Goal: Task Accomplishment & Management: Manage account settings

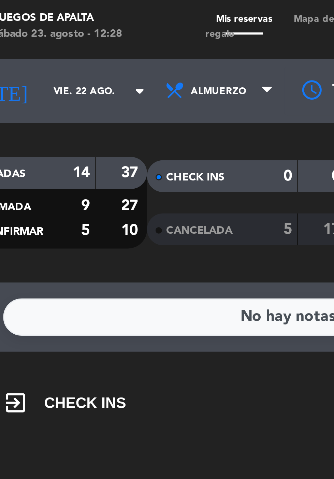
click at [65, 33] on input "vie. 22 ago." at bounding box center [58, 31] width 43 height 11
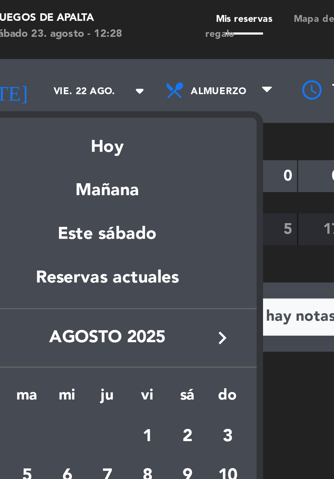
click at [59, 50] on div "Hoy" at bounding box center [58, 46] width 96 height 14
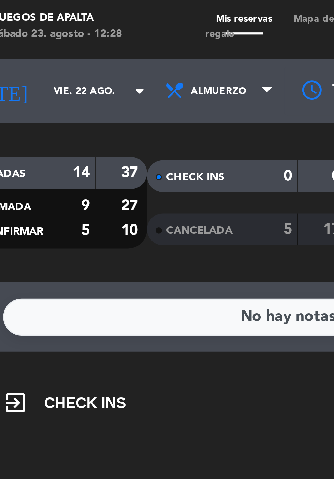
type input "sáb. 23 ago."
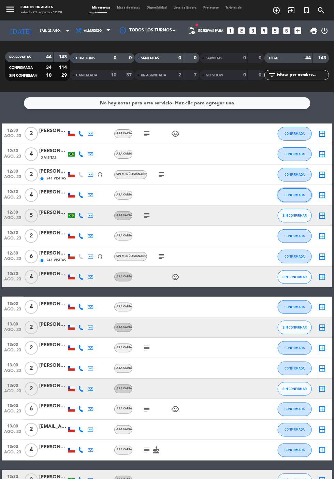
click at [294, 196] on span "CONFIRMADA" at bounding box center [295, 195] width 20 height 4
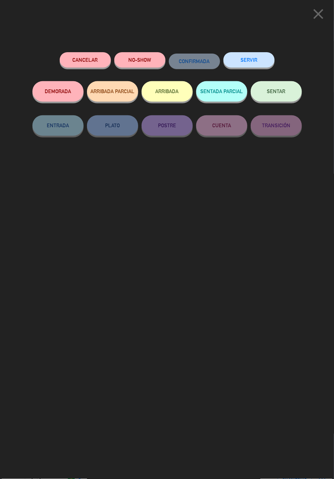
click at [169, 89] on button "ARRIBADA" at bounding box center [167, 91] width 51 height 20
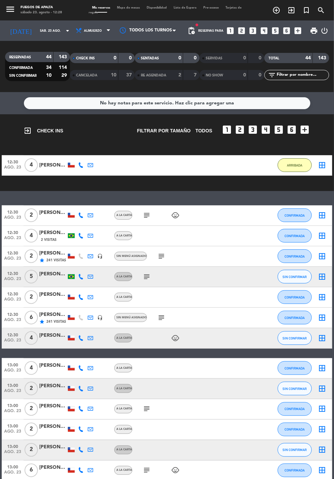
click at [129, 169] on div "12:30 [DATE] 4 [PERSON_NAME] 0 MIN / 2:32 H sms ARRIBADA border_all" at bounding box center [167, 165] width 331 height 20
click at [51, 165] on div "[PERSON_NAME]" at bounding box center [52, 165] width 27 height 8
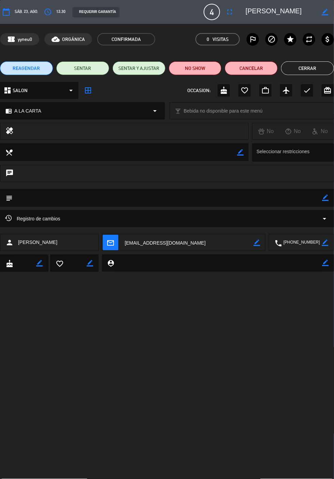
click at [325, 199] on icon "border_color" at bounding box center [326, 198] width 6 height 6
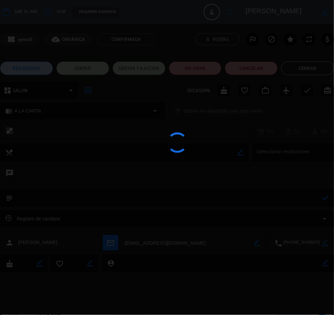
click at [298, 199] on div at bounding box center [167, 157] width 334 height 315
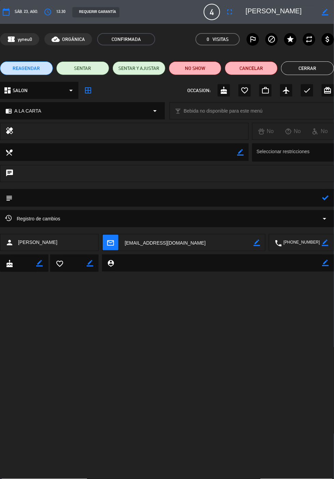
click at [284, 197] on textarea at bounding box center [168, 197] width 310 height 17
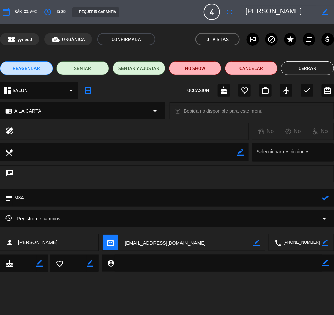
type textarea "M34"
click at [325, 195] on icon at bounding box center [326, 198] width 6 height 6
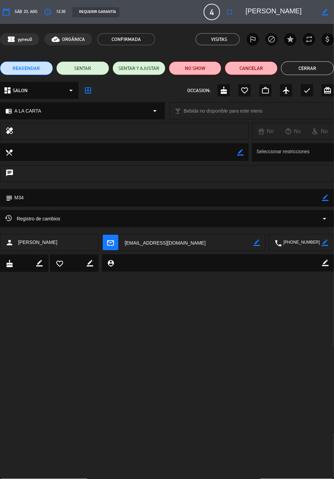
click at [308, 69] on button "Cerrar" at bounding box center [307, 68] width 53 height 14
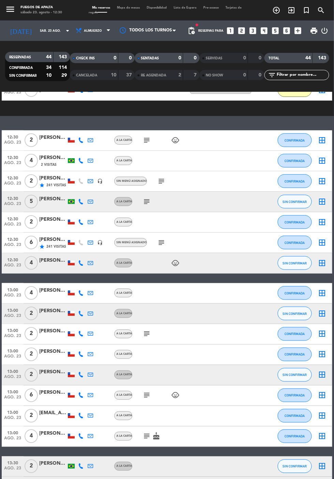
scroll to position [73, 0]
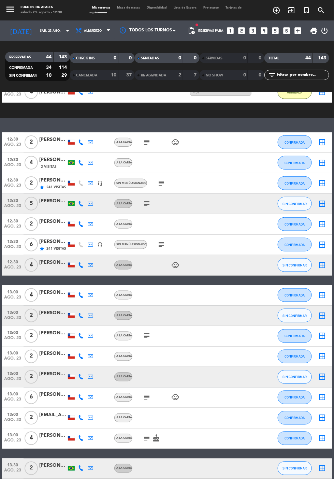
click at [44, 246] on icon "star" at bounding box center [41, 248] width 5 height 5
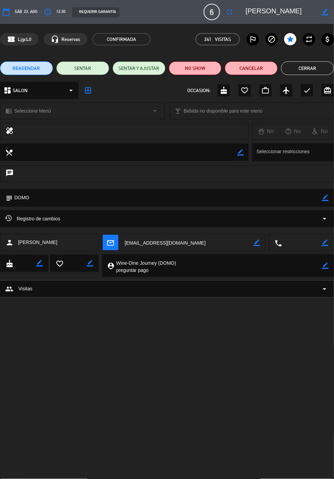
click at [325, 197] on icon "border_color" at bounding box center [326, 198] width 6 height 6
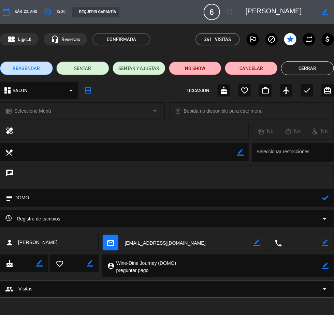
click at [281, 197] on textarea at bounding box center [168, 197] width 310 height 17
type textarea "DOMO m35"
click at [326, 197] on icon at bounding box center [326, 198] width 6 height 6
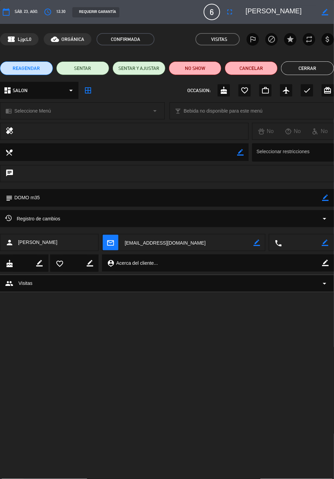
click at [310, 68] on button "Cerrar" at bounding box center [307, 68] width 53 height 14
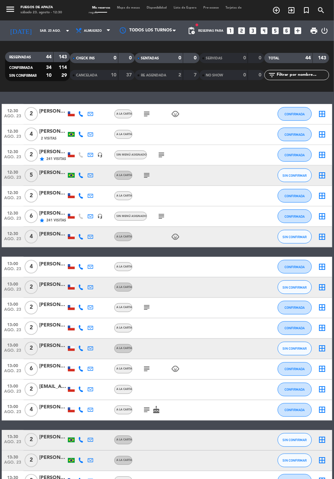
scroll to position [47, 0]
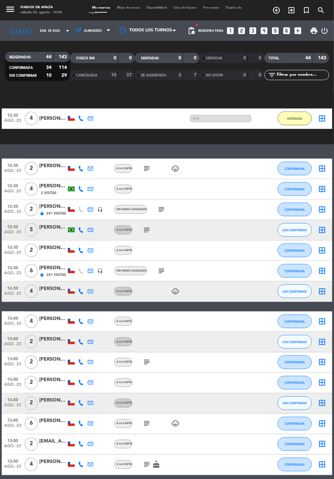
click at [157, 270] on icon "subject" at bounding box center [161, 271] width 8 height 8
click at [299, 274] on button "CONFIRMADA" at bounding box center [295, 271] width 34 height 14
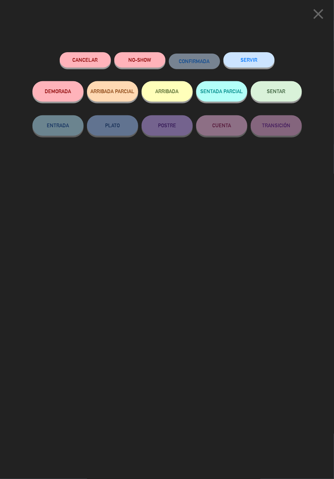
click at [172, 89] on button "ARRIBADA" at bounding box center [167, 91] width 51 height 20
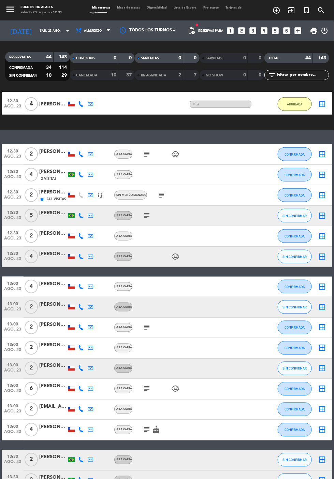
scroll to position [86, 0]
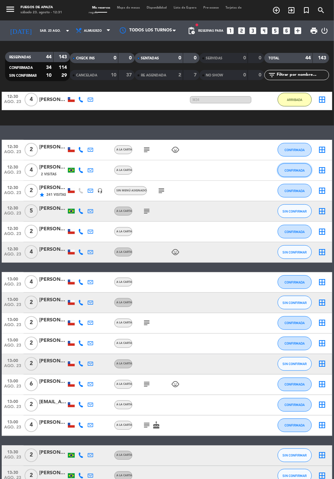
click at [298, 169] on span "CONFIRMADA" at bounding box center [295, 171] width 20 height 4
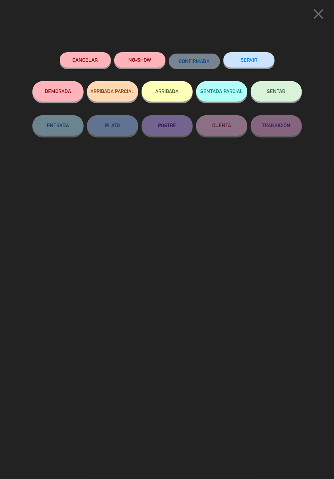
click at [168, 89] on button "ARRIBADA" at bounding box center [167, 91] width 51 height 20
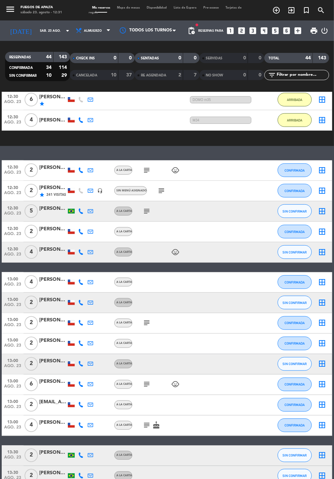
scroll to position [6, 0]
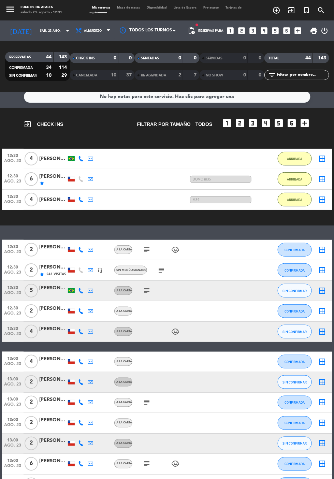
click at [55, 156] on div "[PERSON_NAME]" at bounding box center [52, 159] width 27 height 8
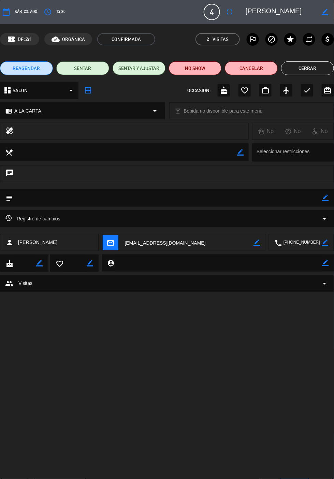
click at [328, 199] on icon "border_color" at bounding box center [326, 198] width 6 height 6
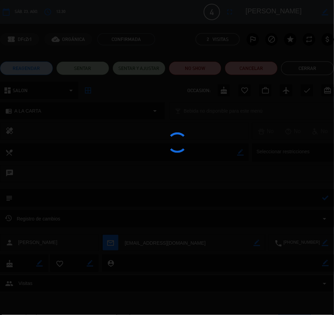
click at [296, 201] on div at bounding box center [167, 157] width 334 height 315
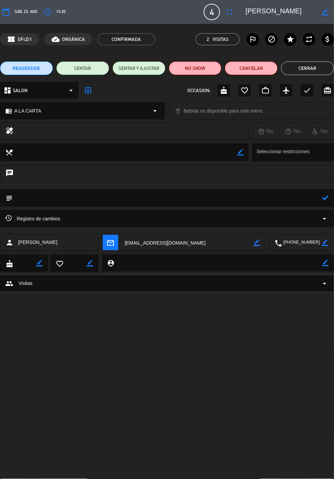
click at [284, 198] on textarea at bounding box center [168, 197] width 310 height 17
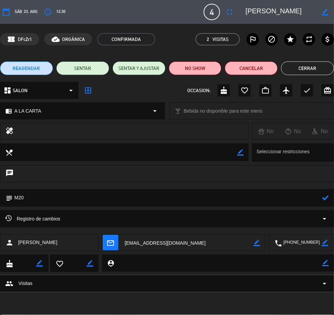
click at [328, 199] on icon at bounding box center [326, 198] width 6 height 6
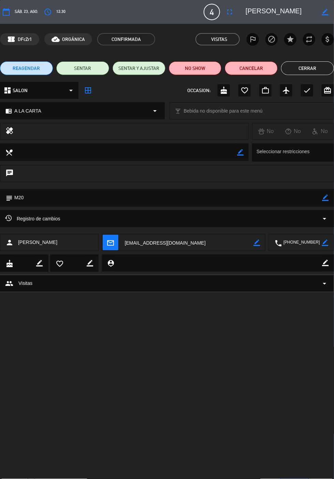
click at [326, 198] on icon "border_color" at bounding box center [326, 198] width 6 height 6
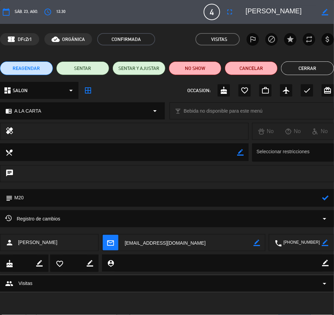
click at [286, 198] on textarea at bounding box center [168, 197] width 310 height 17
type textarea "M33"
click at [326, 198] on icon at bounding box center [326, 198] width 6 height 6
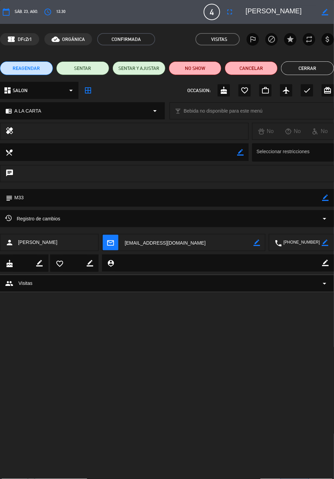
click at [314, 67] on button "Cerrar" at bounding box center [307, 68] width 53 height 14
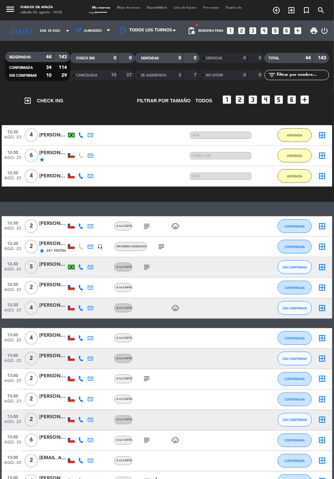
scroll to position [38, 0]
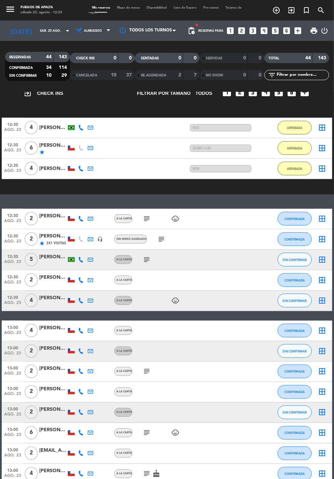
click at [157, 238] on icon "subject" at bounding box center [161, 239] width 8 height 8
click at [157, 236] on icon "subject" at bounding box center [161, 239] width 8 height 8
click at [297, 238] on span "CONFIRMADA" at bounding box center [295, 240] width 20 height 4
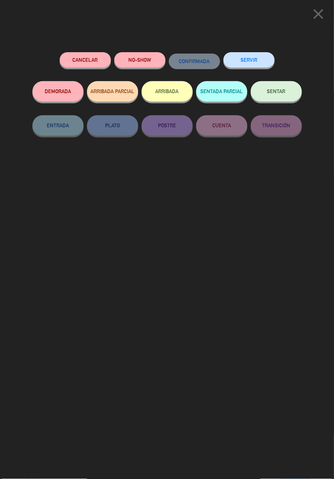
click at [320, 18] on icon "close" at bounding box center [318, 13] width 17 height 17
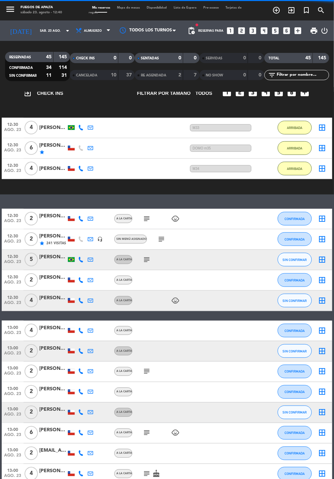
scroll to position [95, 0]
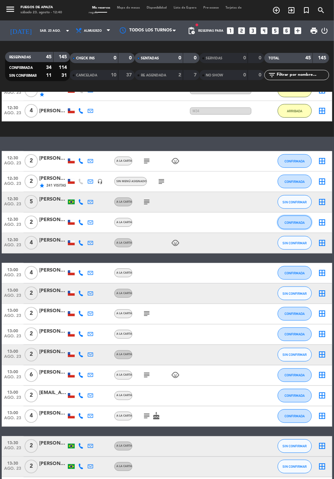
click at [296, 221] on span "CONFIRMADA" at bounding box center [295, 223] width 20 height 4
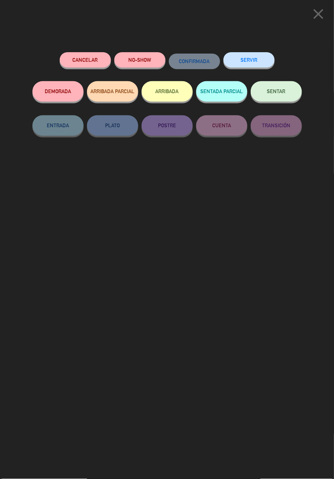
click at [174, 90] on button "ARRIBADA" at bounding box center [167, 91] width 51 height 20
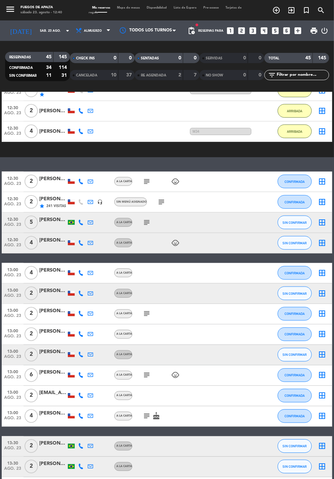
scroll to position [116, 0]
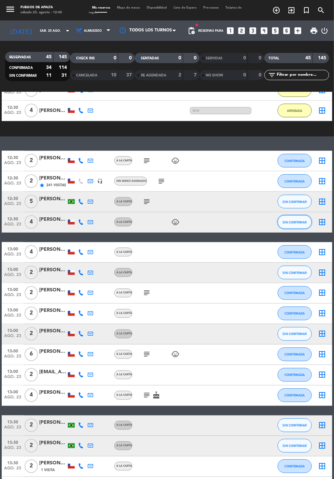
click at [297, 221] on span "SIN CONFIRMAR" at bounding box center [295, 223] width 24 height 4
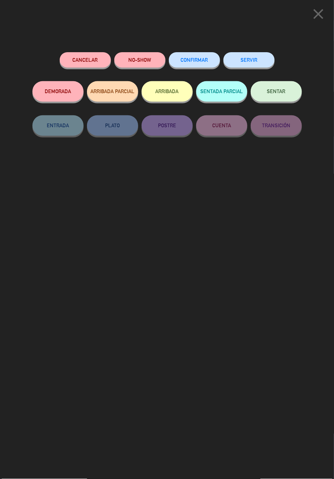
click at [165, 98] on button "ARRIBADA" at bounding box center [167, 91] width 51 height 20
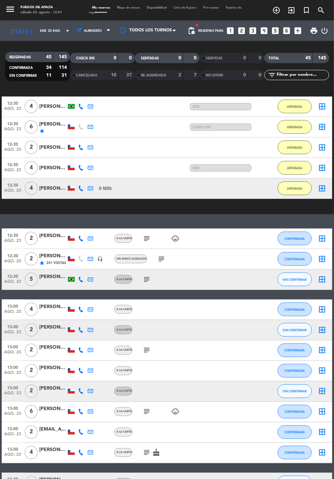
scroll to position [58, 0]
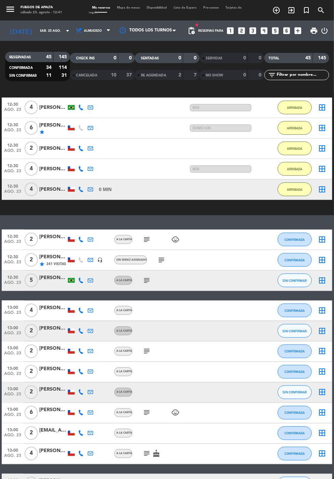
click at [56, 186] on div "[PERSON_NAME]" at bounding box center [52, 190] width 27 height 8
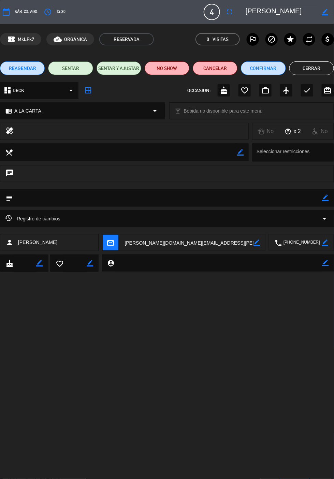
click at [324, 198] on icon "border_color" at bounding box center [326, 198] width 6 height 6
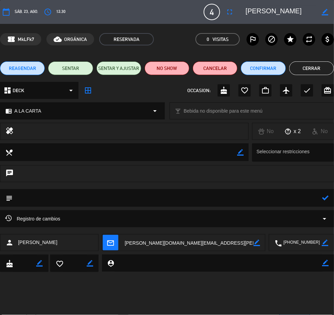
click at [290, 197] on textarea at bounding box center [168, 197] width 310 height 17
type textarea "M47"
click at [327, 198] on icon at bounding box center [326, 198] width 6 height 6
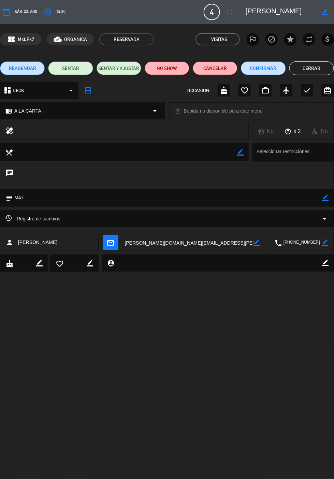
click at [314, 68] on button "Cerrar" at bounding box center [312, 68] width 45 height 14
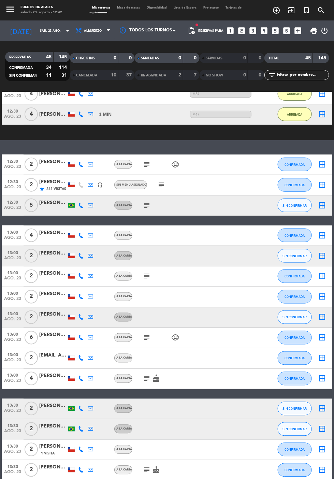
scroll to position [149, 0]
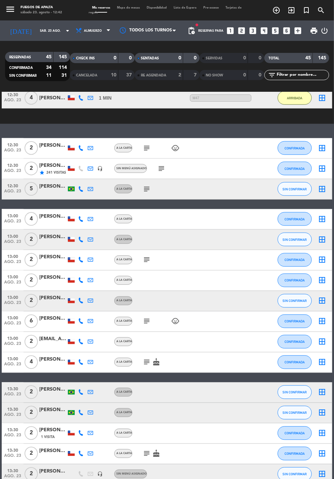
click at [145, 321] on icon "subject" at bounding box center [147, 322] width 8 height 8
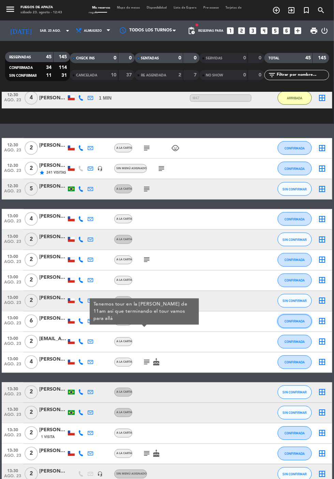
click at [298, 320] on span "CONFIRMADA" at bounding box center [295, 322] width 20 height 4
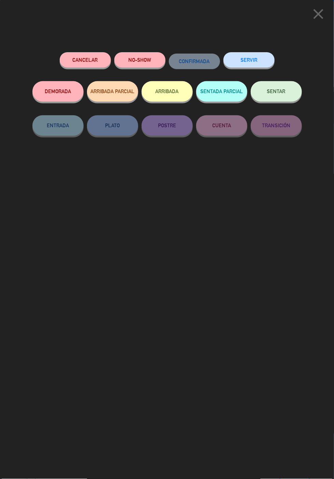
click at [171, 88] on button "ARRIBADA" at bounding box center [167, 91] width 51 height 20
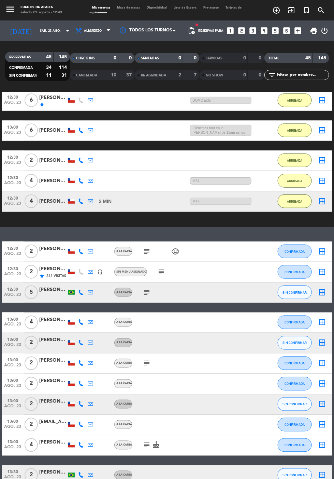
scroll to position [37, 0]
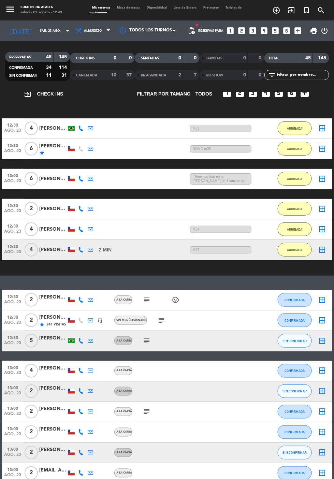
click at [55, 178] on div "[PERSON_NAME]" at bounding box center [52, 179] width 27 height 8
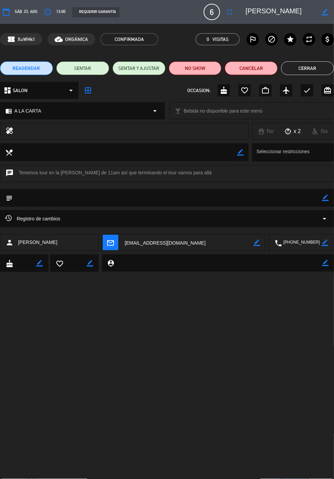
click at [326, 198] on icon "border_color" at bounding box center [326, 198] width 6 height 6
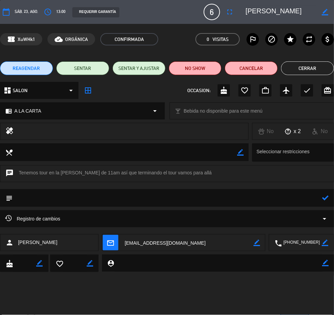
click at [279, 197] on textarea at bounding box center [168, 197] width 310 height 17
type textarea "M1"
click at [327, 198] on icon at bounding box center [326, 198] width 6 height 6
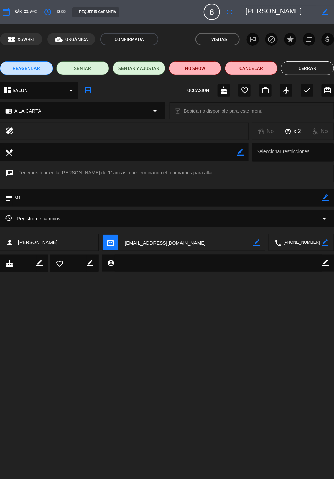
click at [309, 70] on button "Cerrar" at bounding box center [307, 68] width 53 height 14
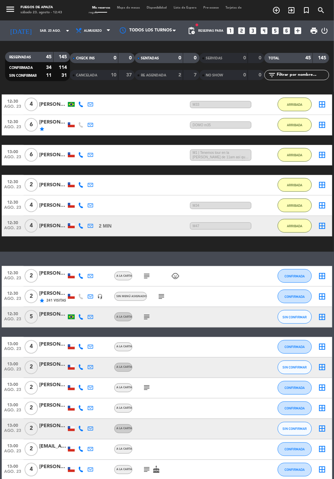
scroll to position [64, 0]
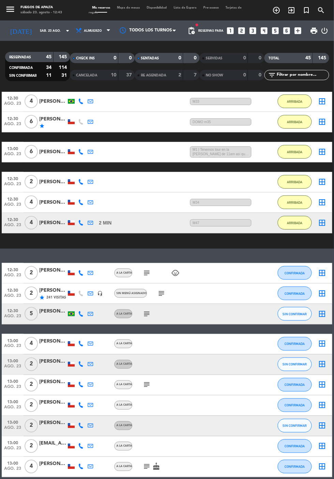
click at [52, 182] on div "[PERSON_NAME]" at bounding box center [52, 182] width 27 height 8
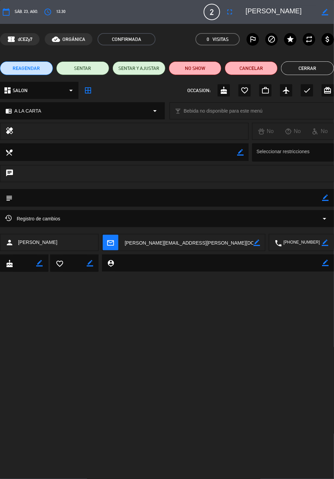
click at [321, 195] on textarea at bounding box center [168, 197] width 310 height 17
click at [326, 197] on icon "border_color" at bounding box center [326, 198] width 6 height 6
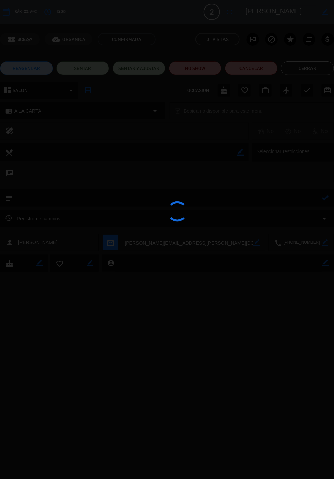
click at [295, 199] on div at bounding box center [167, 239] width 334 height 479
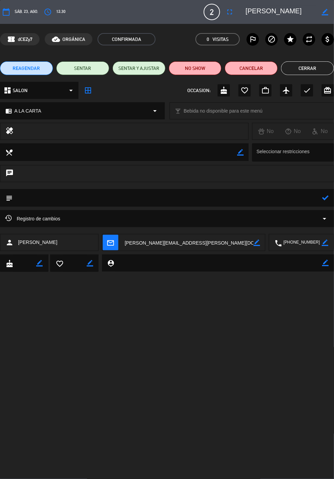
click at [287, 197] on textarea at bounding box center [168, 197] width 310 height 17
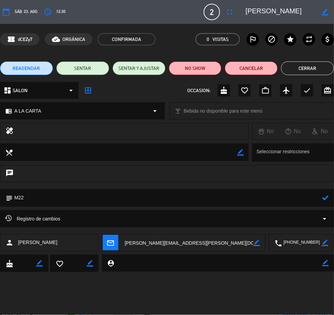
type textarea "M22"
click at [327, 199] on icon at bounding box center [326, 198] width 6 height 6
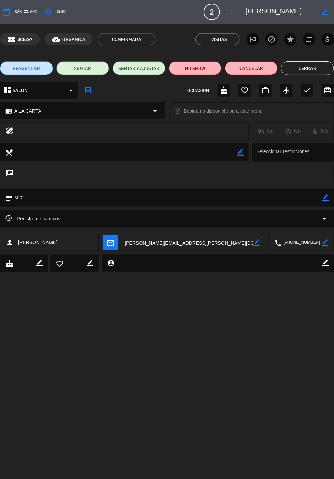
click at [311, 73] on button "Cerrar" at bounding box center [307, 68] width 53 height 14
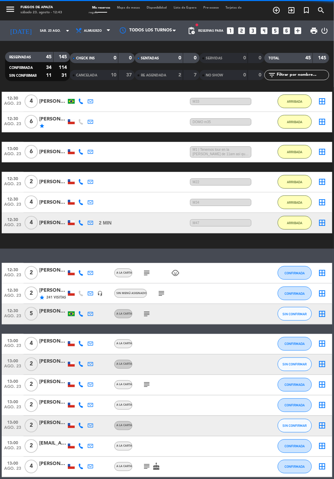
scroll to position [127, 0]
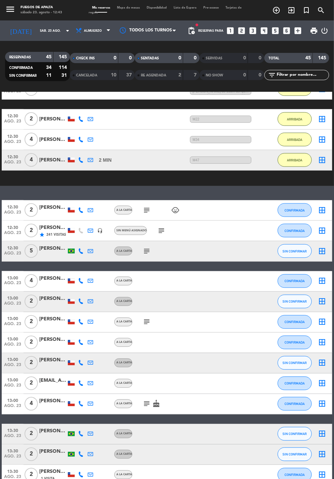
click at [157, 229] on icon "subject" at bounding box center [161, 231] width 8 height 8
click at [298, 229] on span "CONFIRMADA" at bounding box center [295, 231] width 20 height 4
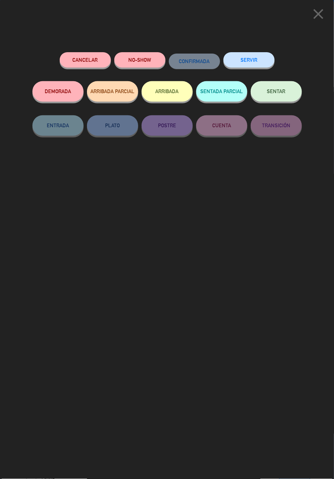
click at [171, 89] on button "ARRIBADA" at bounding box center [167, 91] width 51 height 20
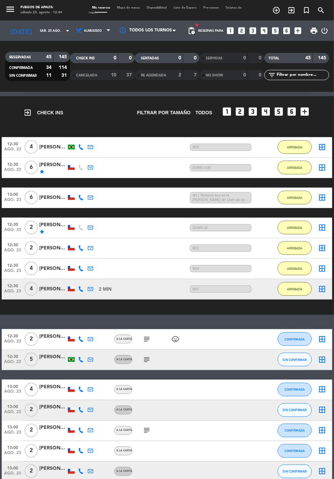
scroll to position [10, 0]
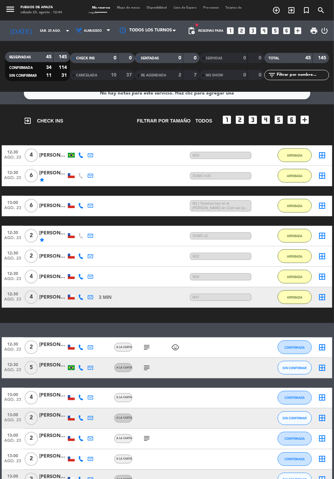
click at [56, 237] on div "star" at bounding box center [52, 239] width 27 height 5
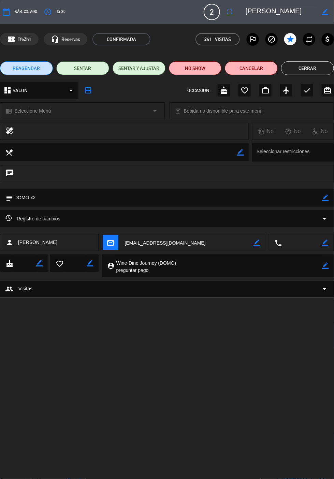
click at [326, 197] on icon "border_color" at bounding box center [326, 198] width 6 height 6
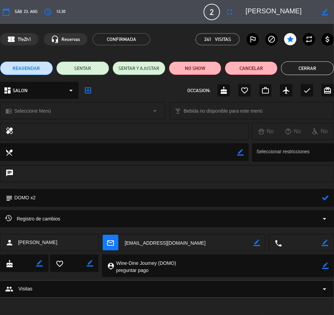
click at [304, 199] on textarea at bounding box center [168, 197] width 310 height 17
type textarea "DOMO x2 m35"
click at [327, 197] on icon at bounding box center [326, 198] width 6 height 6
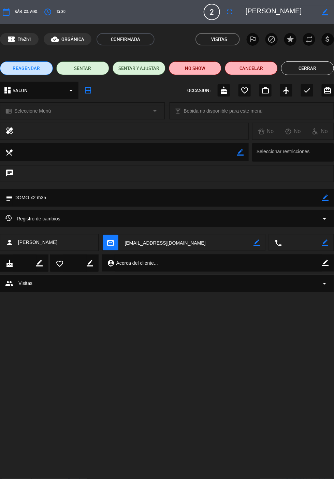
click at [314, 69] on button "Cerrar" at bounding box center [307, 68] width 53 height 14
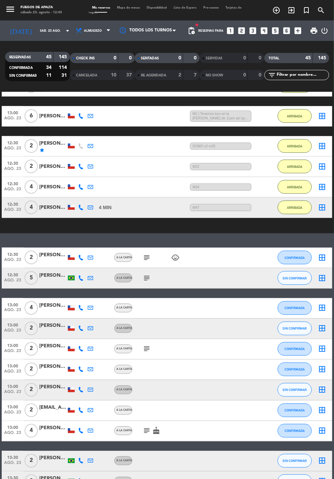
scroll to position [131, 0]
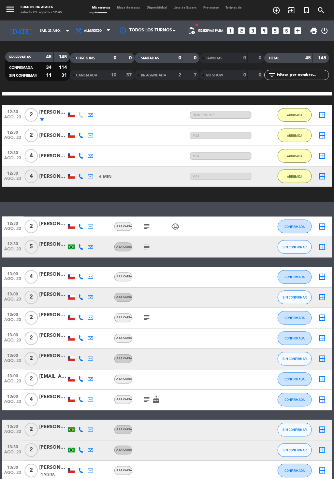
click at [146, 243] on icon "subject" at bounding box center [147, 247] width 8 height 8
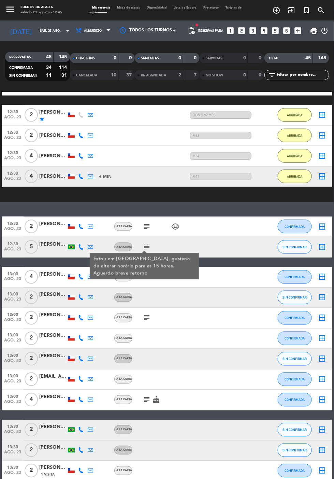
click at [143, 243] on icon "subject" at bounding box center [147, 247] width 8 height 8
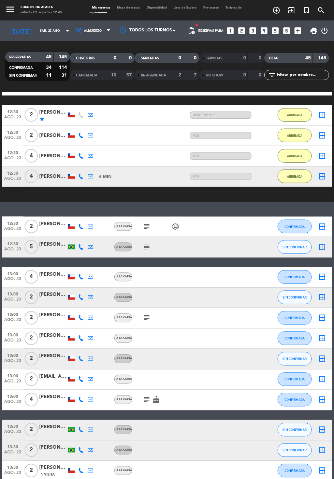
click at [145, 223] on icon "subject" at bounding box center [147, 227] width 8 height 8
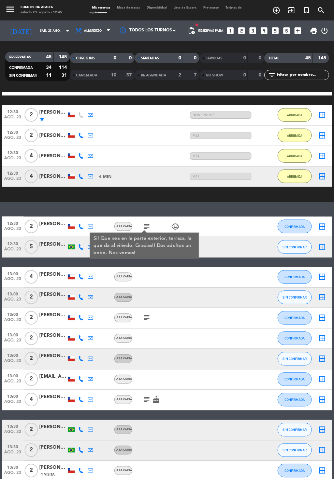
click at [143, 223] on icon "subject" at bounding box center [147, 227] width 8 height 8
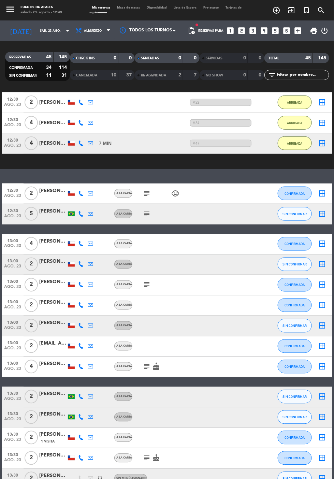
scroll to position [181, 0]
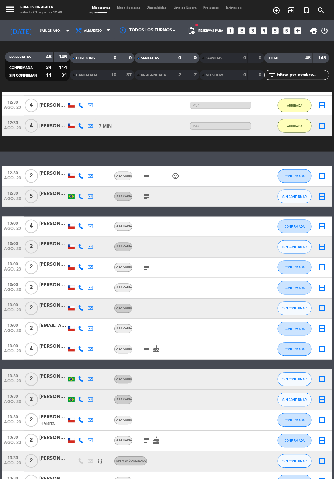
click at [145, 172] on icon "subject" at bounding box center [147, 176] width 8 height 8
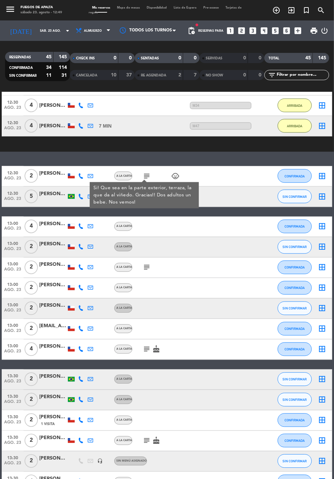
click at [143, 172] on icon "subject" at bounding box center [147, 176] width 8 height 8
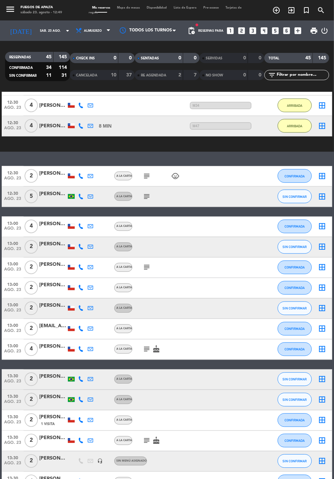
click at [147, 172] on icon "subject" at bounding box center [147, 176] width 8 height 8
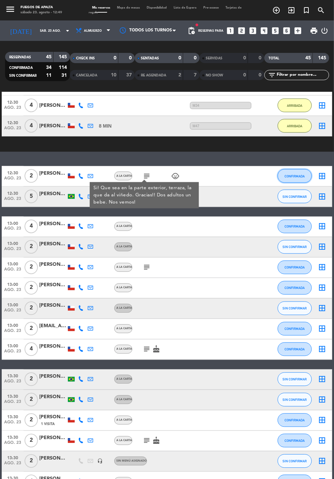
click at [301, 169] on button "CONFIRMADA" at bounding box center [295, 176] width 34 height 14
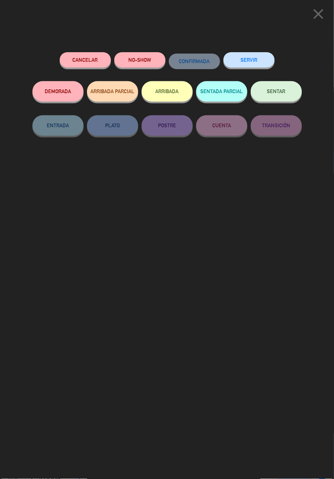
click at [171, 89] on button "ARRIBADA" at bounding box center [167, 91] width 51 height 20
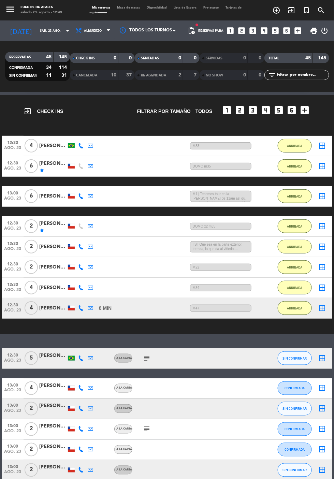
scroll to position [17, 0]
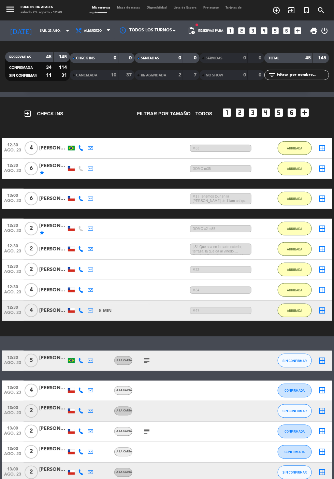
click at [55, 245] on div "[PERSON_NAME]" at bounding box center [52, 249] width 27 height 8
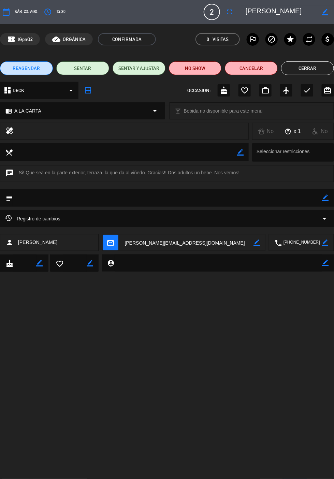
click at [328, 199] on icon "border_color" at bounding box center [326, 198] width 6 height 6
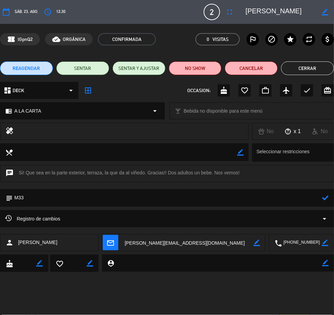
type textarea "M33"
click at [327, 200] on icon at bounding box center [326, 198] width 6 height 6
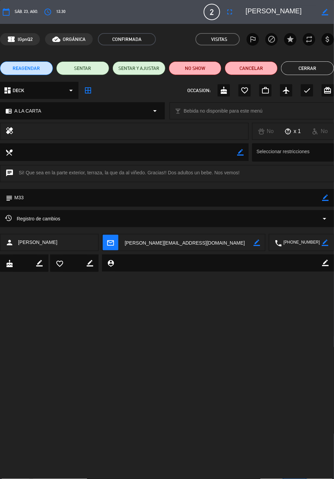
click at [307, 68] on button "Cerrar" at bounding box center [307, 68] width 53 height 14
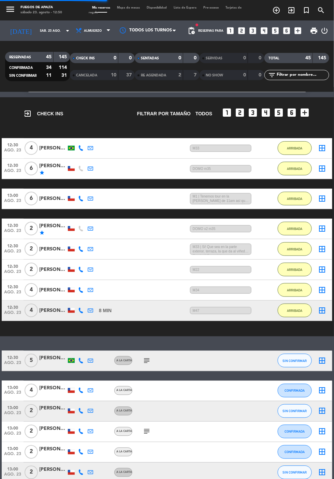
scroll to position [91, 0]
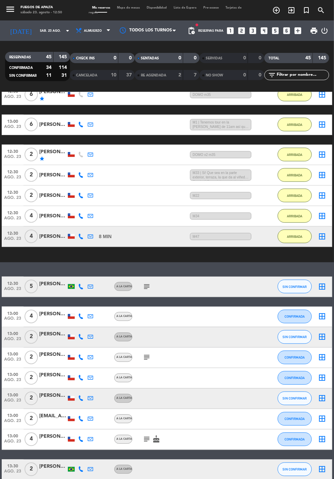
click at [144, 283] on icon "subject" at bounding box center [147, 287] width 8 height 8
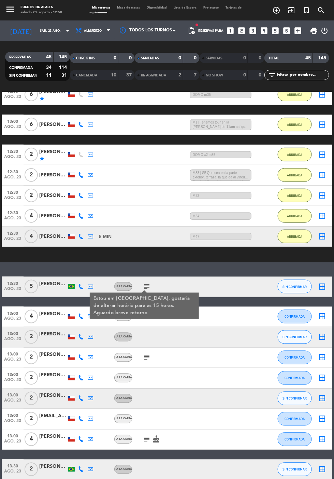
click at [144, 283] on icon "subject" at bounding box center [147, 287] width 8 height 8
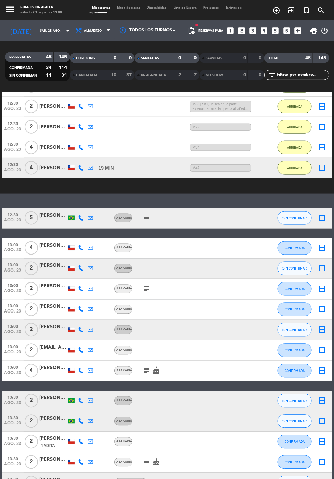
scroll to position [166, 0]
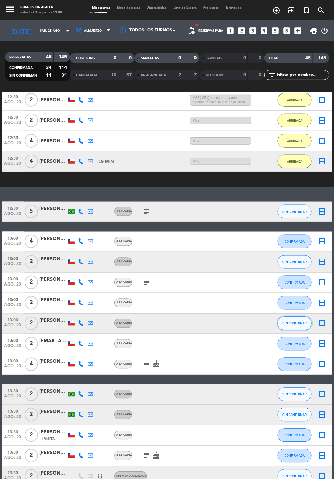
click at [297, 322] on span "SIN CONFIRMAR" at bounding box center [295, 324] width 24 height 4
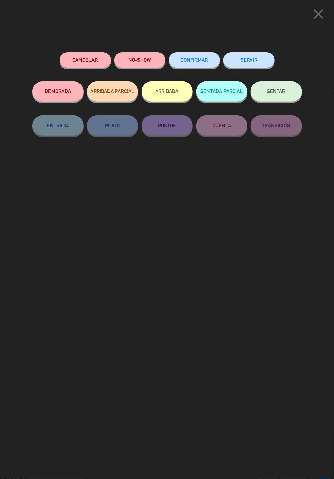
click at [161, 90] on button "ARRIBADA" at bounding box center [167, 91] width 51 height 20
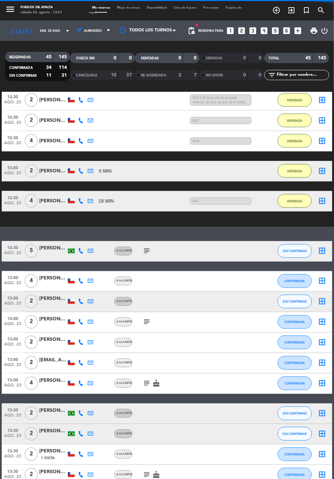
scroll to position [127, 0]
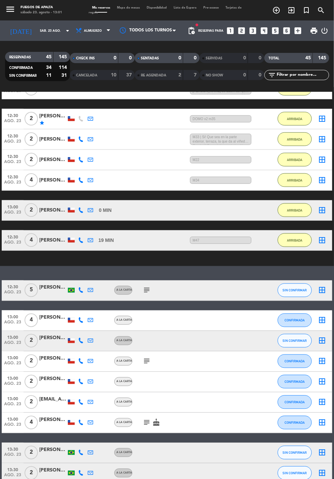
click at [51, 207] on div "[PERSON_NAME]" at bounding box center [52, 211] width 27 height 8
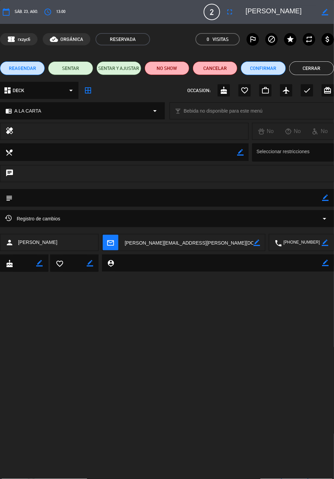
click at [326, 197] on icon "border_color" at bounding box center [326, 198] width 6 height 6
click at [0, 0] on div at bounding box center [0, 0] width 0 height 0
click at [299, 197] on textarea at bounding box center [168, 197] width 310 height 17
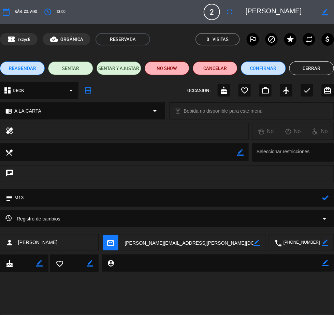
click at [327, 198] on icon at bounding box center [326, 198] width 6 height 6
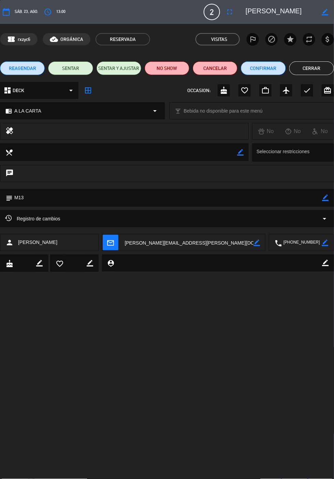
click at [326, 199] on icon "border_color" at bounding box center [326, 198] width 6 height 6
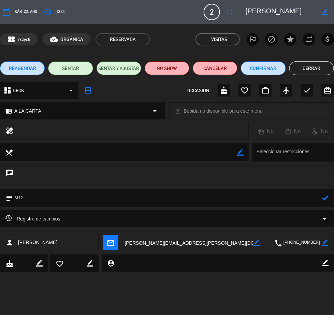
type textarea "M12"
click at [326, 198] on icon at bounding box center [326, 198] width 6 height 6
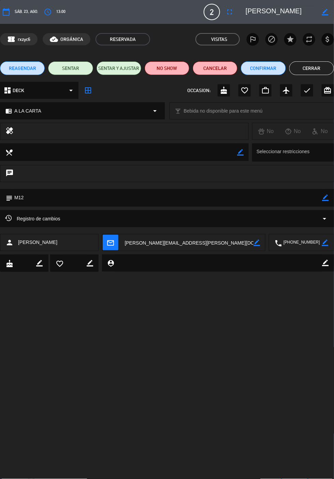
click at [310, 70] on button "Cerrar" at bounding box center [312, 68] width 45 height 14
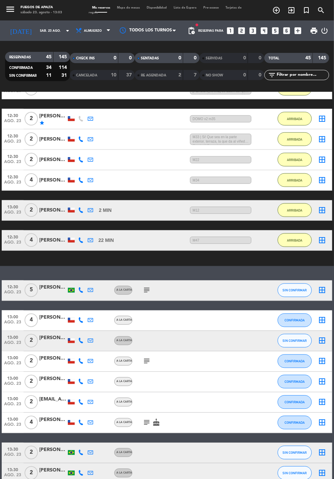
scroll to position [152, 0]
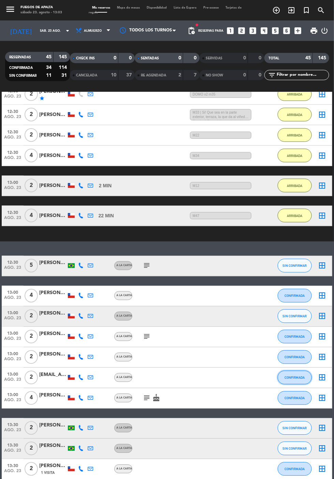
click at [305, 371] on button "CONFIRMADA" at bounding box center [295, 378] width 34 height 14
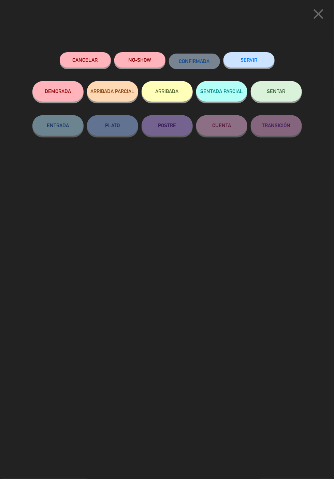
click at [173, 91] on button "ARRIBADA" at bounding box center [167, 91] width 51 height 20
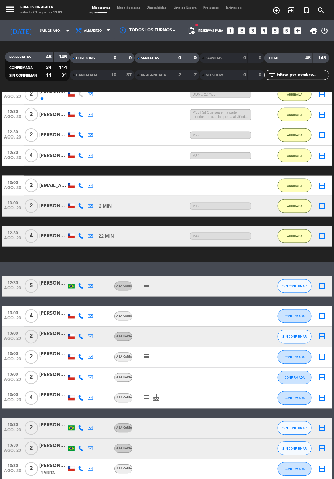
scroll to position [100, 0]
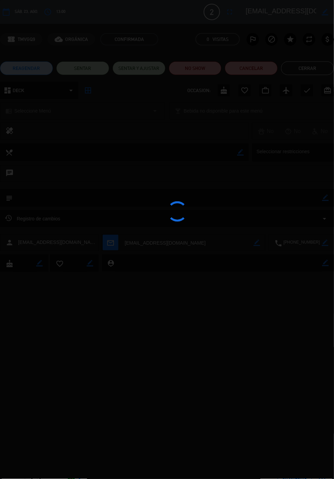
click at [327, 198] on div at bounding box center [167, 239] width 334 height 479
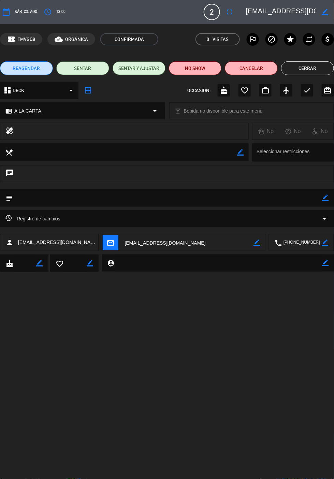
click at [327, 199] on icon "border_color" at bounding box center [326, 198] width 6 height 6
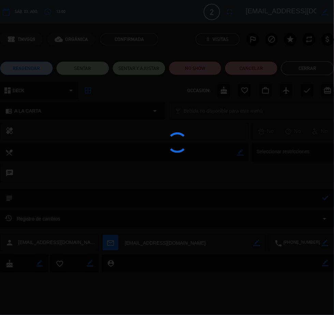
click at [291, 199] on div at bounding box center [167, 157] width 334 height 315
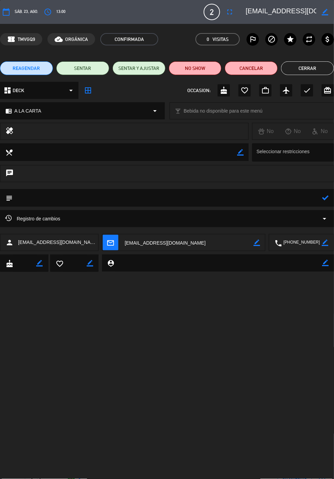
click at [278, 199] on textarea at bounding box center [168, 197] width 310 height 17
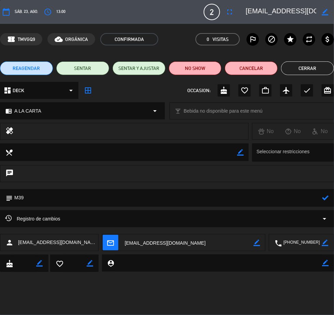
type textarea "M39"
click at [328, 197] on icon at bounding box center [326, 198] width 6 height 6
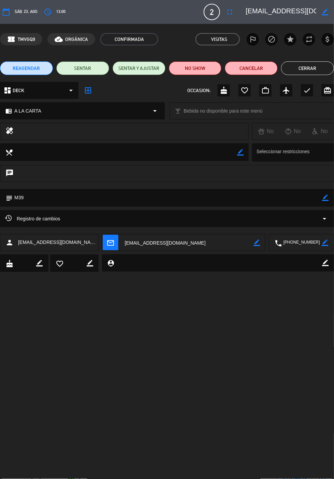
click at [312, 69] on button "Cerrar" at bounding box center [307, 68] width 53 height 14
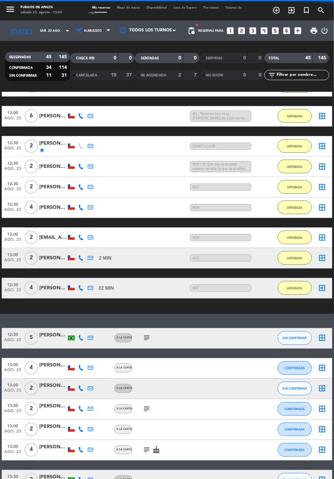
scroll to position [169, 0]
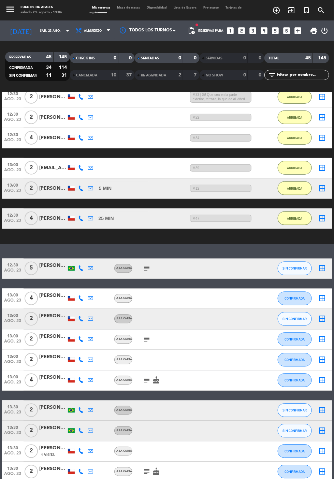
click at [3, 309] on div "13:00 [DATE]" at bounding box center [13, 319] width 22 height 20
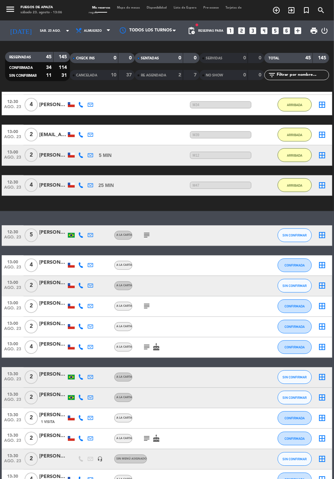
scroll to position [211, 0]
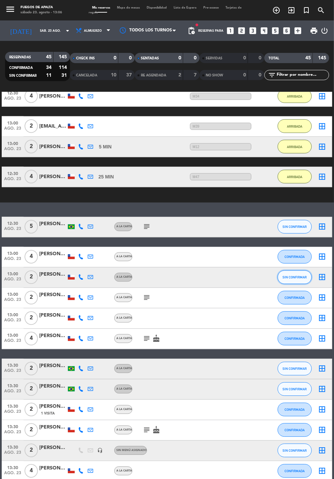
click at [304, 276] on span "SIN CONFIRMAR" at bounding box center [295, 278] width 24 height 4
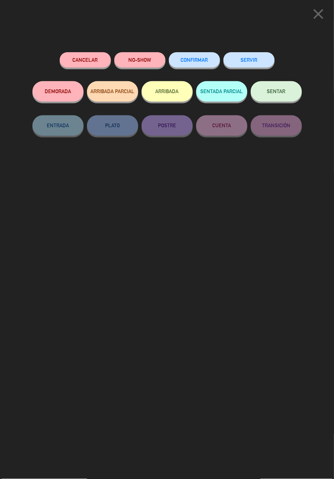
click at [172, 87] on button "ARRIBADA" at bounding box center [167, 91] width 51 height 20
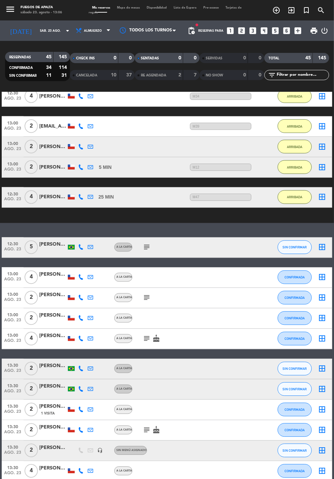
scroll to position [181, 0]
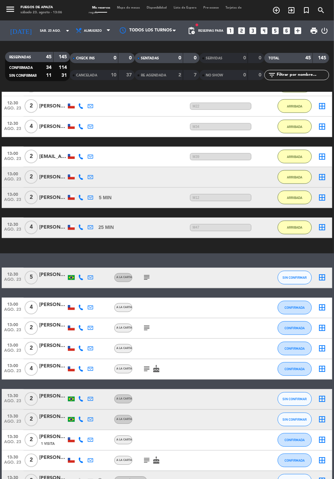
click at [50, 173] on div "[PERSON_NAME]" at bounding box center [52, 177] width 27 height 8
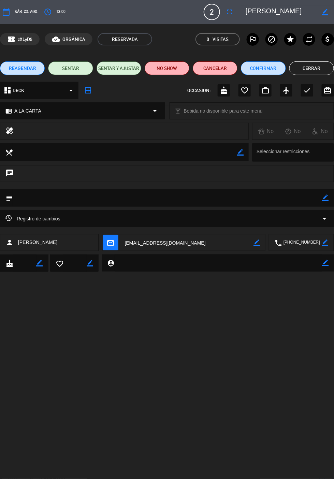
click at [327, 197] on icon "border_color" at bounding box center [326, 198] width 6 height 6
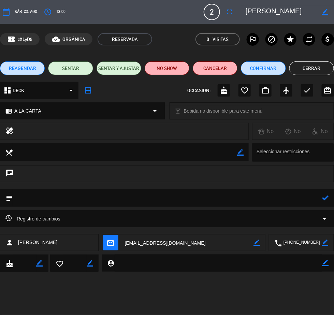
click at [0, 0] on div at bounding box center [0, 0] width 0 height 0
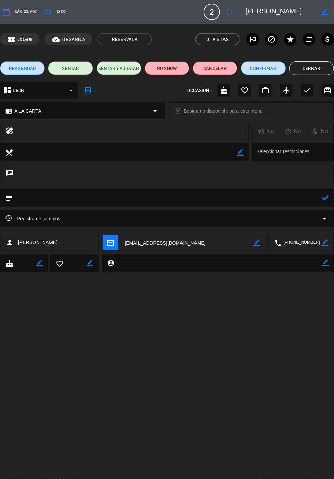
click at [299, 197] on textarea at bounding box center [168, 197] width 310 height 17
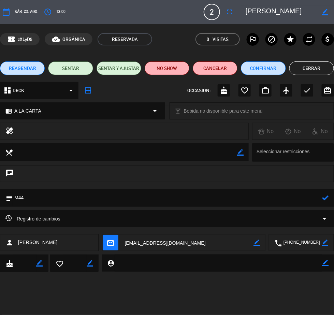
type textarea "M44"
click at [328, 199] on icon at bounding box center [326, 198] width 6 height 6
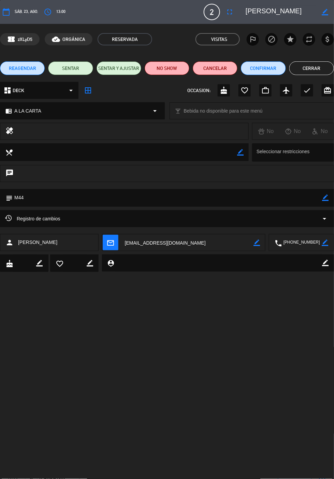
click at [310, 69] on button "Cerrar" at bounding box center [312, 68] width 45 height 14
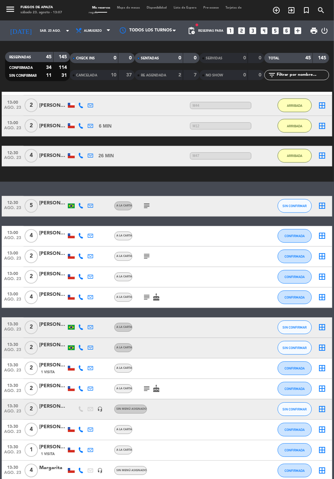
scroll to position [276, 0]
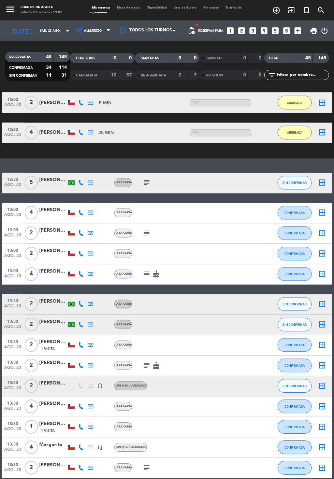
click at [144, 229] on icon "subject" at bounding box center [147, 233] width 8 height 8
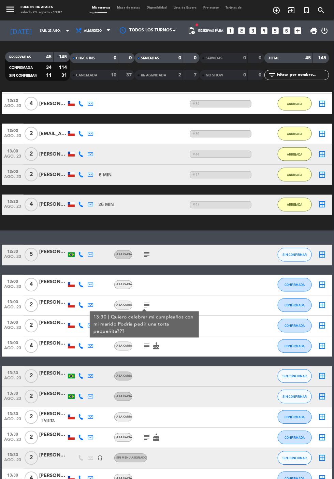
scroll to position [167, 0]
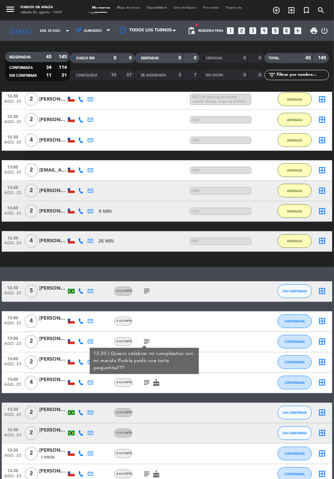
click at [220, 235] on div "No hay notas para este servicio. Haz clic para agregar una exit_to_app CHECK IN…" at bounding box center [167, 285] width 334 height 387
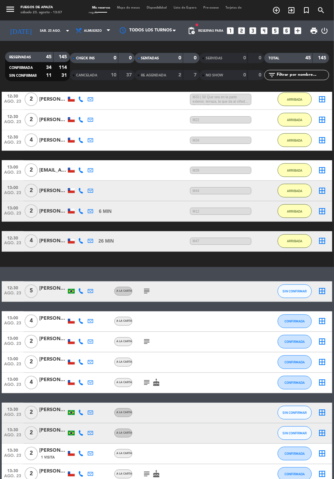
click at [144, 338] on icon "subject" at bounding box center [147, 342] width 8 height 8
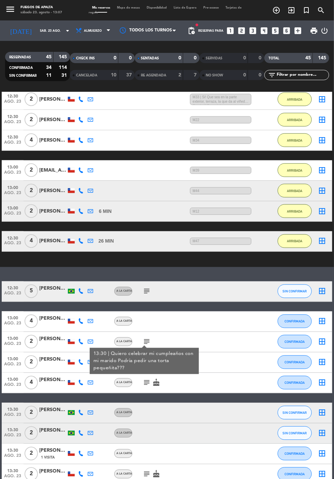
click at [145, 338] on icon "subject" at bounding box center [147, 342] width 8 height 8
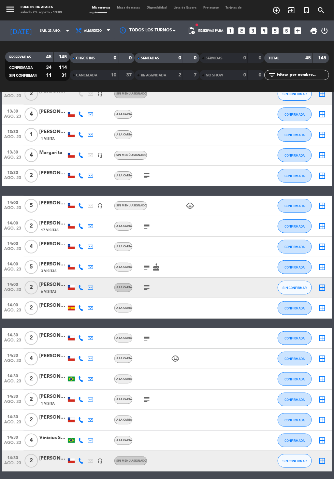
scroll to position [574, 0]
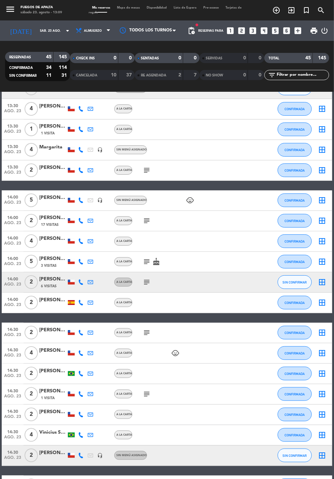
click at [52, 375] on div at bounding box center [52, 377] width 27 height 5
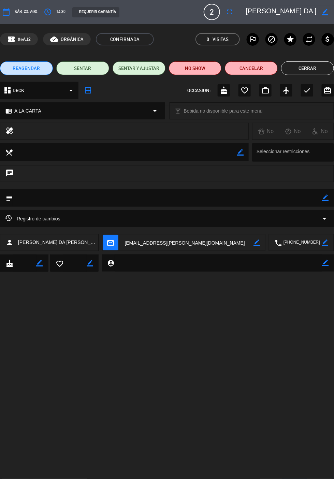
click at [307, 67] on button "Cerrar" at bounding box center [307, 68] width 53 height 14
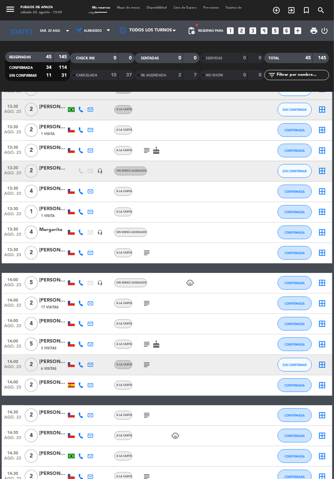
scroll to position [501, 0]
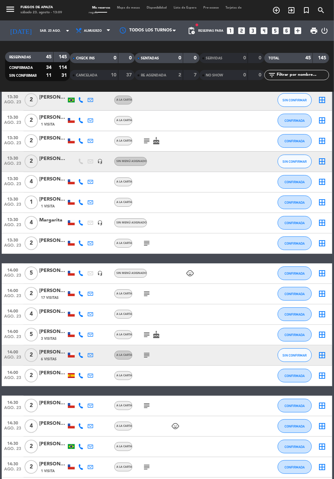
click at [50, 448] on div at bounding box center [52, 450] width 27 height 5
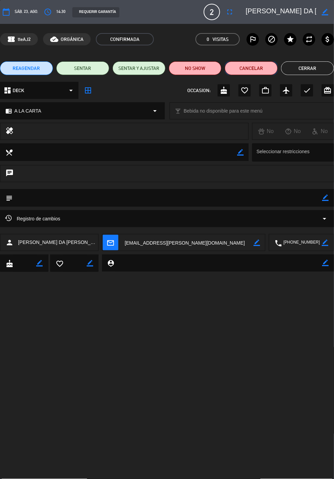
click at [249, 70] on button "Cancelar" at bounding box center [251, 68] width 53 height 14
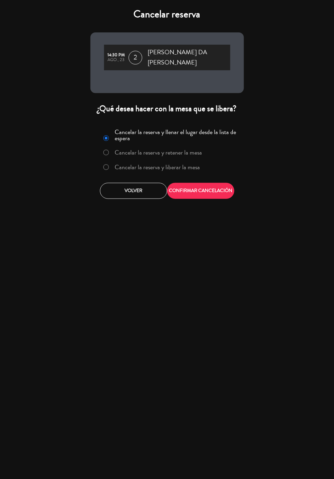
click at [156, 161] on label "Cancelar la reserva y liberar la mesa" at bounding box center [152, 167] width 104 height 12
click at [199, 183] on button "CONFIRMAR CANCELACIÓN" at bounding box center [200, 191] width 67 height 16
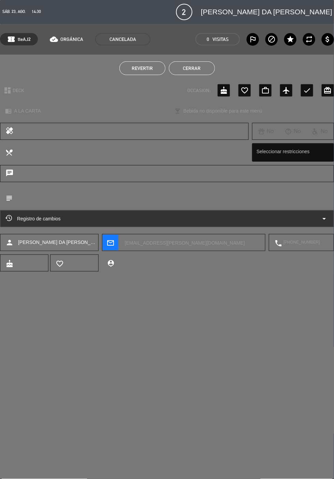
click at [190, 70] on button "Cerrar" at bounding box center [192, 68] width 46 height 14
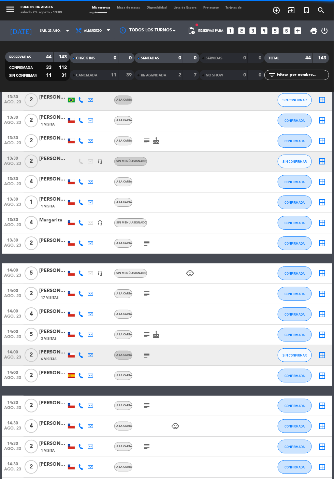
scroll to position [392, 0]
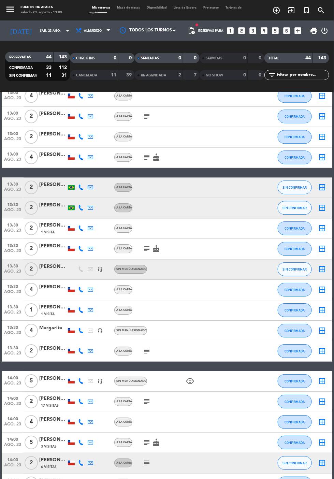
click at [52, 189] on div at bounding box center [52, 191] width 27 height 5
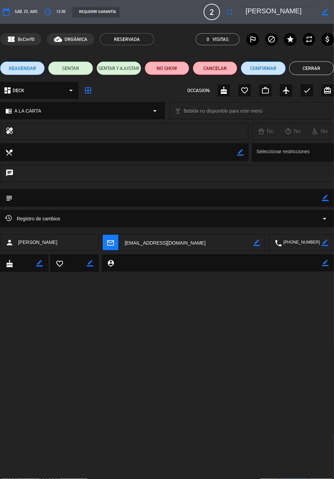
click at [315, 70] on button "Cerrar" at bounding box center [312, 68] width 45 height 14
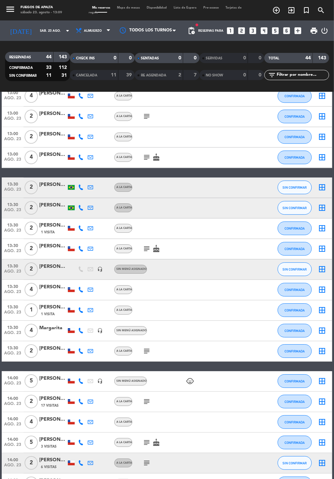
click at [44, 189] on div at bounding box center [52, 191] width 27 height 5
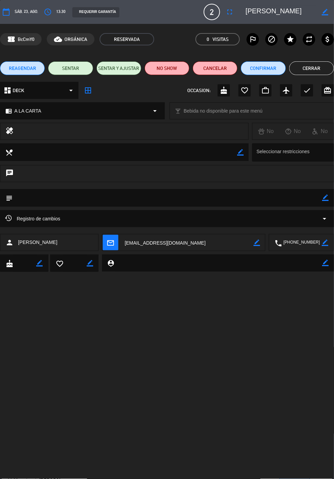
click at [325, 199] on icon "border_color" at bounding box center [326, 198] width 6 height 6
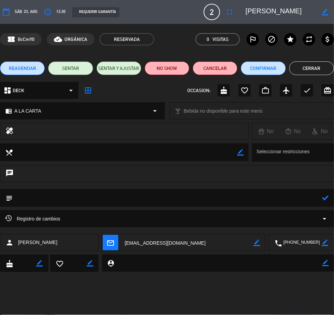
click at [278, 198] on textarea at bounding box center [168, 197] width 310 height 17
type textarea "M5"
click at [326, 197] on icon at bounding box center [326, 198] width 6 height 6
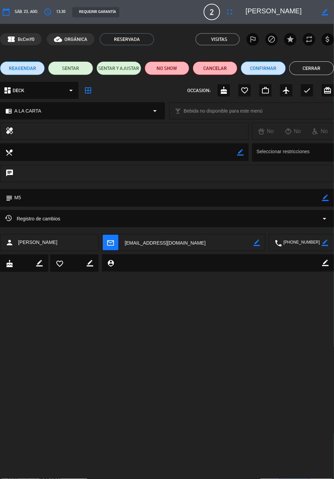
click at [310, 68] on button "Cerrar" at bounding box center [312, 68] width 45 height 14
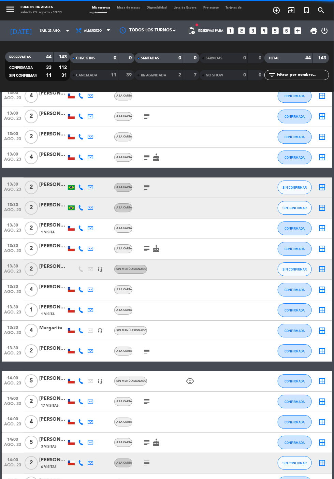
click at [145, 184] on icon "subject" at bounding box center [147, 188] width 8 height 8
click at [301, 186] on span "SIN CONFIRMAR" at bounding box center [295, 188] width 24 height 4
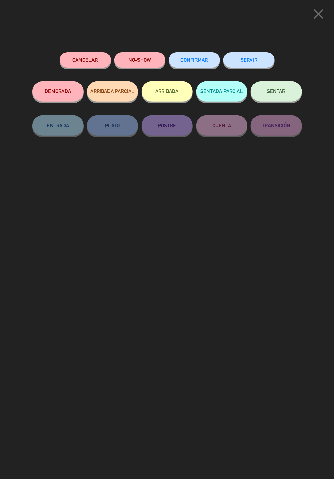
click at [164, 90] on button "ARRIBADA" at bounding box center [167, 91] width 51 height 20
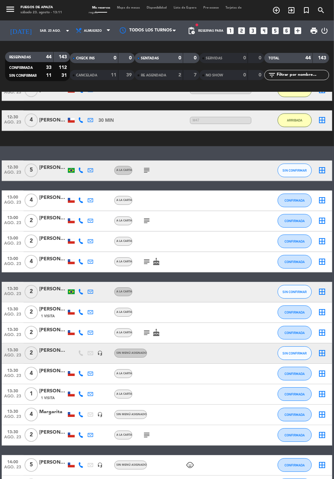
scroll to position [293, 0]
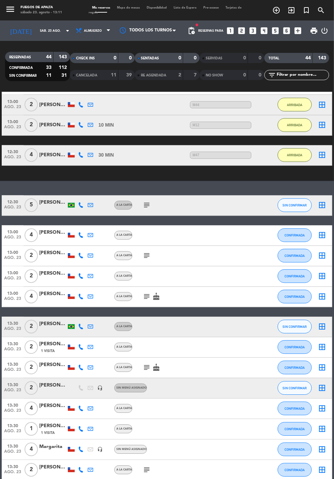
click at [144, 252] on icon "subject" at bounding box center [147, 256] width 8 height 8
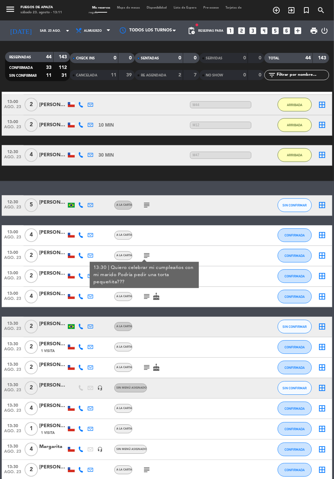
click at [147, 252] on icon "subject" at bounding box center [147, 256] width 8 height 8
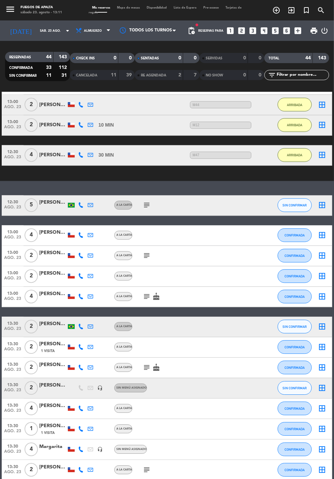
click at [54, 321] on div "[PERSON_NAME]" at bounding box center [52, 325] width 27 height 8
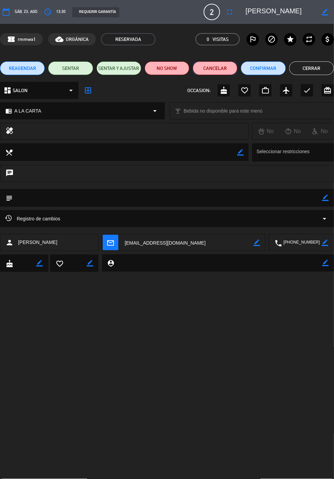
click at [212, 68] on button "Cancelar" at bounding box center [215, 68] width 45 height 14
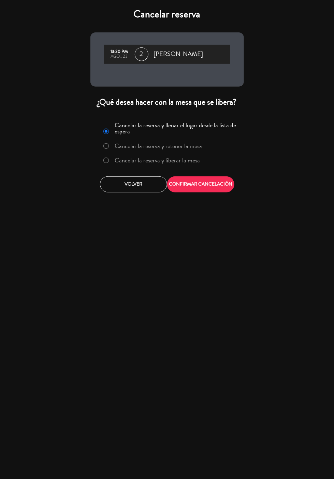
click at [155, 157] on label "Cancelar la reserva y liberar la mesa" at bounding box center [152, 161] width 104 height 12
click at [199, 177] on button "CONFIRMAR CANCELACIÓN" at bounding box center [200, 185] width 67 height 16
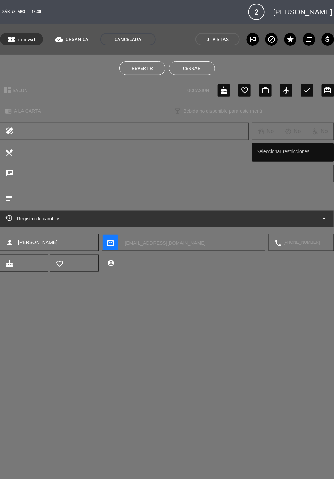
click at [188, 68] on button "Cerrar" at bounding box center [192, 68] width 46 height 14
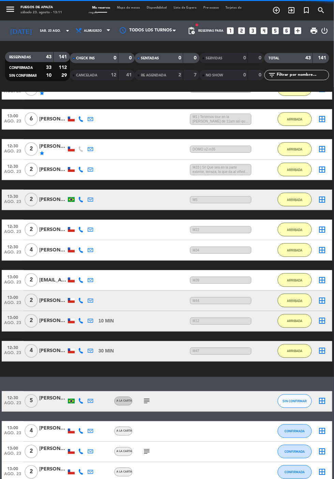
scroll to position [96, 0]
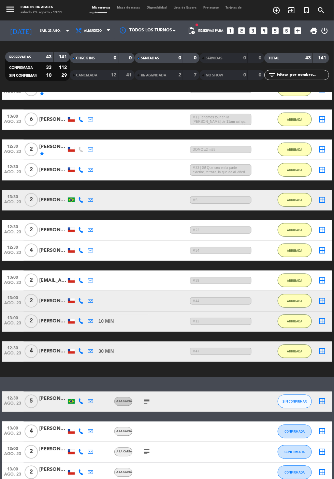
click at [53, 196] on div "[PERSON_NAME]" at bounding box center [52, 200] width 27 height 8
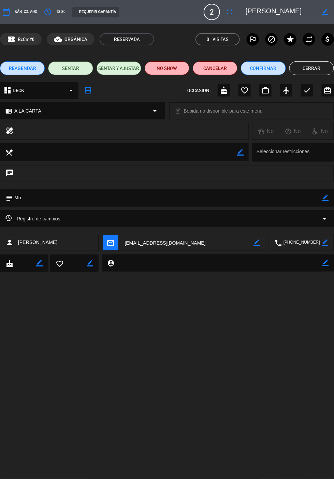
click at [314, 70] on button "Cerrar" at bounding box center [312, 68] width 45 height 14
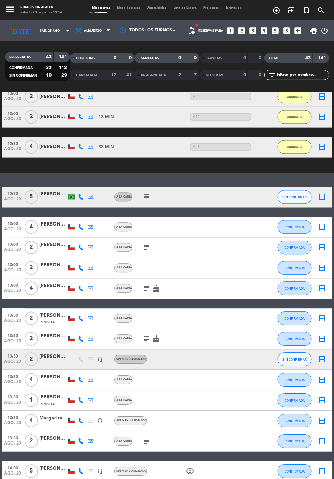
scroll to position [312, 0]
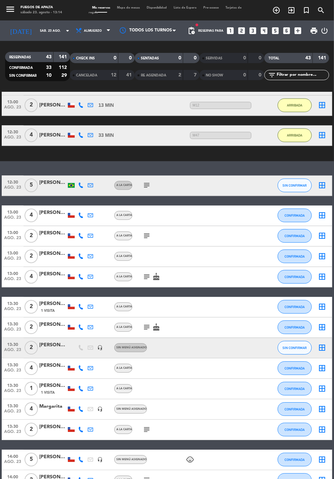
click at [50, 217] on div at bounding box center [52, 219] width 27 height 5
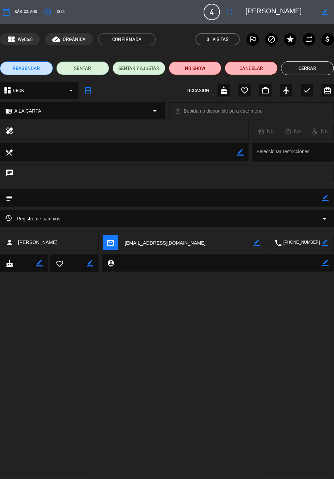
click at [326, 197] on icon "border_color" at bounding box center [326, 198] width 6 height 6
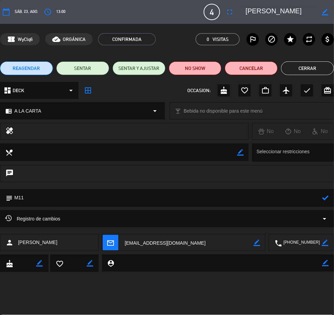
type textarea "M11"
click at [326, 198] on icon at bounding box center [326, 198] width 6 height 6
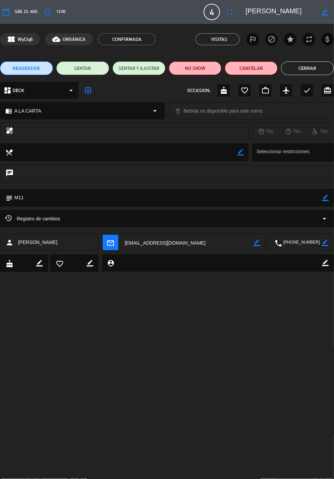
click at [307, 70] on button "Cerrar" at bounding box center [307, 68] width 53 height 14
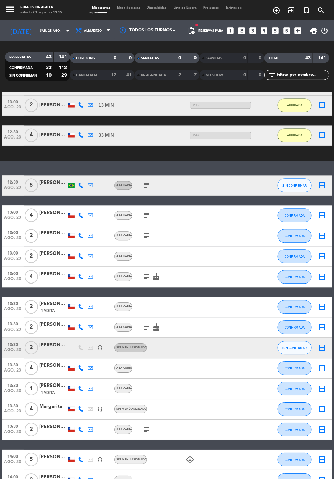
scroll to position [332, 0]
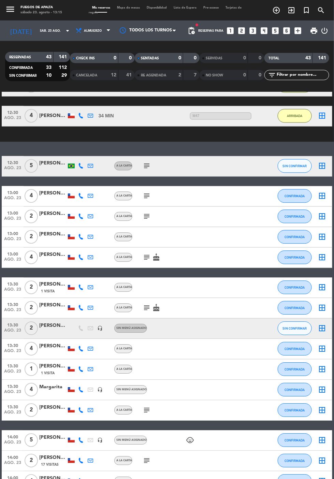
click at [145, 304] on icon "subject" at bounding box center [147, 308] width 8 height 8
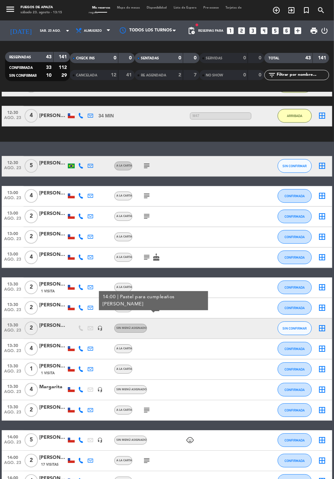
click at [143, 304] on icon "subject" at bounding box center [147, 308] width 8 height 8
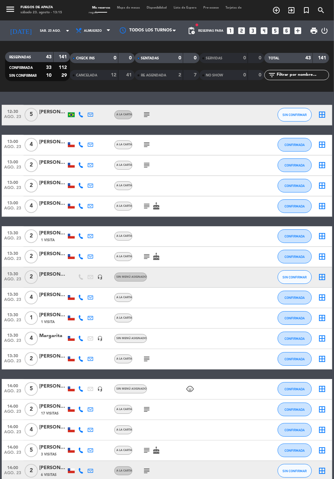
scroll to position [383, 0]
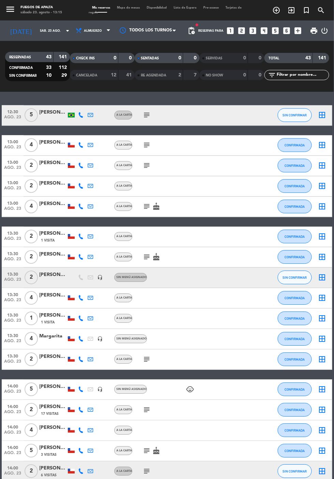
click at [144, 141] on icon "subject" at bounding box center [147, 145] width 8 height 8
click at [303, 139] on button "CONFIRMADA" at bounding box center [295, 146] width 34 height 14
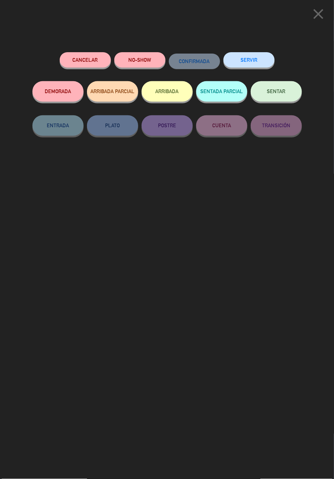
click at [175, 88] on button "ARRIBADA" at bounding box center [167, 91] width 51 height 20
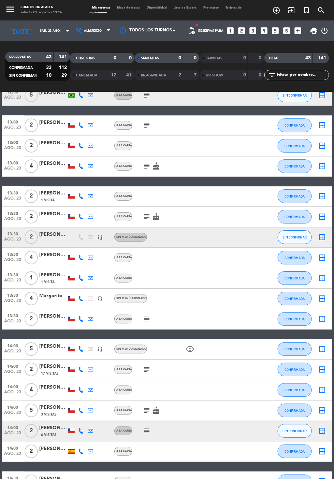
scroll to position [393, 0]
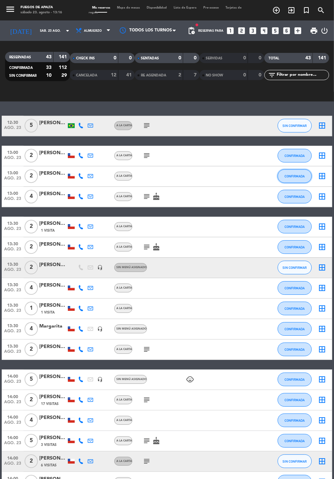
click at [301, 175] on span "CONFIRMADA" at bounding box center [295, 177] width 20 height 4
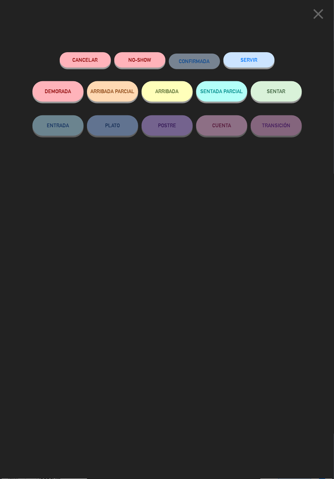
click at [168, 89] on button "ARRIBADA" at bounding box center [167, 91] width 51 height 20
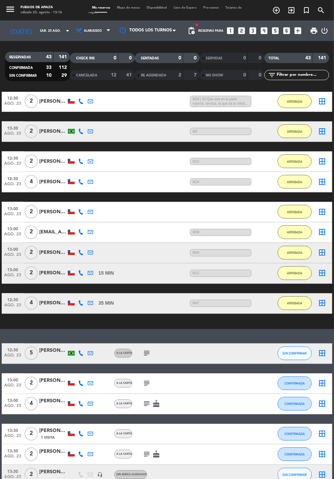
scroll to position [180, 0]
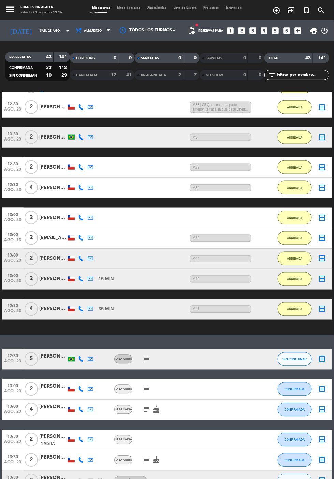
click at [50, 214] on div "[PERSON_NAME]" at bounding box center [52, 218] width 27 height 8
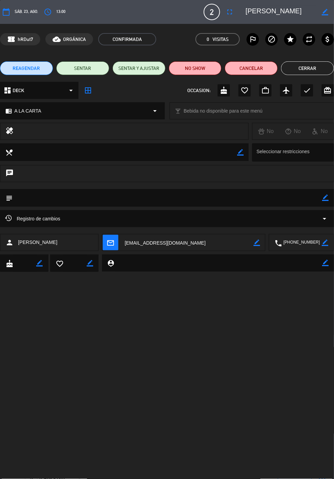
click at [326, 198] on icon "border_color" at bounding box center [326, 198] width 6 height 6
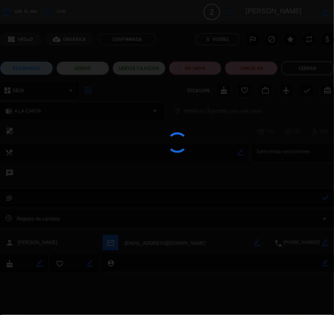
click at [296, 201] on div at bounding box center [167, 157] width 334 height 315
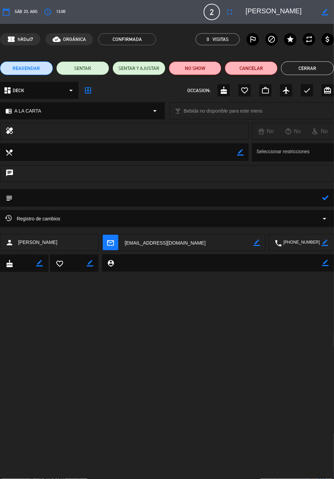
click at [295, 197] on textarea at bounding box center [168, 197] width 310 height 17
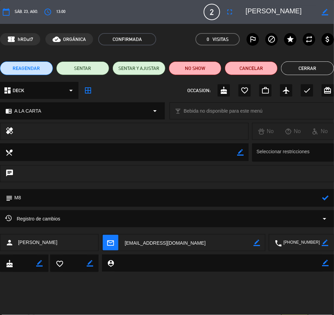
type textarea "M8"
click at [327, 198] on icon at bounding box center [326, 198] width 6 height 6
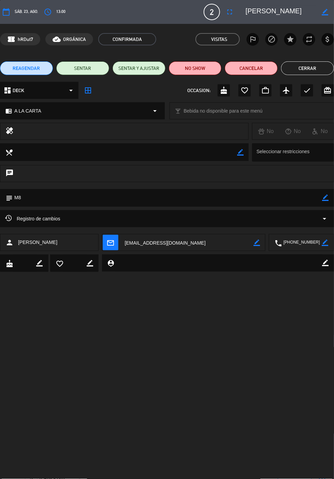
click at [309, 70] on button "Cerrar" at bounding box center [307, 68] width 53 height 14
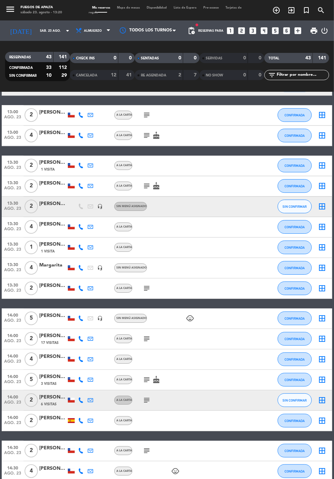
scroll to position [454, 0]
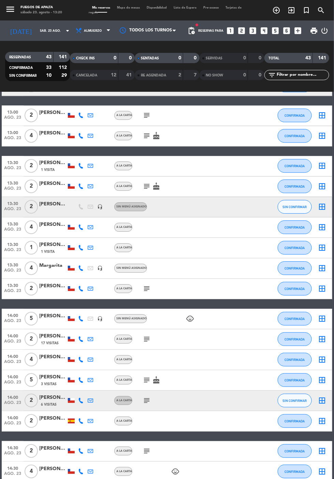
click at [53, 249] on div "1 Visita" at bounding box center [52, 252] width 27 height 6
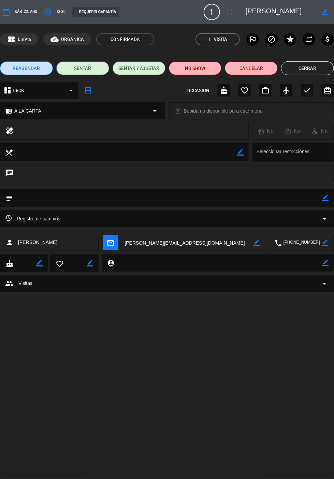
click at [309, 69] on button "Cerrar" at bounding box center [307, 68] width 53 height 14
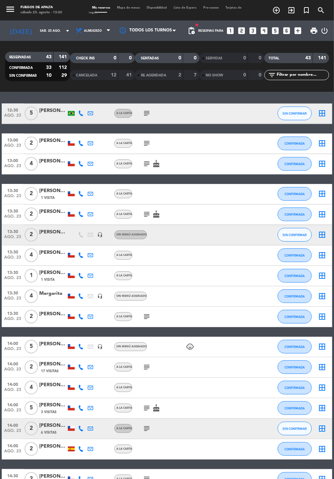
scroll to position [405, 0]
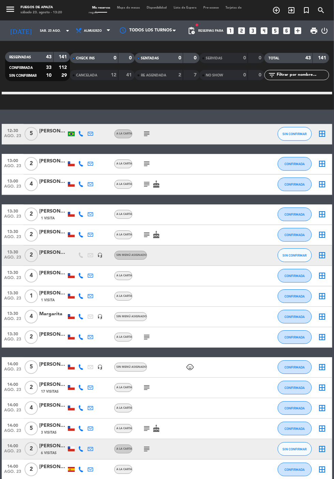
click at [55, 298] on div "1 Visita" at bounding box center [52, 301] width 27 height 6
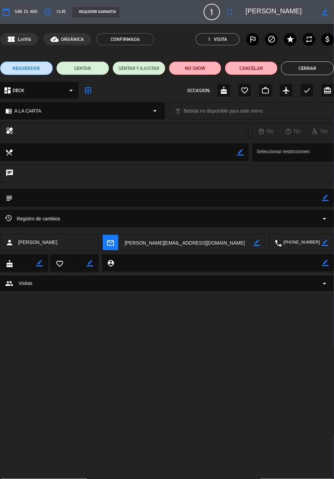
click at [326, 198] on icon "border_color" at bounding box center [326, 198] width 6 height 6
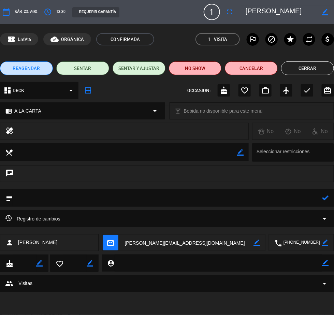
click at [282, 199] on textarea at bounding box center [168, 197] width 310 height 17
type textarea "M3"
click at [326, 199] on icon at bounding box center [326, 198] width 6 height 6
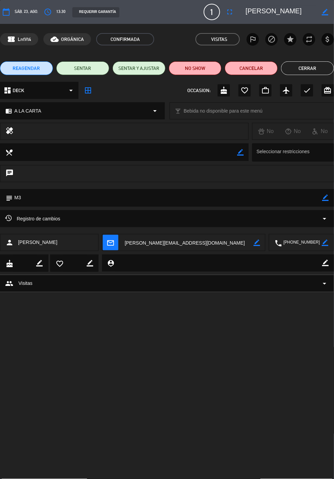
click at [311, 69] on button "Cerrar" at bounding box center [307, 68] width 53 height 14
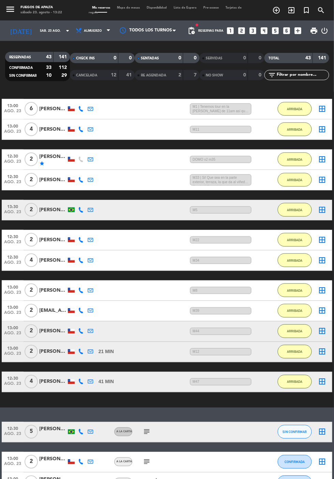
scroll to position [66, 0]
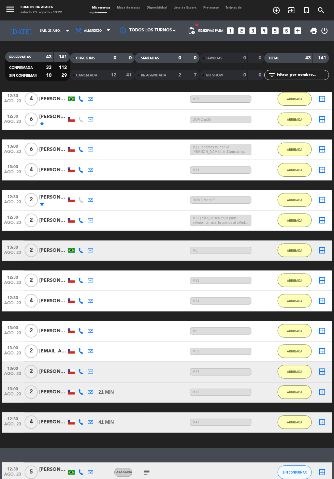
click at [57, 247] on div "[PERSON_NAME]" at bounding box center [52, 251] width 27 height 8
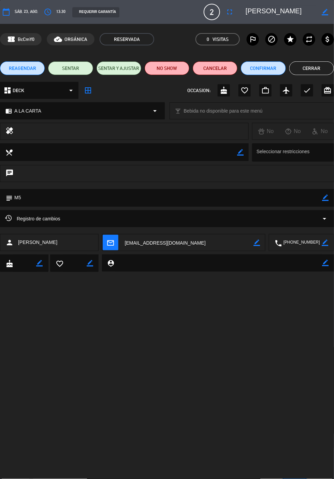
click at [328, 199] on icon "border_color" at bounding box center [326, 198] width 6 height 6
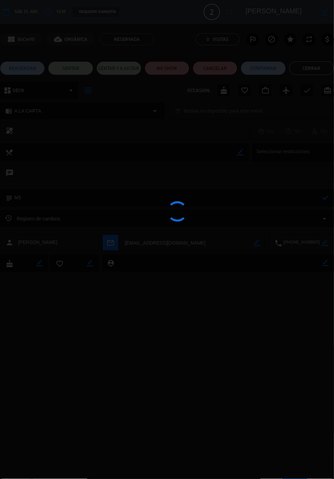
click at [307, 197] on div at bounding box center [167, 239] width 334 height 479
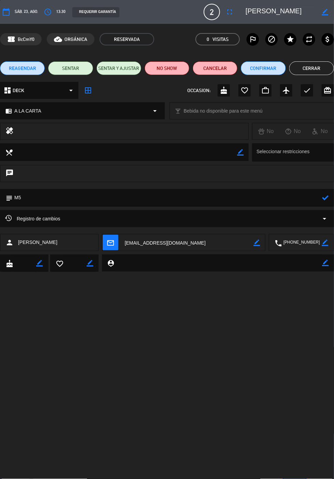
click at [287, 197] on textarea at bounding box center [168, 197] width 310 height 17
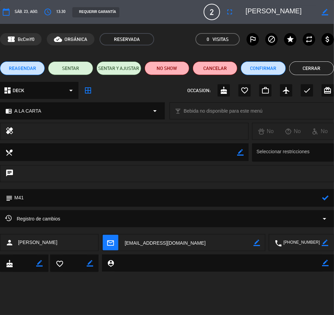
type textarea "M41"
click at [328, 198] on icon at bounding box center [326, 198] width 6 height 6
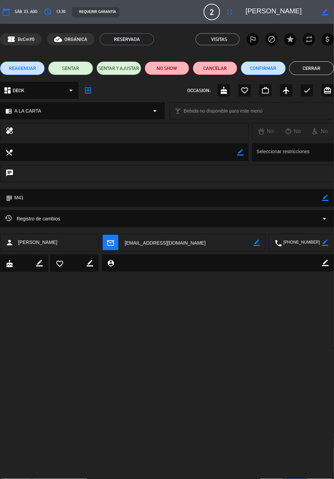
click at [314, 67] on button "Cerrar" at bounding box center [312, 68] width 45 height 14
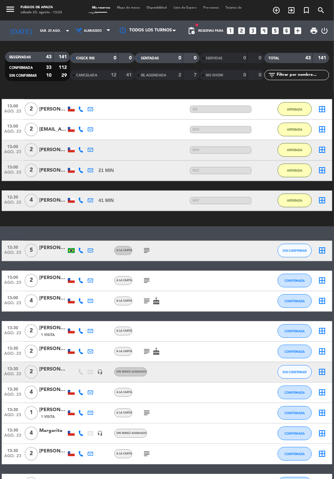
scroll to position [313, 0]
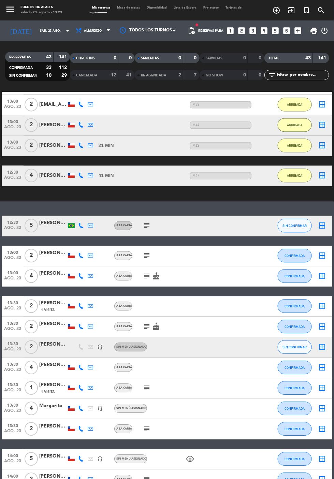
click at [51, 369] on div at bounding box center [52, 371] width 27 height 5
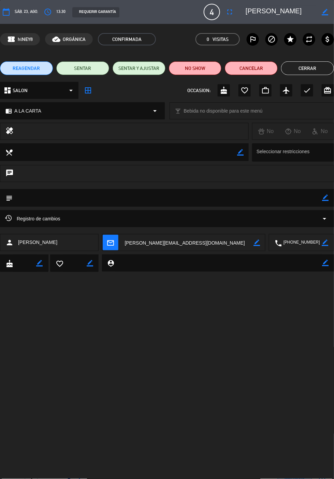
click at [326, 198] on icon "border_color" at bounding box center [326, 198] width 6 height 6
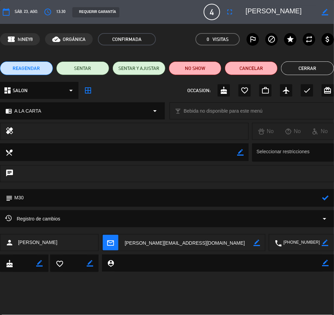
type textarea "M30"
click at [326, 198] on icon at bounding box center [326, 198] width 6 height 6
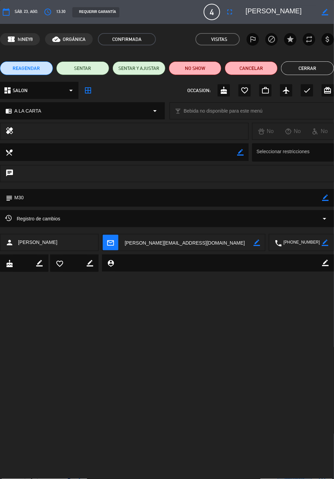
click at [311, 69] on button "Cerrar" at bounding box center [307, 68] width 53 height 14
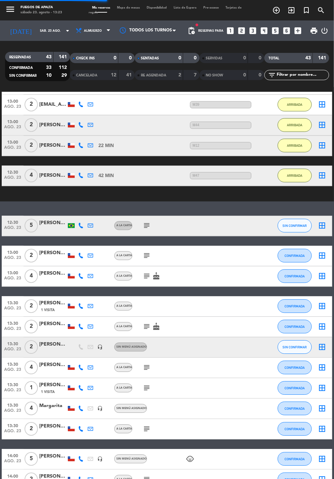
scroll to position [340, 0]
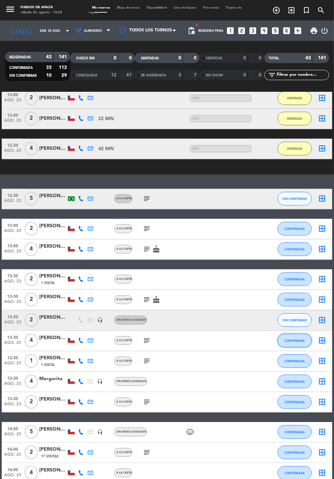
click at [297, 334] on button "CONFIRMADA" at bounding box center [295, 341] width 34 height 14
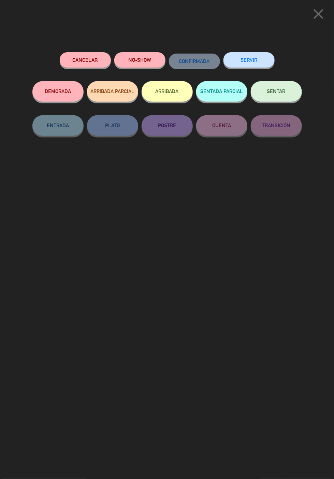
click at [164, 89] on button "ARRIBADA" at bounding box center [167, 91] width 51 height 20
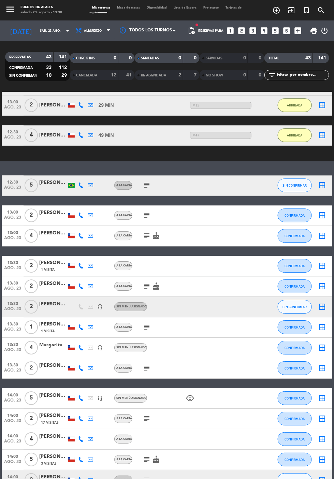
scroll to position [386, 0]
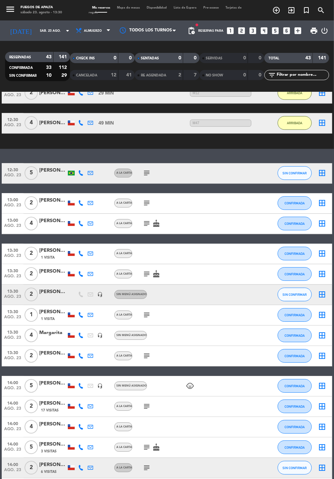
click at [47, 247] on div "[PERSON_NAME] San [PERSON_NAME]" at bounding box center [52, 251] width 27 height 8
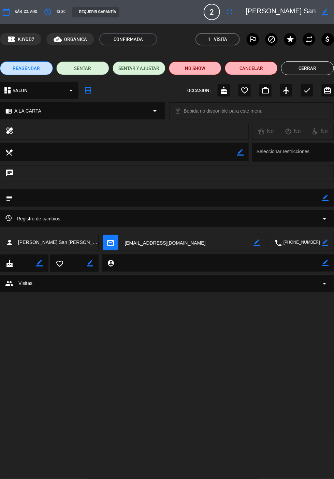
click at [325, 199] on icon "border_color" at bounding box center [326, 198] width 6 height 6
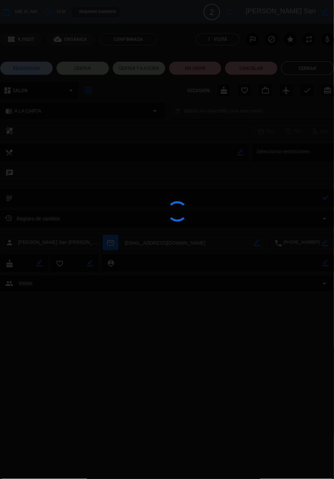
click at [303, 199] on div at bounding box center [167, 239] width 334 height 479
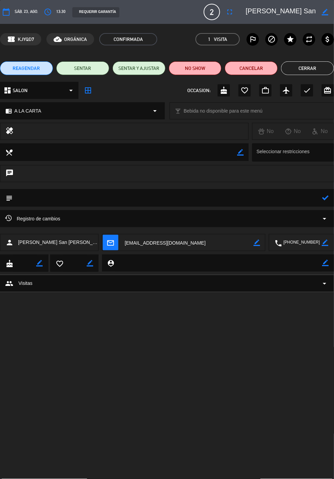
click at [277, 195] on textarea at bounding box center [168, 197] width 310 height 17
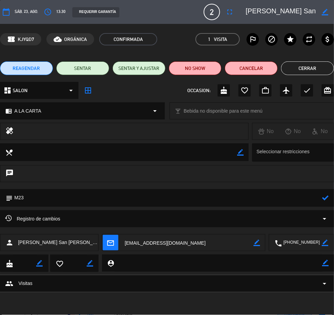
type textarea "M23"
click at [324, 197] on icon at bounding box center [326, 198] width 6 height 6
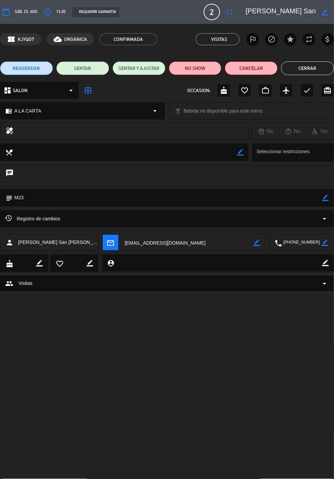
click at [311, 68] on button "Cerrar" at bounding box center [307, 68] width 53 height 14
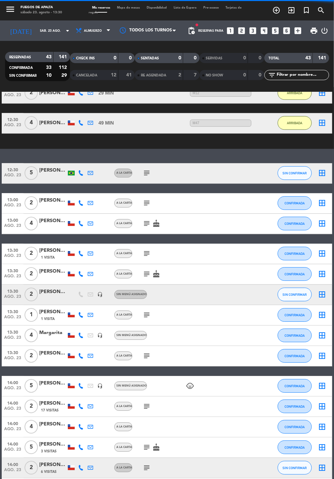
click at [144, 250] on icon "subject" at bounding box center [147, 254] width 8 height 8
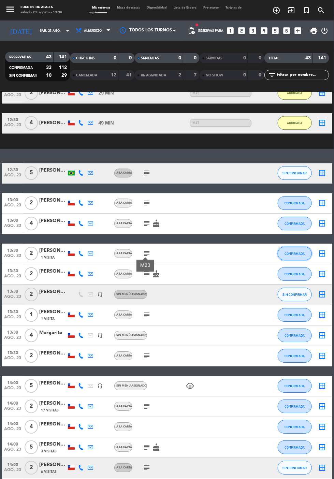
click at [294, 252] on span "CONFIRMADA" at bounding box center [295, 254] width 20 height 4
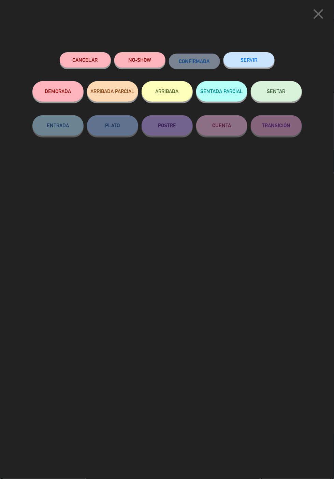
click at [171, 89] on button "ARRIBADA" at bounding box center [167, 91] width 51 height 20
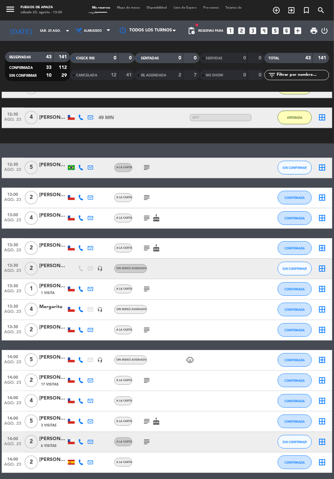
scroll to position [451, 0]
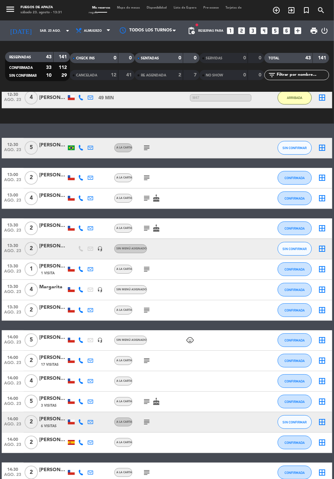
click at [58, 283] on div "12:30 [DATE] 5 [PERSON_NAME] A LA CARTA subject SIN CONFIRMAR border_all 13:00 …" at bounding box center [167, 443] width 331 height 610
click at [144, 306] on icon "subject" at bounding box center [147, 310] width 8 height 8
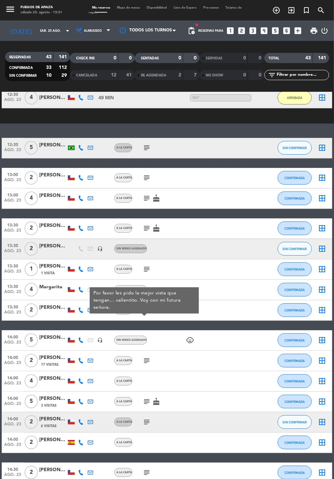
click at [146, 306] on icon "subject" at bounding box center [147, 310] width 8 height 8
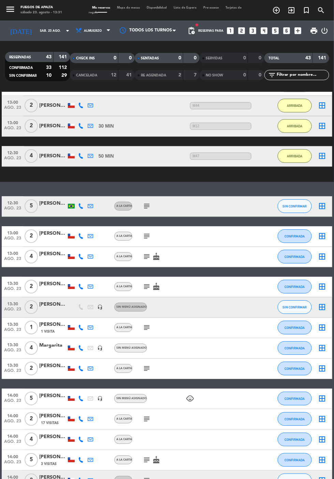
scroll to position [427, 0]
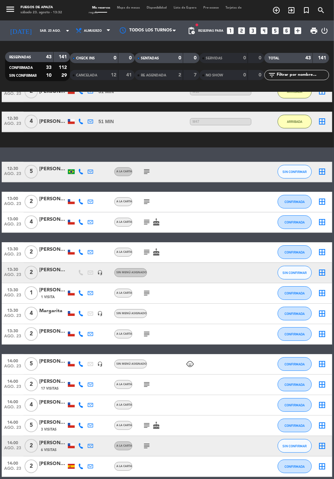
click at [143, 218] on icon "subject" at bounding box center [147, 222] width 8 height 8
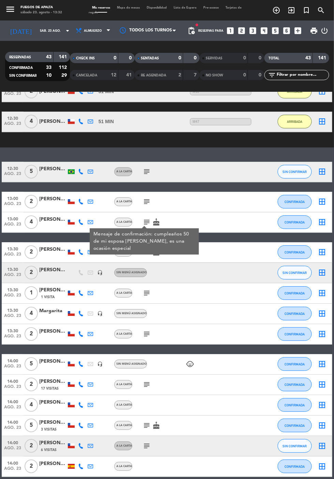
click at [143, 218] on icon "subject" at bounding box center [147, 222] width 8 height 8
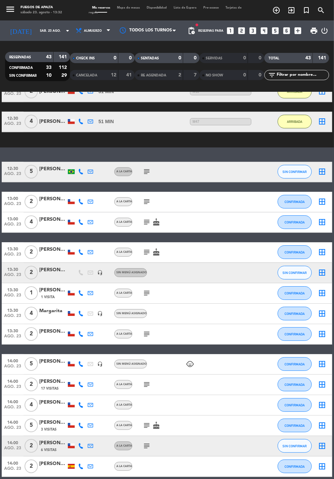
click at [143, 218] on icon "subject" at bounding box center [147, 222] width 8 height 8
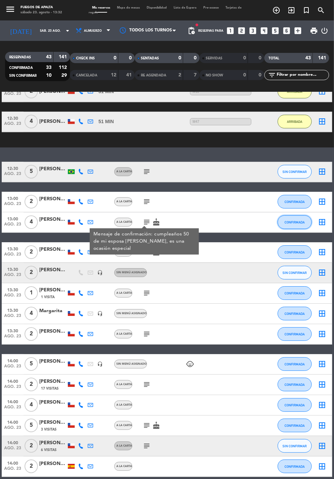
click at [298, 221] on span "CONFIRMADA" at bounding box center [295, 223] width 20 height 4
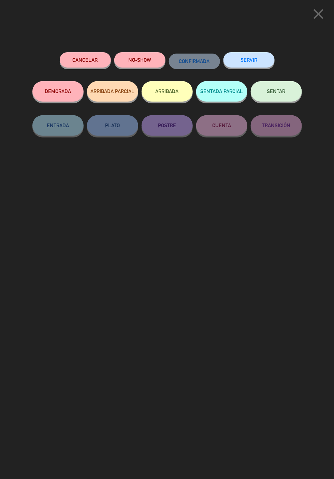
click at [167, 89] on button "ARRIBADA" at bounding box center [167, 91] width 51 height 20
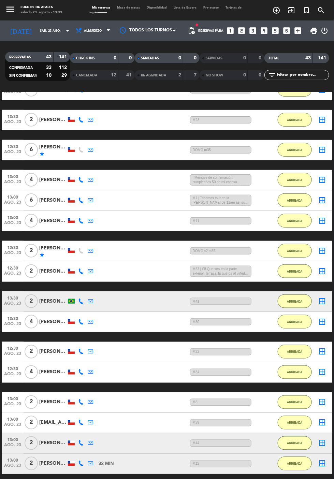
scroll to position [95, 0]
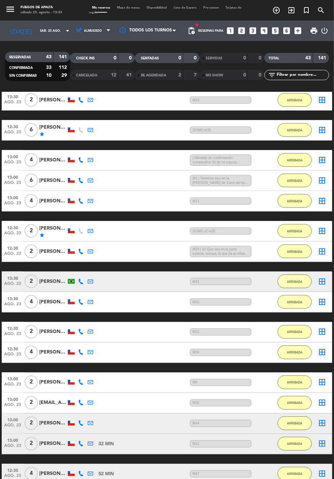
click at [54, 156] on div "[PERSON_NAME]" at bounding box center [52, 160] width 27 height 8
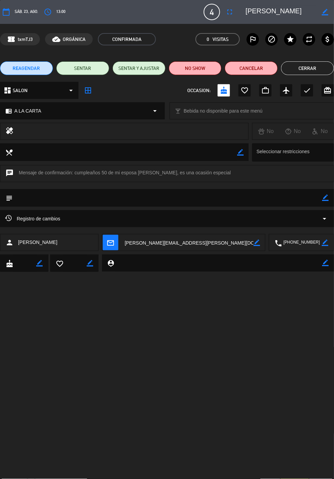
click at [234, 11] on icon "fullscreen" at bounding box center [230, 12] width 8 height 8
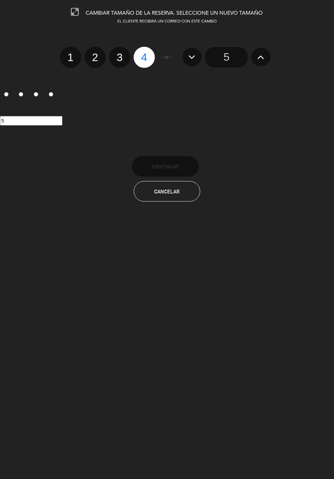
click at [98, 58] on label "2" at bounding box center [95, 57] width 21 height 21
click at [97, 54] on input "2" at bounding box center [94, 51] width 4 height 4
radio input "true"
radio input "false"
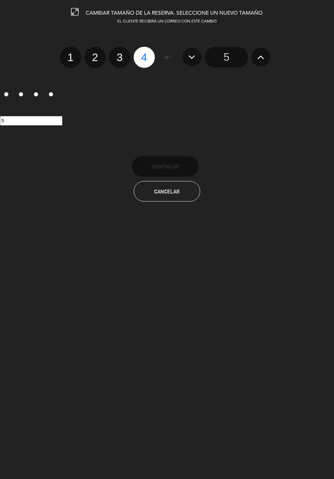
radio input "false"
radio input "true"
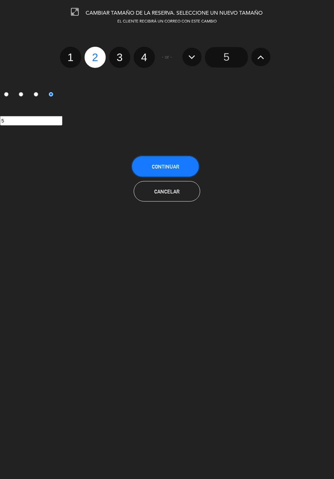
click at [175, 164] on button "Continuar" at bounding box center [165, 166] width 67 height 20
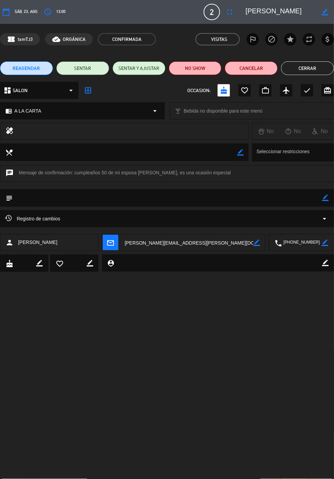
click at [310, 69] on button "Cerrar" at bounding box center [307, 68] width 53 height 14
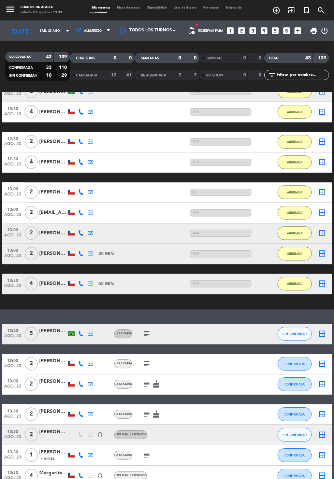
scroll to position [274, 0]
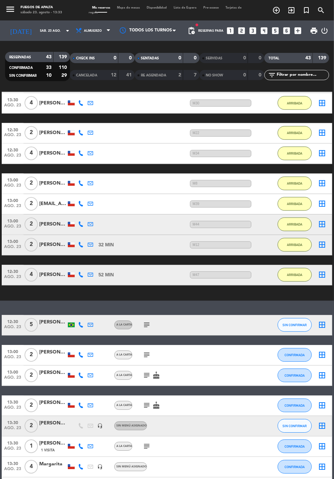
click at [143, 372] on icon "subject" at bounding box center [147, 376] width 8 height 8
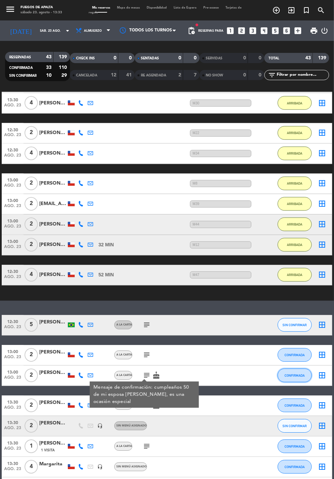
click at [298, 369] on button "CONFIRMADA" at bounding box center [295, 376] width 34 height 14
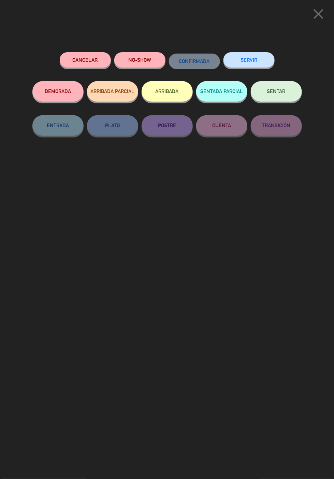
click at [171, 90] on button "ARRIBADA" at bounding box center [167, 91] width 51 height 20
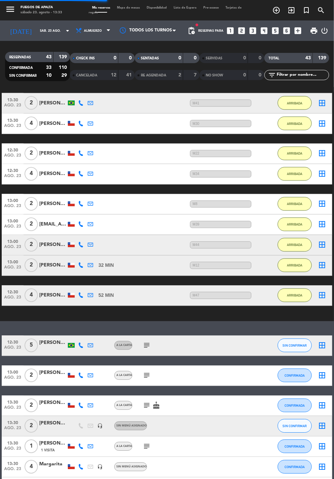
scroll to position [293, 0]
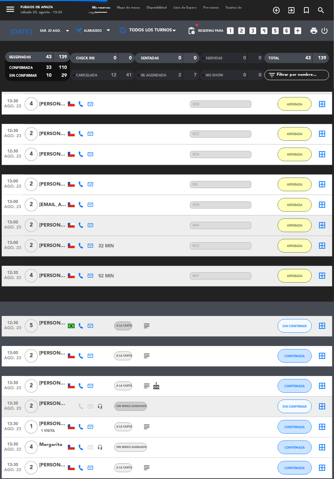
click at [146, 352] on icon "subject" at bounding box center [147, 356] width 8 height 8
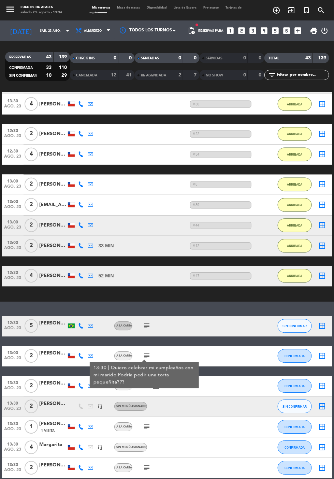
scroll to position [305, 0]
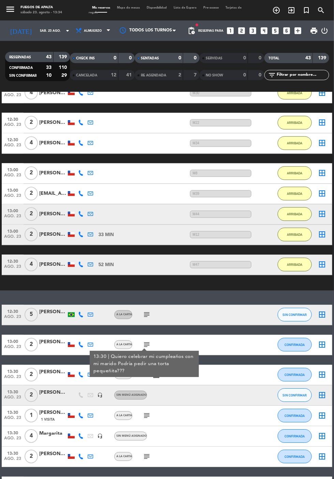
click at [213, 335] on div "13:00 [DATE] 2 [PERSON_NAME] A LA CARTA subject 13:30 | Quiero celebrar mi cump…" at bounding box center [167, 345] width 331 height 20
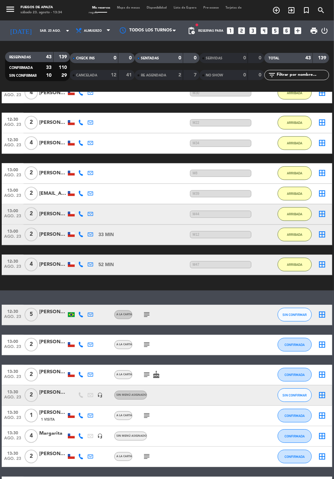
click at [147, 341] on icon "subject" at bounding box center [147, 345] width 8 height 8
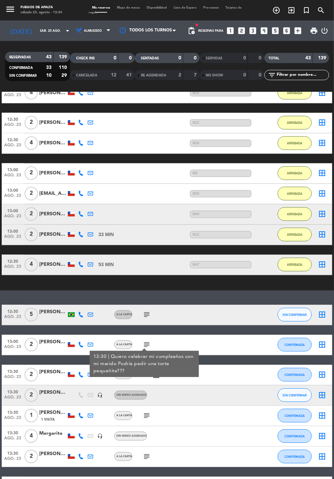
click at [146, 349] on div at bounding box center [144, 350] width 5 height 2
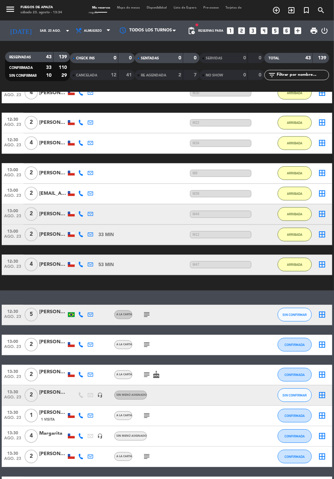
click at [145, 341] on icon "subject" at bounding box center [147, 345] width 8 height 8
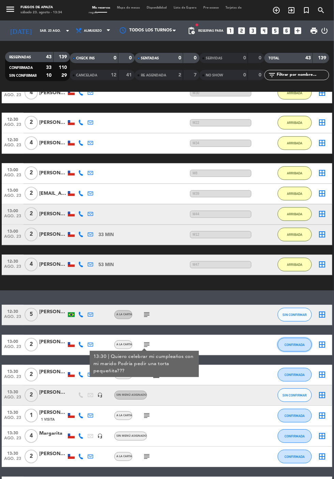
click at [300, 338] on button "CONFIRMADA" at bounding box center [295, 345] width 34 height 14
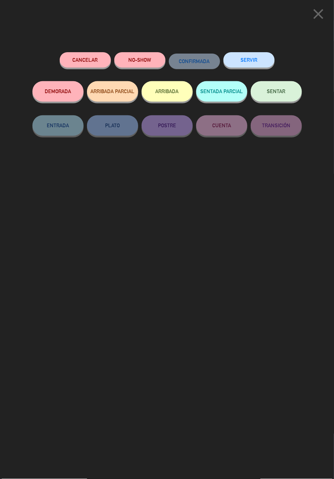
click at [171, 90] on button "ARRIBADA" at bounding box center [167, 91] width 51 height 20
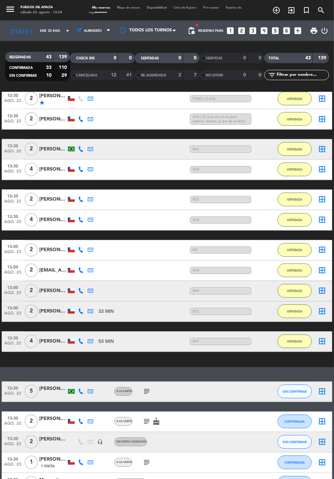
scroll to position [292, 0]
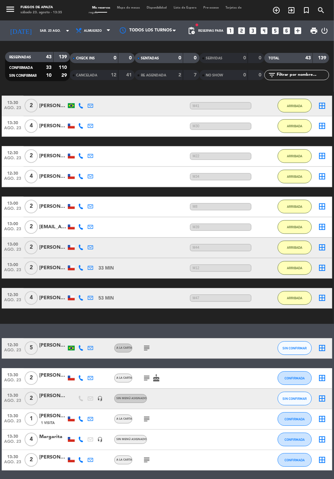
click at [144, 415] on icon "subject" at bounding box center [147, 419] width 8 height 8
click at [301, 413] on button "CONFIRMADA" at bounding box center [295, 420] width 34 height 14
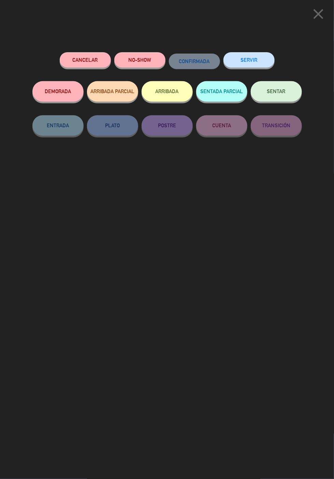
click at [168, 89] on button "ARRIBADA" at bounding box center [167, 91] width 51 height 20
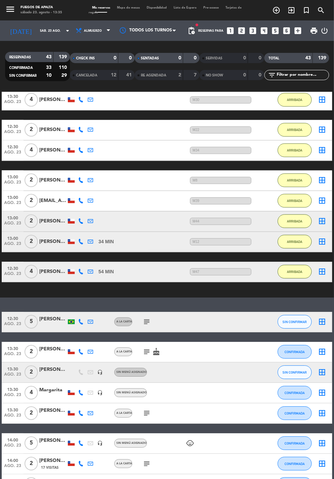
scroll to position [360, 0]
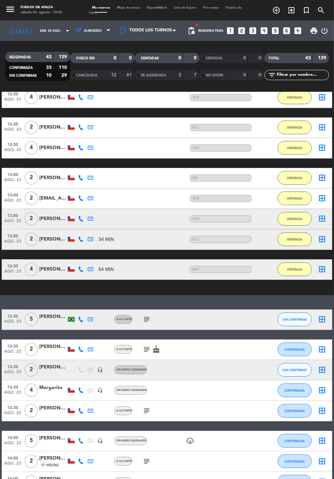
click at [144, 346] on icon "subject" at bounding box center [147, 350] width 8 height 8
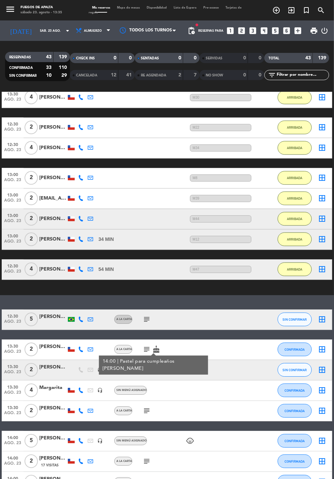
click at [217, 340] on div "13:30 [DATE] 2 [PERSON_NAME] A LA CARTA subject 14:00 | Pastel para cumpleaños …" at bounding box center [167, 350] width 331 height 20
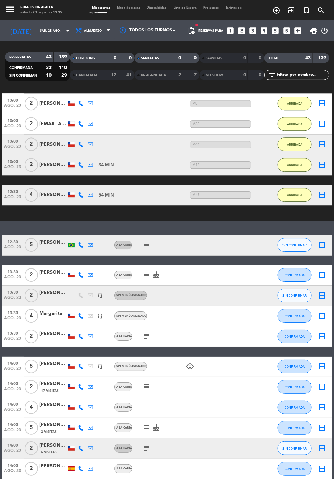
scroll to position [481, 0]
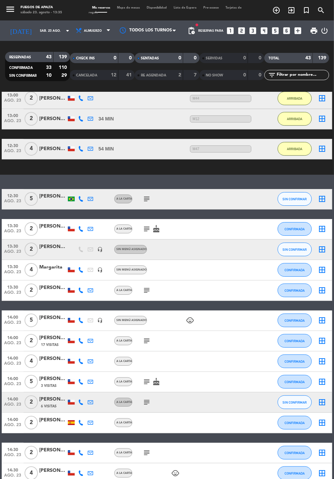
click at [143, 398] on icon "subject" at bounding box center [147, 402] width 8 height 8
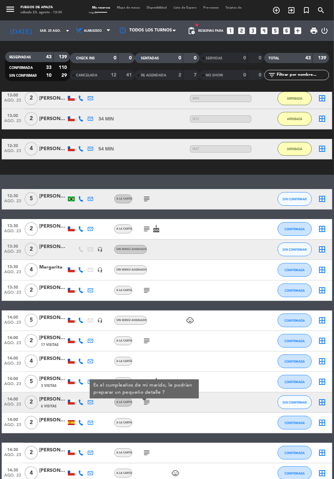
click at [143, 398] on icon "subject" at bounding box center [147, 402] width 8 height 8
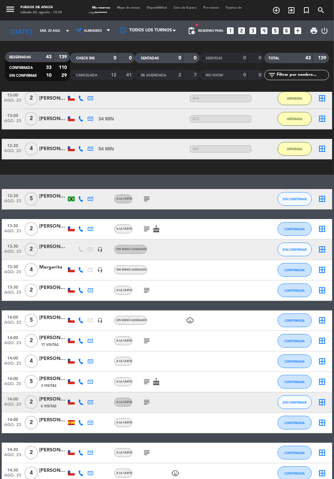
click at [143, 398] on icon "subject" at bounding box center [147, 402] width 8 height 8
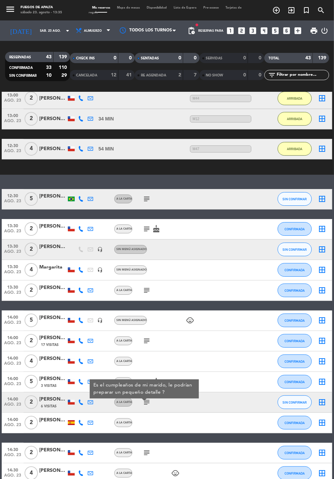
click at [147, 398] on icon "subject" at bounding box center [147, 402] width 8 height 8
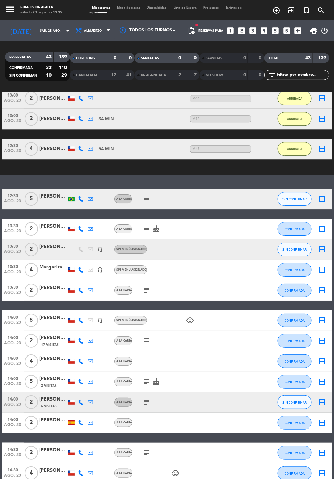
click at [146, 337] on icon "subject" at bounding box center [147, 341] width 8 height 8
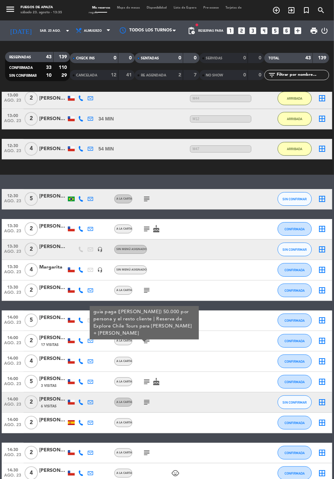
click at [147, 337] on icon "subject" at bounding box center [147, 341] width 8 height 8
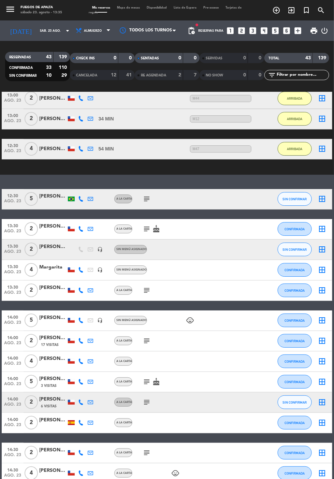
click at [145, 286] on icon "subject" at bounding box center [147, 290] width 8 height 8
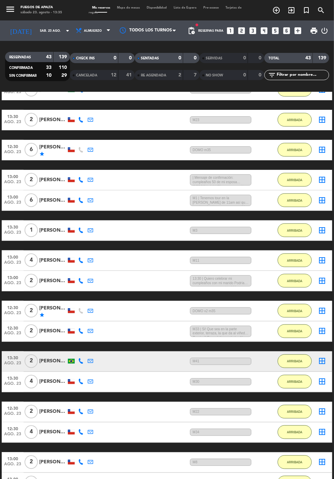
scroll to position [86, 0]
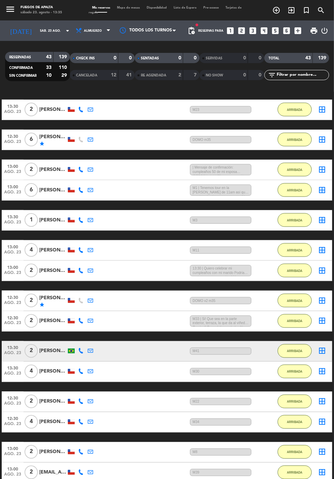
click at [53, 166] on div "[PERSON_NAME]" at bounding box center [52, 170] width 27 height 8
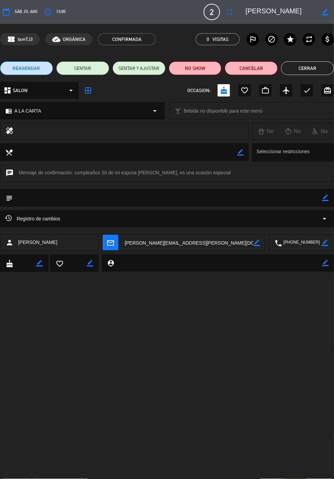
click at [309, 68] on button "Cerrar" at bounding box center [307, 68] width 53 height 14
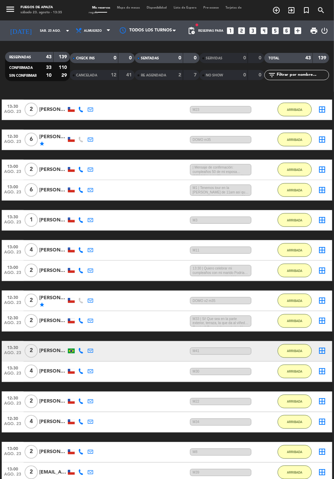
click at [54, 166] on div "[PERSON_NAME]" at bounding box center [52, 170] width 27 height 8
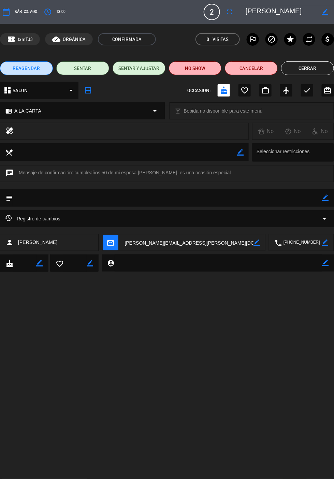
click at [326, 197] on icon "border_color" at bounding box center [326, 198] width 6 height 6
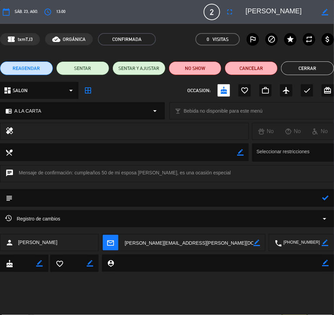
click at [0, 0] on div at bounding box center [0, 0] width 0 height 0
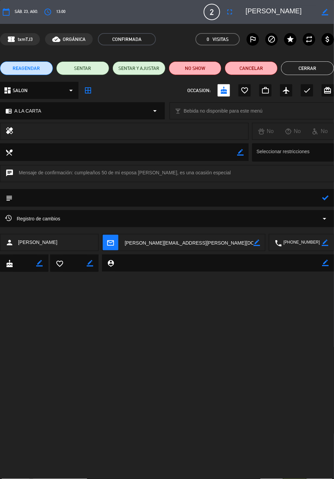
click at [267, 197] on textarea at bounding box center [168, 197] width 310 height 17
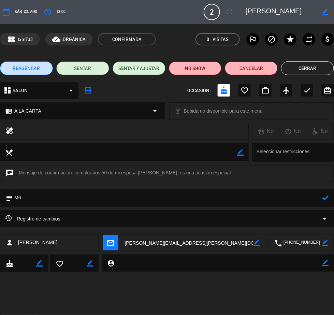
type textarea "M6"
click at [326, 198] on icon at bounding box center [326, 198] width 6 height 6
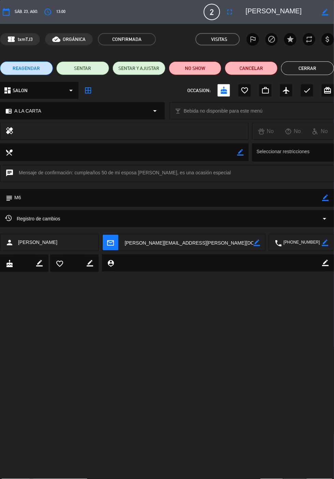
click at [310, 69] on button "Cerrar" at bounding box center [307, 68] width 53 height 14
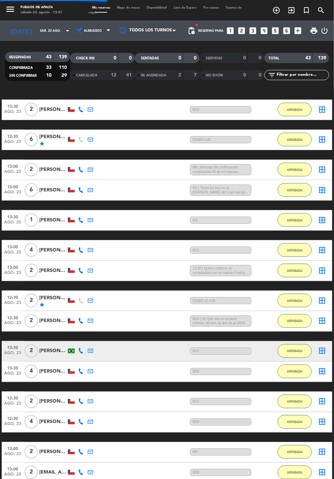
click at [53, 267] on div "[PERSON_NAME]" at bounding box center [52, 271] width 27 height 8
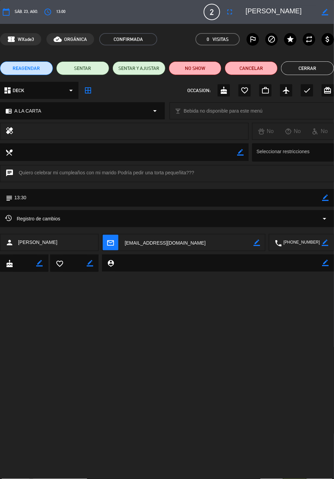
click at [326, 198] on icon "border_color" at bounding box center [326, 198] width 6 height 6
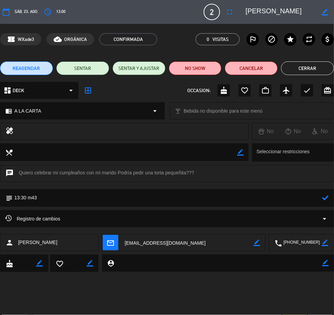
type textarea "13:30 m43"
click at [326, 198] on icon at bounding box center [326, 198] width 6 height 6
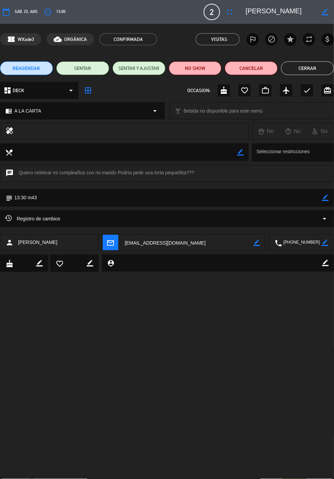
click at [310, 68] on button "Cerrar" at bounding box center [307, 68] width 53 height 14
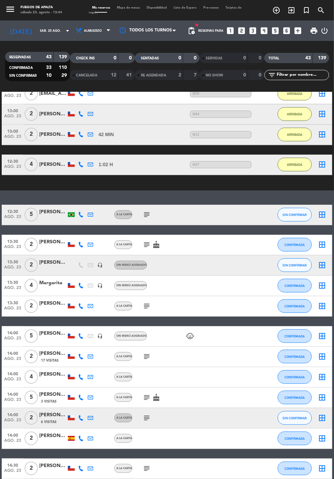
scroll to position [499, 0]
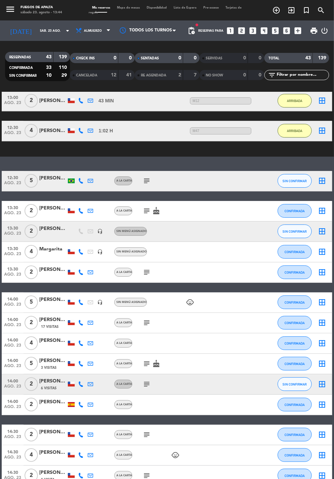
click at [146, 207] on icon "subject" at bounding box center [147, 211] width 8 height 8
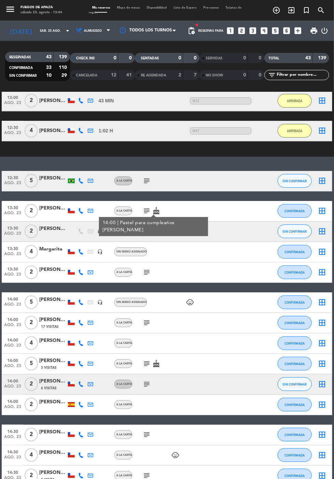
click at [144, 207] on icon "subject" at bounding box center [147, 211] width 8 height 8
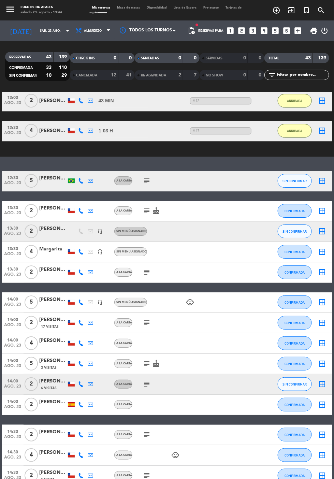
scroll to position [528, 0]
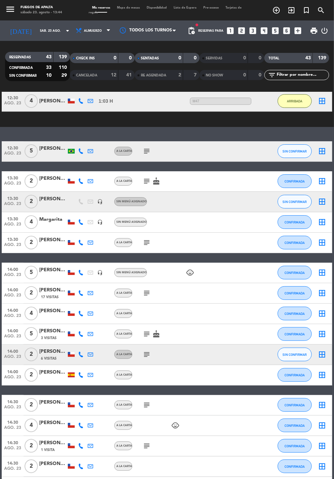
click at [52, 377] on div at bounding box center [52, 379] width 27 height 5
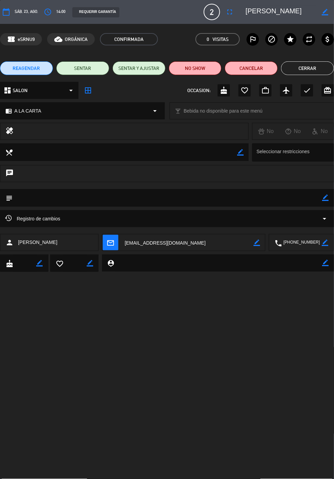
click at [326, 199] on icon "border_color" at bounding box center [326, 198] width 6 height 6
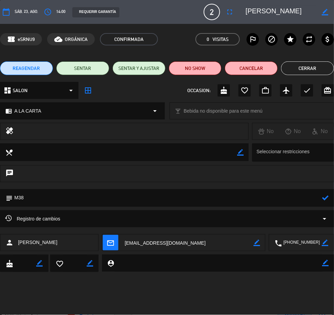
type textarea "M38"
click at [326, 198] on icon at bounding box center [326, 198] width 6 height 6
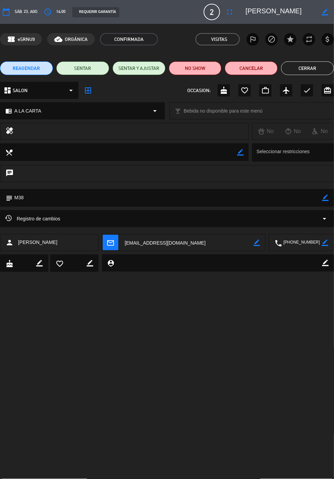
click at [312, 68] on button "Cerrar" at bounding box center [307, 68] width 53 height 14
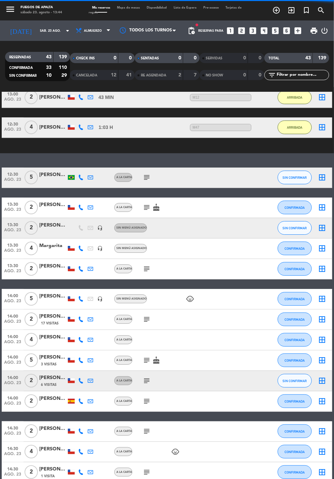
scroll to position [520, 0]
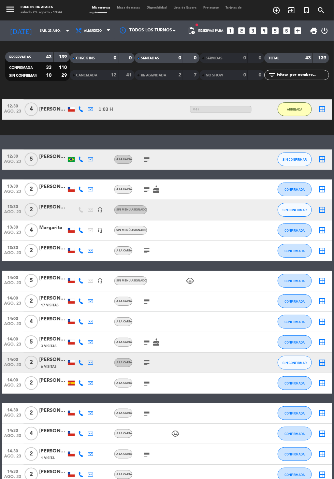
click at [144, 379] on icon "subject" at bounding box center [147, 383] width 8 height 8
click at [296, 377] on button "CONFIRMADA" at bounding box center [295, 384] width 34 height 14
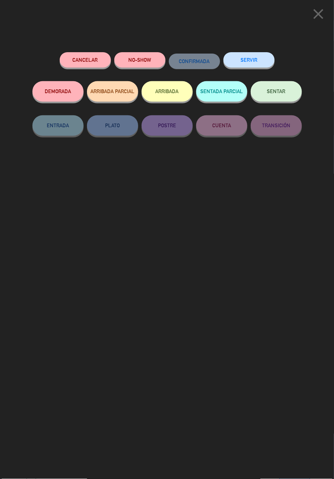
click at [172, 89] on button "ARRIBADA" at bounding box center [167, 91] width 51 height 20
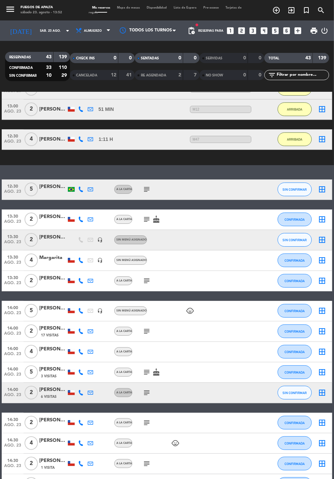
click at [145, 277] on icon "subject" at bounding box center [147, 281] width 8 height 8
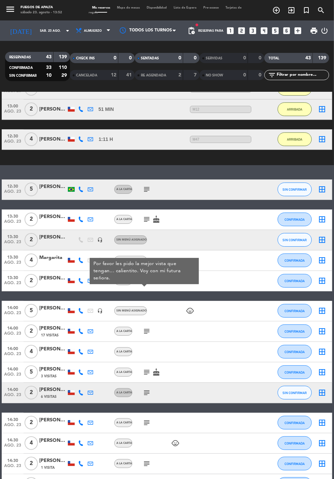
click at [145, 277] on icon "subject" at bounding box center [147, 281] width 8 height 8
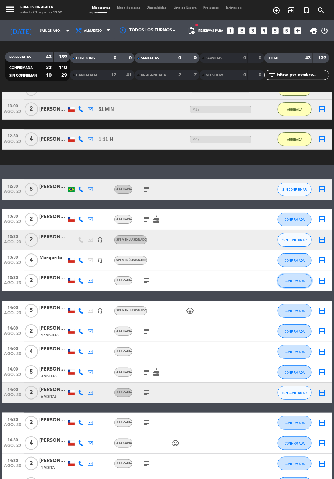
click at [302, 279] on span "CONFIRMADA" at bounding box center [295, 281] width 20 height 4
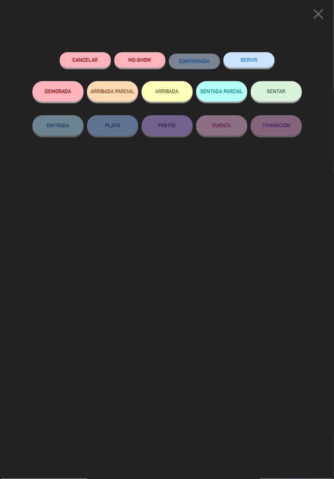
click at [168, 89] on button "ARRIBADA" at bounding box center [167, 91] width 51 height 20
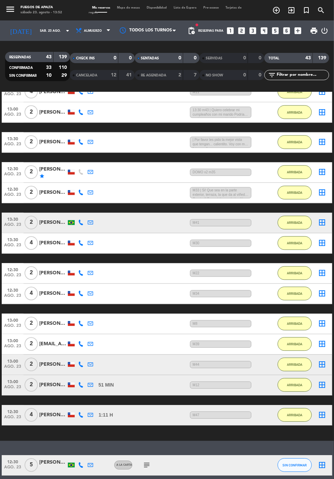
scroll to position [243, 0]
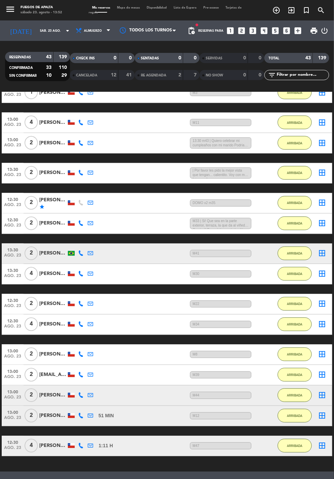
click at [49, 169] on div "[PERSON_NAME]" at bounding box center [52, 173] width 27 height 8
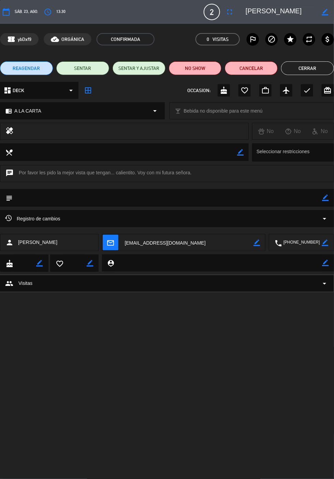
click at [326, 198] on icon "border_color" at bounding box center [326, 198] width 6 height 6
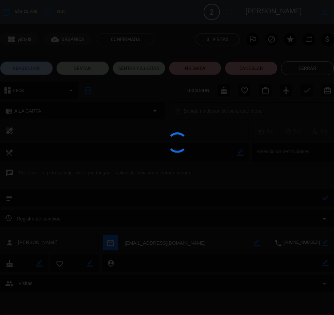
click at [278, 202] on div at bounding box center [167, 157] width 334 height 315
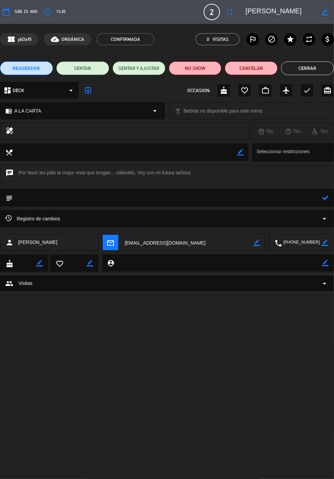
click at [263, 198] on textarea at bounding box center [168, 197] width 310 height 17
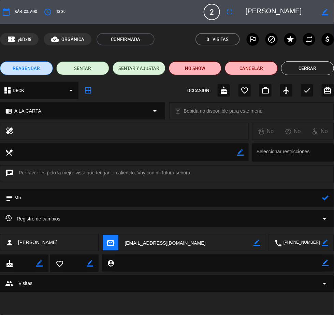
type textarea "M5"
click at [324, 197] on icon at bounding box center [326, 198] width 6 height 6
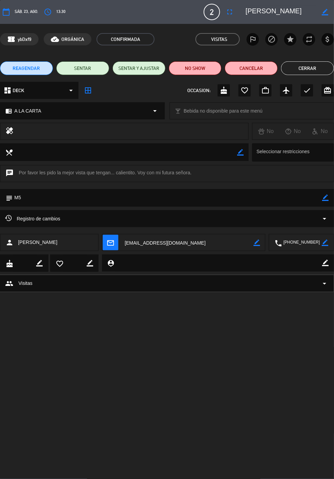
click at [308, 70] on button "Cerrar" at bounding box center [307, 68] width 53 height 14
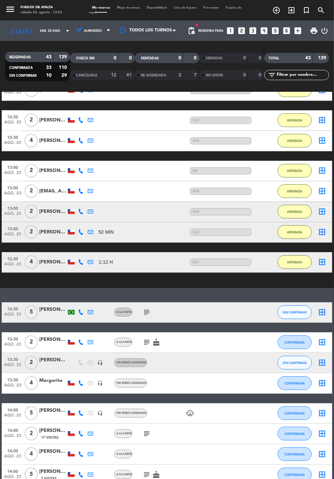
scroll to position [447, 0]
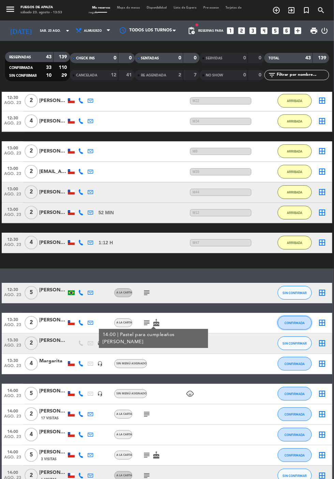
click at [297, 321] on span "CONFIRMADA" at bounding box center [295, 323] width 20 height 4
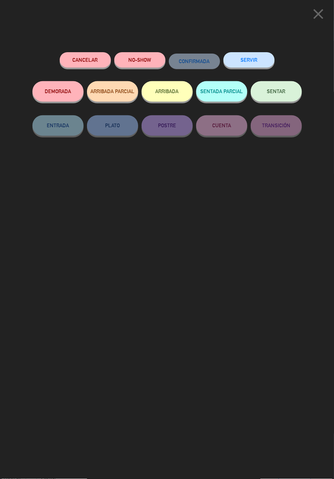
click at [172, 89] on button "ARRIBADA" at bounding box center [167, 91] width 51 height 20
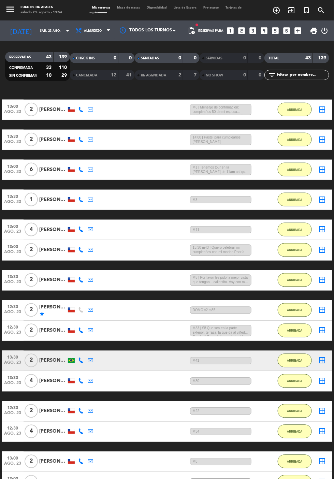
scroll to position [145, 0]
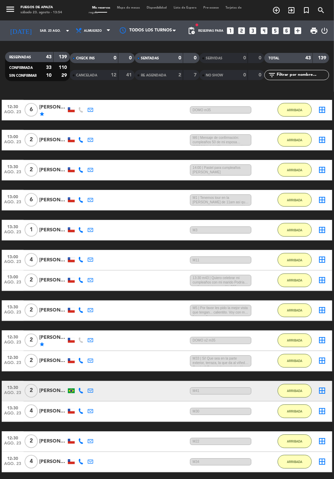
click at [55, 166] on div "[PERSON_NAME]" at bounding box center [52, 170] width 27 height 8
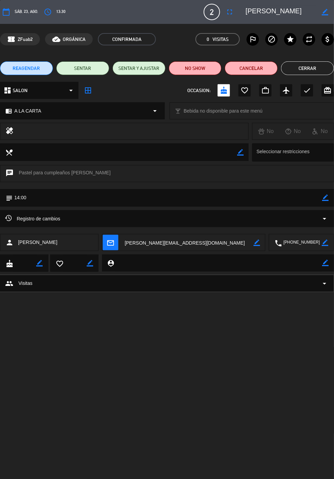
click at [328, 199] on icon "border_color" at bounding box center [326, 198] width 6 height 6
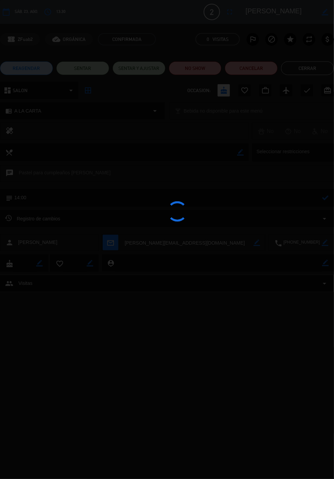
click at [298, 199] on div at bounding box center [167, 239] width 334 height 479
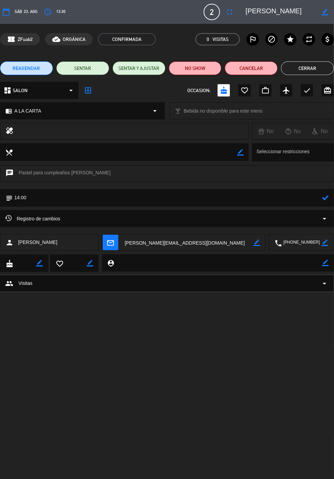
click at [267, 198] on textarea at bounding box center [168, 197] width 310 height 17
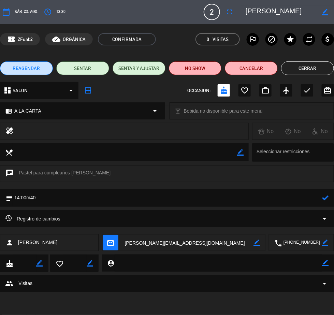
type textarea "14:00m40"
click at [326, 199] on icon at bounding box center [326, 198] width 6 height 6
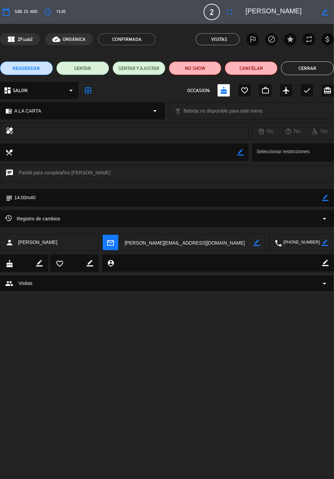
click at [310, 70] on button "Cerrar" at bounding box center [307, 68] width 53 height 14
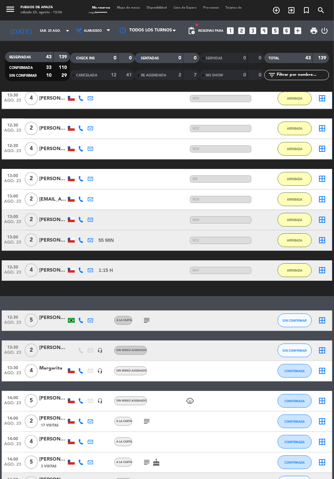
scroll to position [586, 0]
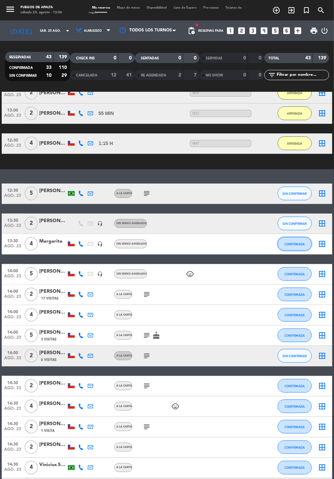
click at [298, 242] on span "CONFIRMADA" at bounding box center [295, 244] width 20 height 4
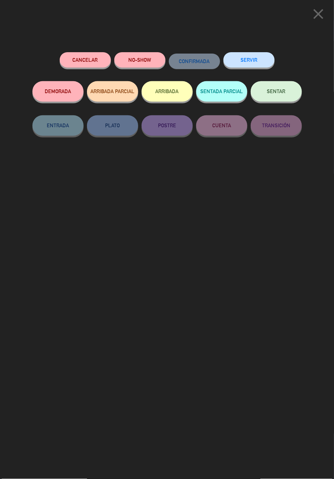
click at [164, 89] on button "ARRIBADA" at bounding box center [167, 91] width 51 height 20
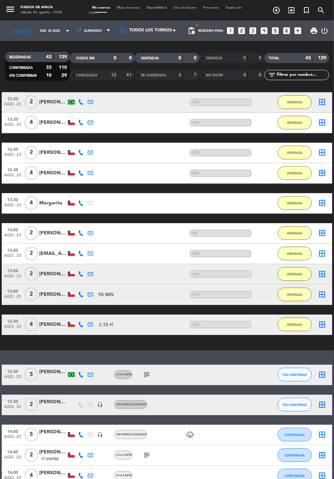
scroll to position [431, 0]
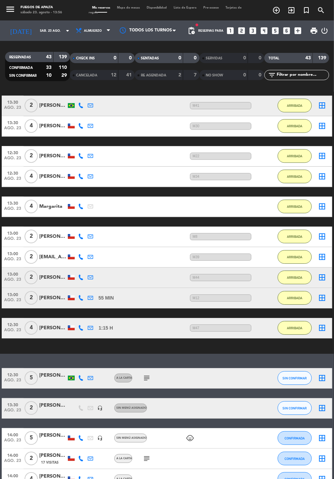
click at [53, 203] on div "Margarita" at bounding box center [52, 207] width 27 height 8
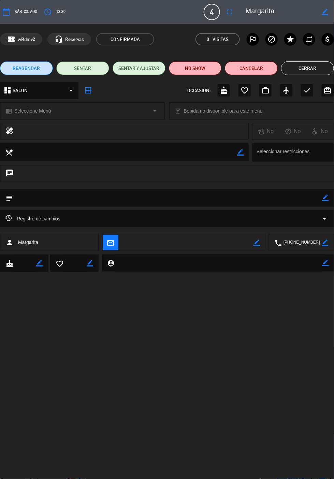
click at [326, 199] on icon "border_color" at bounding box center [326, 198] width 6 height 6
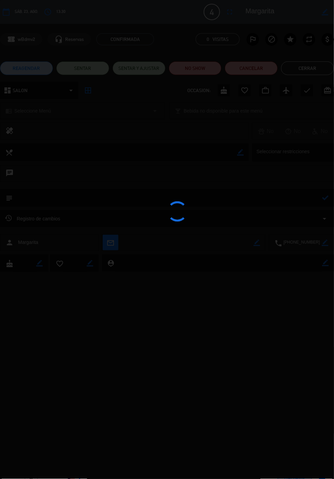
click at [295, 200] on div at bounding box center [167, 239] width 334 height 479
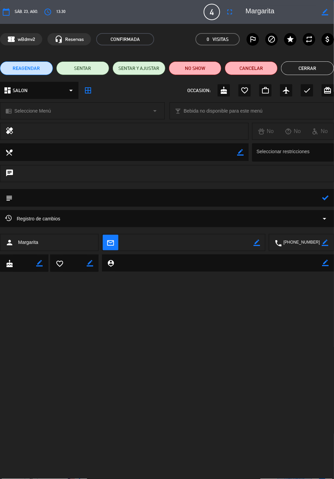
click at [266, 197] on textarea at bounding box center [168, 197] width 310 height 17
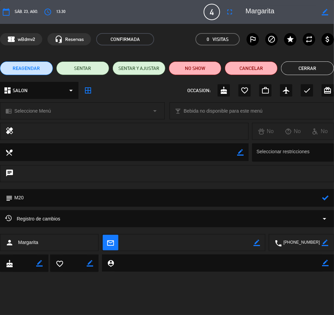
type textarea "M20"
click at [325, 199] on icon at bounding box center [326, 198] width 6 height 6
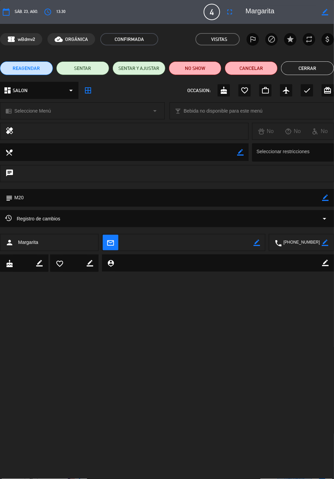
click at [312, 70] on button "Cerrar" at bounding box center [307, 68] width 53 height 14
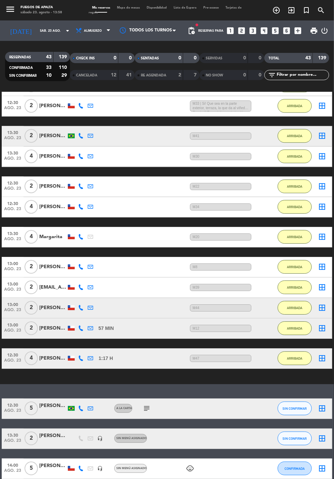
scroll to position [425, 0]
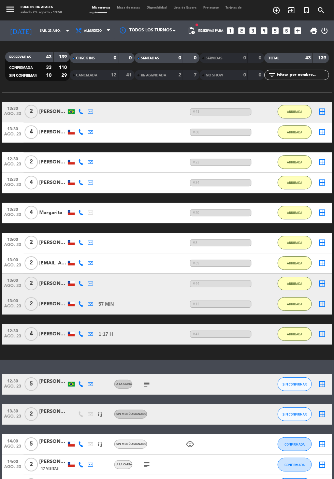
click at [51, 209] on div "Margarita" at bounding box center [52, 213] width 27 height 8
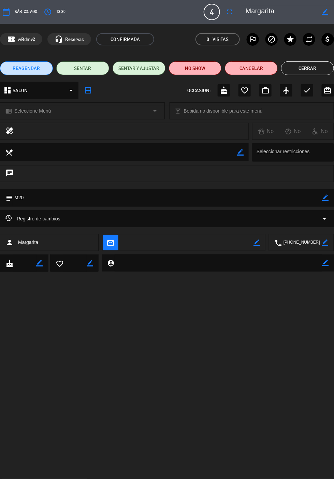
click at [328, 197] on icon "border_color" at bounding box center [326, 198] width 6 height 6
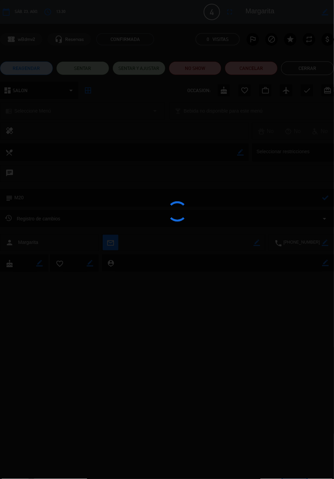
click at [287, 201] on div at bounding box center [167, 239] width 334 height 479
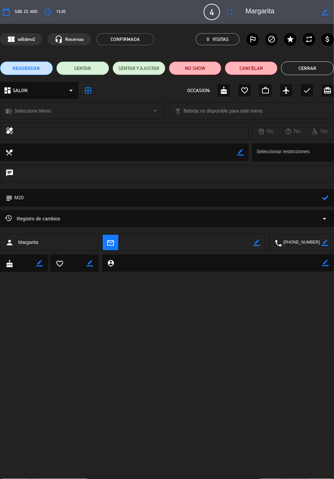
click at [280, 197] on textarea at bounding box center [168, 197] width 310 height 17
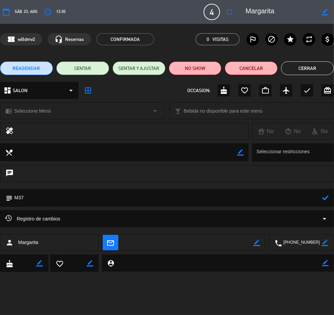
type textarea "M37"
click at [328, 200] on icon at bounding box center [326, 198] width 6 height 6
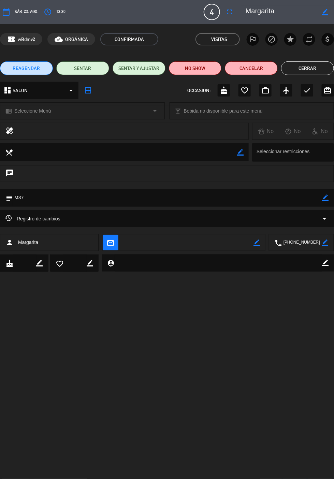
click at [308, 68] on button "Cerrar" at bounding box center [307, 68] width 53 height 14
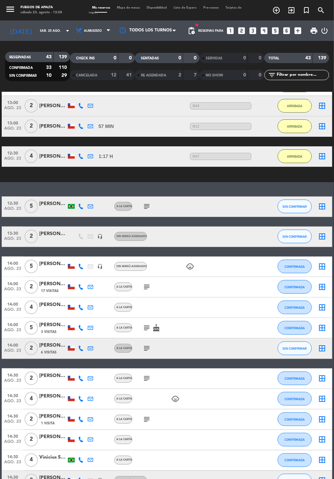
scroll to position [632, 0]
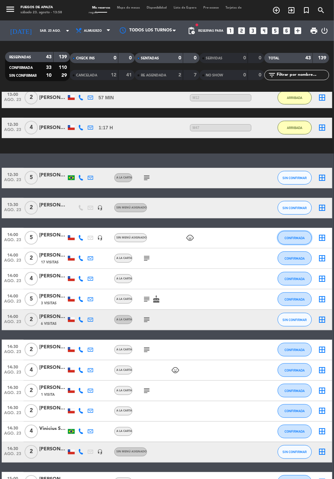
click at [295, 236] on span "CONFIRMADA" at bounding box center [295, 238] width 20 height 4
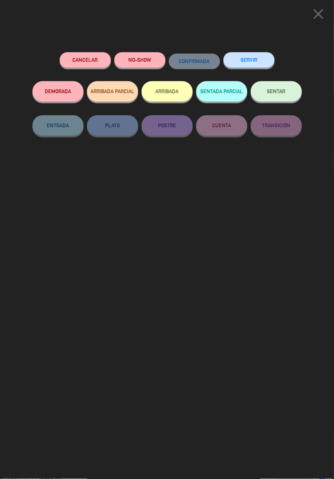
click at [170, 89] on button "ARRIBADA" at bounding box center [167, 91] width 51 height 20
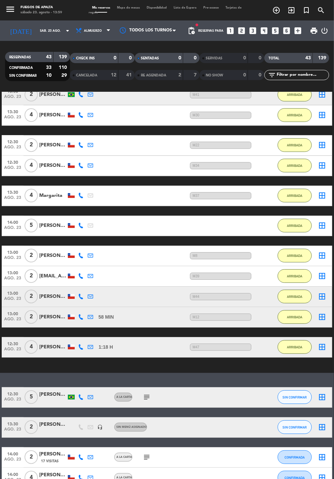
scroll to position [422, 0]
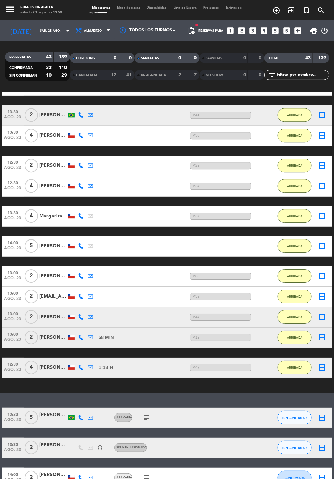
click at [50, 242] on div "[PERSON_NAME]" at bounding box center [52, 246] width 27 height 8
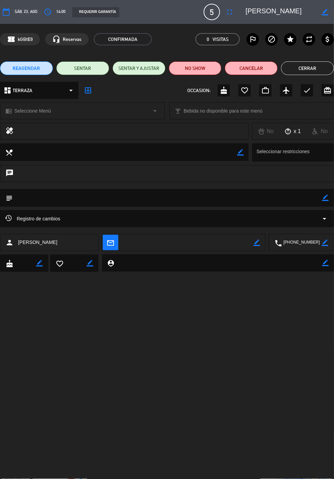
click at [326, 199] on icon "border_color" at bounding box center [326, 198] width 6 height 6
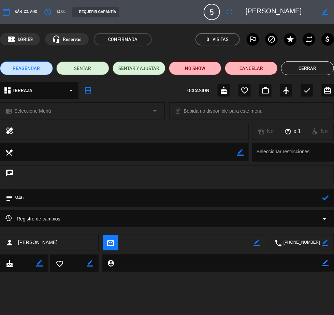
type textarea "M46"
click at [324, 199] on icon at bounding box center [326, 198] width 6 height 6
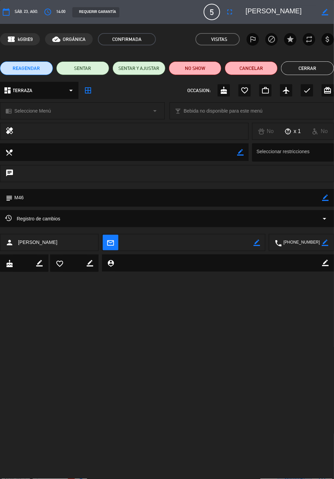
click at [309, 68] on button "Cerrar" at bounding box center [307, 68] width 53 height 14
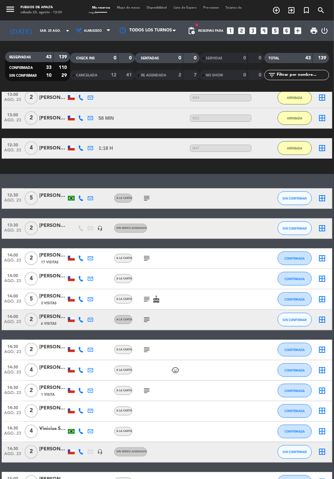
scroll to position [663, 0]
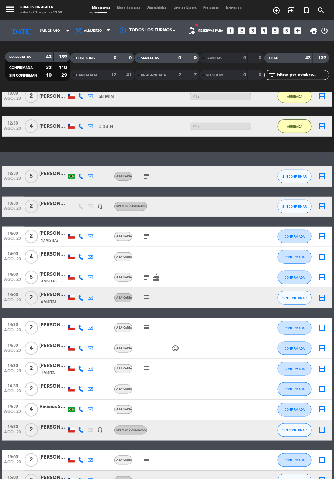
click at [143, 232] on icon "subject" at bounding box center [147, 236] width 8 height 8
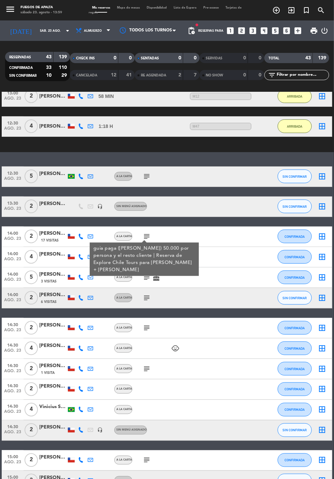
click at [144, 232] on icon "subject" at bounding box center [147, 236] width 8 height 8
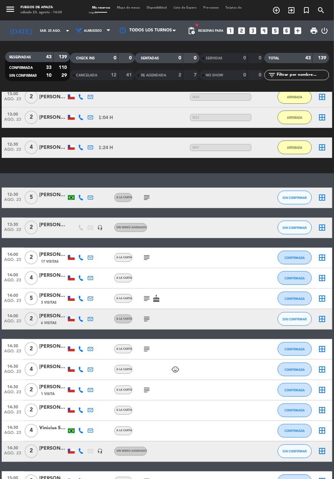
scroll to position [687, 0]
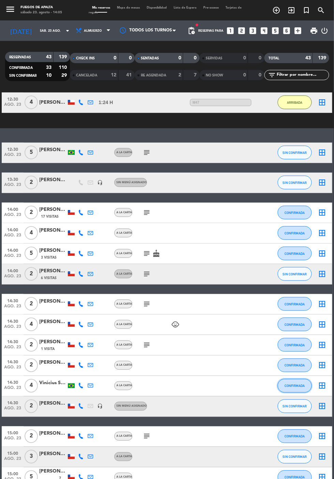
click at [301, 379] on button "CONFIRMADA" at bounding box center [295, 386] width 34 height 14
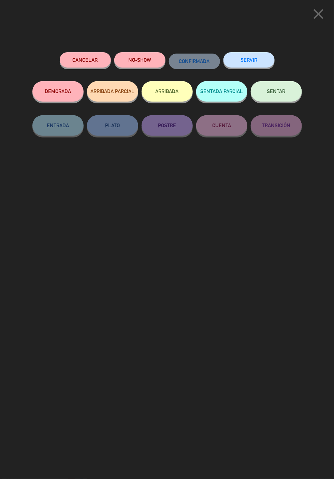
click at [171, 90] on button "ARRIBADA" at bounding box center [167, 91] width 51 height 20
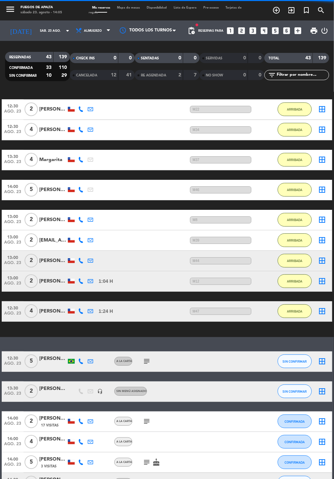
scroll to position [84, 0]
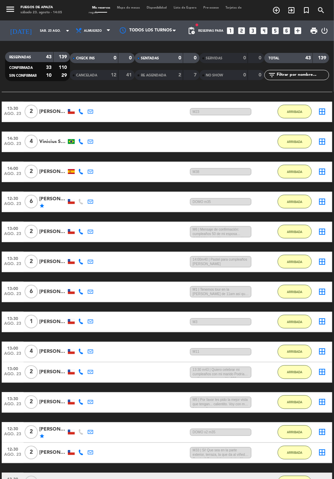
click at [60, 138] on div "Vinicius Spiandorello" at bounding box center [52, 142] width 27 height 8
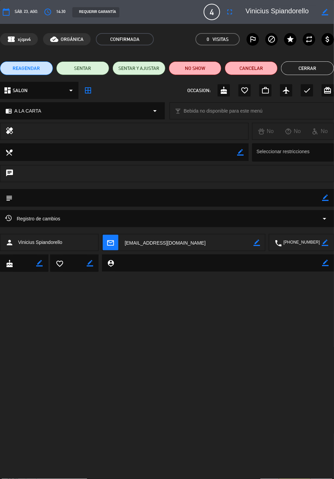
click at [326, 198] on icon "border_color" at bounding box center [326, 198] width 6 height 6
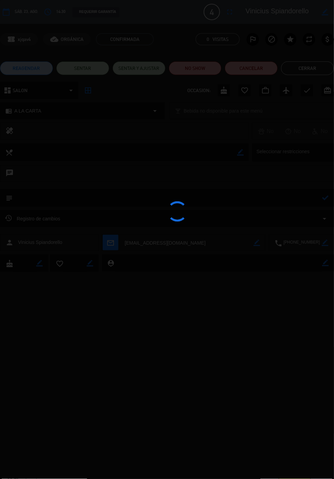
click at [296, 198] on div at bounding box center [167, 239] width 334 height 479
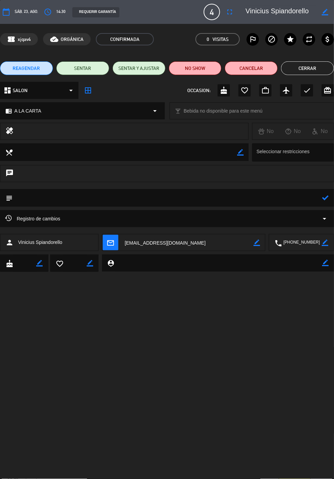
click at [284, 197] on textarea at bounding box center [168, 197] width 310 height 17
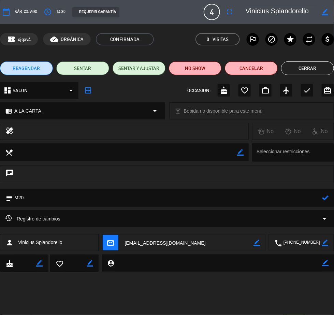
type textarea "M20"
click at [325, 199] on icon at bounding box center [326, 198] width 6 height 6
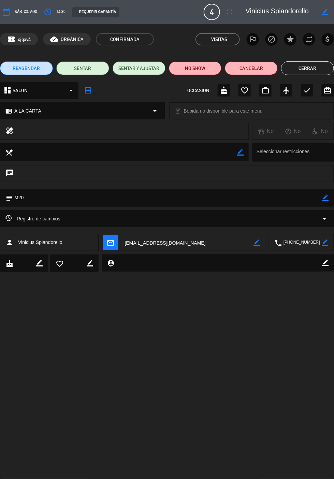
click at [305, 70] on button "Cerrar" at bounding box center [307, 68] width 53 height 14
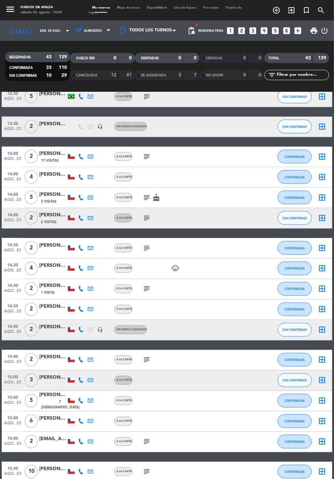
scroll to position [695, 0]
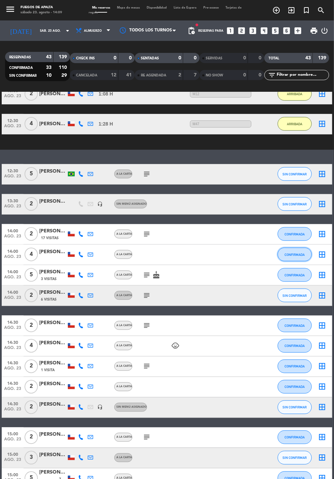
click at [298, 253] on span "CONFIRMADA" at bounding box center [295, 255] width 20 height 4
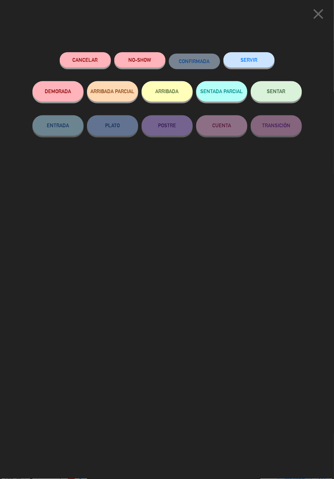
click at [172, 90] on button "ARRIBADA" at bounding box center [167, 91] width 51 height 20
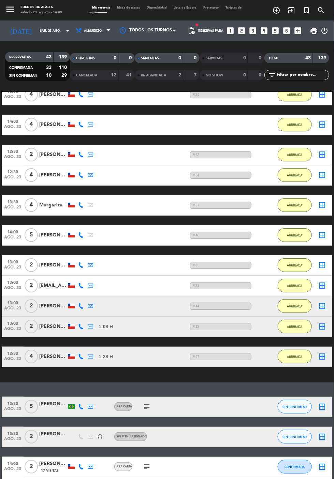
scroll to position [453, 0]
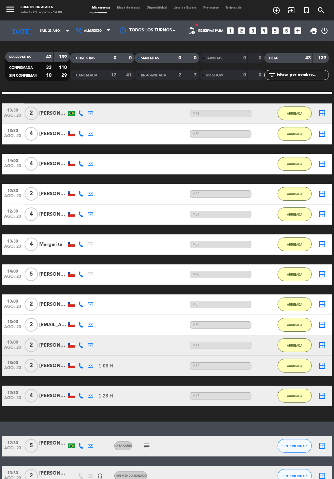
click at [50, 160] on div "[PERSON_NAME]" at bounding box center [52, 164] width 27 height 8
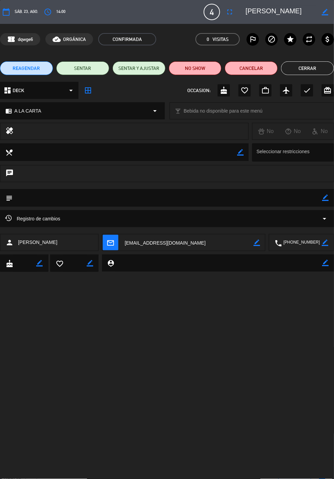
click at [324, 199] on icon "border_color" at bounding box center [326, 198] width 6 height 6
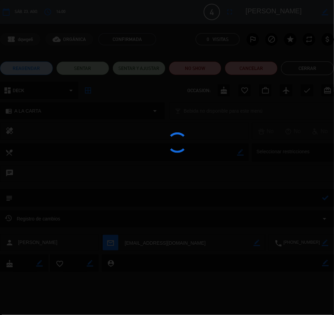
click at [289, 202] on div at bounding box center [167, 157] width 334 height 315
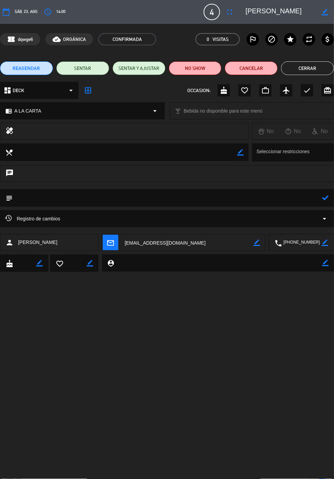
click at [250, 198] on textarea at bounding box center [168, 197] width 310 height 17
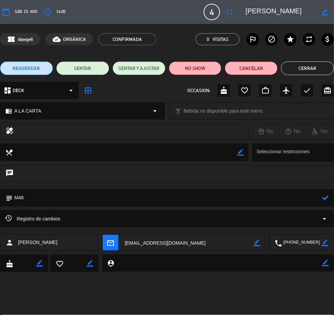
type textarea "M48"
click at [326, 198] on icon at bounding box center [326, 198] width 6 height 6
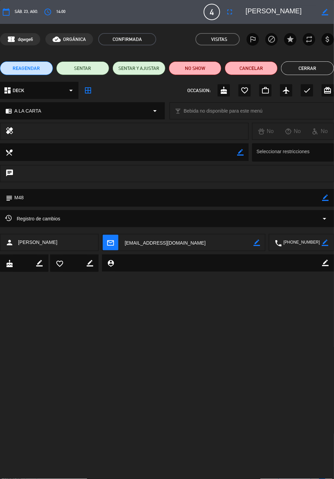
click at [309, 68] on button "Cerrar" at bounding box center [307, 68] width 53 height 14
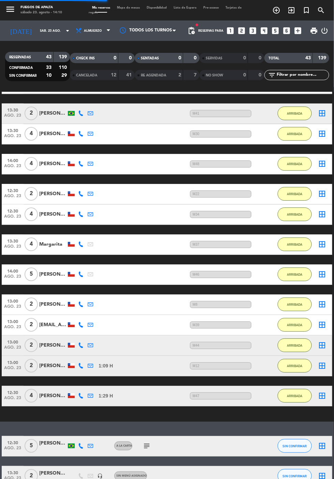
scroll to position [537, 0]
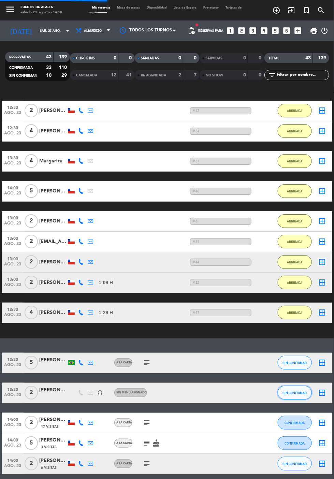
click at [302, 386] on button "SIN CONFIRMAR" at bounding box center [295, 393] width 34 height 14
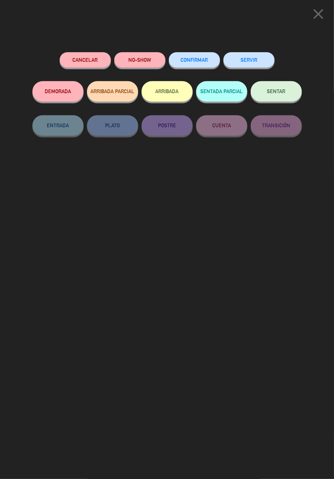
click at [170, 89] on button "ARRIBADA" at bounding box center [167, 91] width 51 height 20
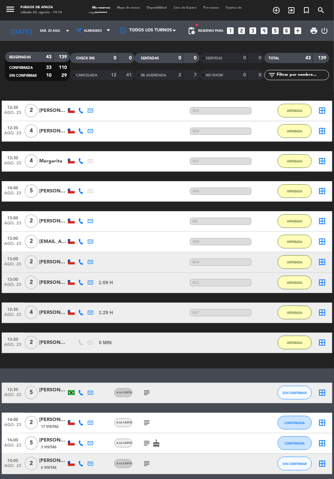
click at [147, 419] on icon "subject" at bounding box center [147, 423] width 8 height 8
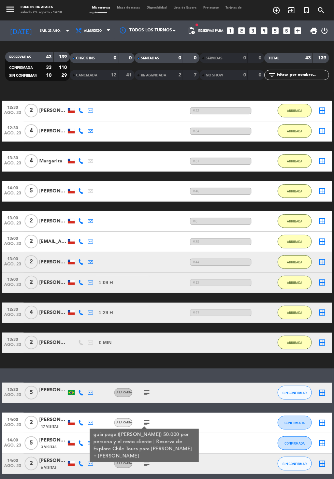
click at [58, 424] on div "17 Visitas" at bounding box center [52, 427] width 27 height 6
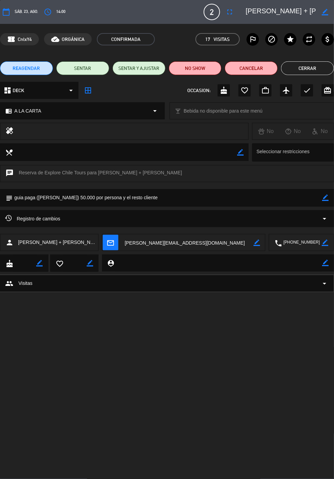
click at [322, 198] on textarea at bounding box center [168, 197] width 310 height 17
click at [327, 199] on icon "border_color" at bounding box center [326, 198] width 6 height 6
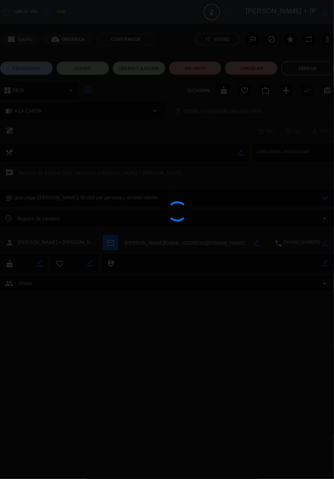
click at [297, 199] on div at bounding box center [167, 239] width 334 height 479
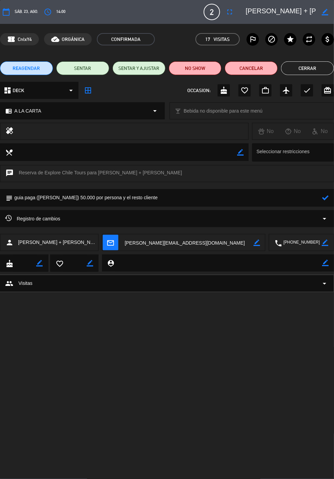
click at [291, 197] on textarea at bounding box center [168, 197] width 310 height 17
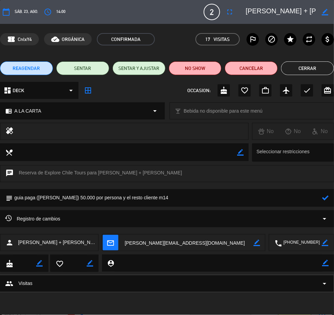
type textarea "guia paga ([PERSON_NAME]) 50.000 por persona y el resto cliente m14"
click at [323, 197] on icon at bounding box center [326, 198] width 6 height 6
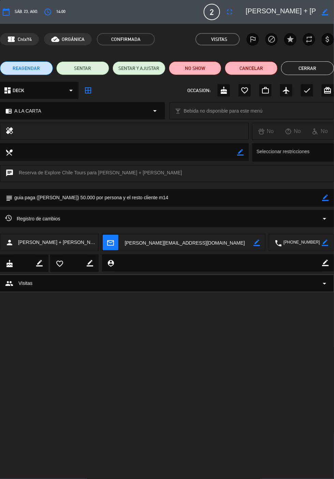
click at [310, 70] on button "Cerrar" at bounding box center [307, 68] width 53 height 14
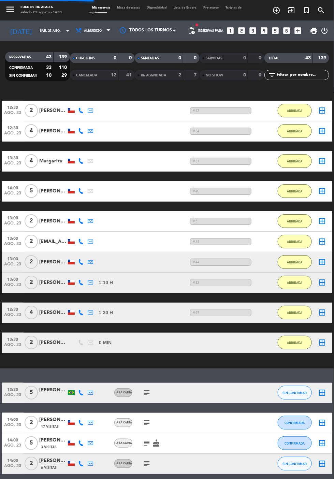
click at [144, 413] on div "subject" at bounding box center [160, 423] width 57 height 20
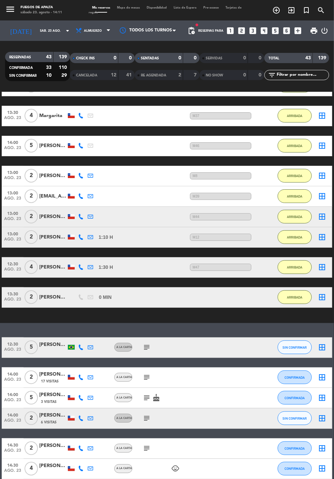
click at [144, 373] on icon "subject" at bounding box center [147, 377] width 8 height 8
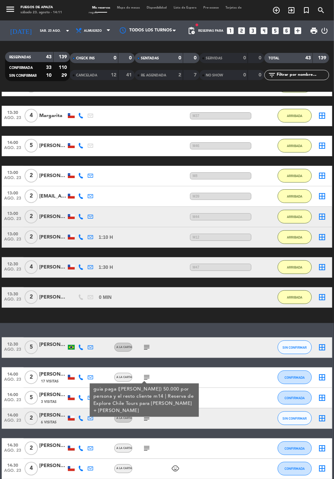
click at [58, 379] on div "17 Visitas" at bounding box center [52, 382] width 27 height 6
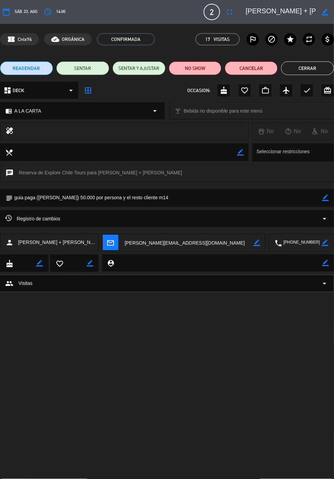
click at [324, 197] on icon "border_color" at bounding box center [326, 198] width 6 height 6
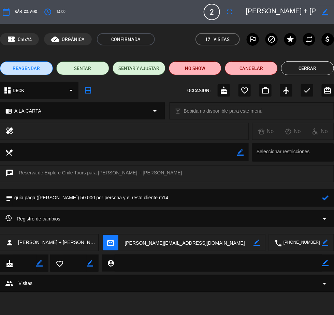
click at [326, 197] on icon at bounding box center [326, 198] width 6 height 6
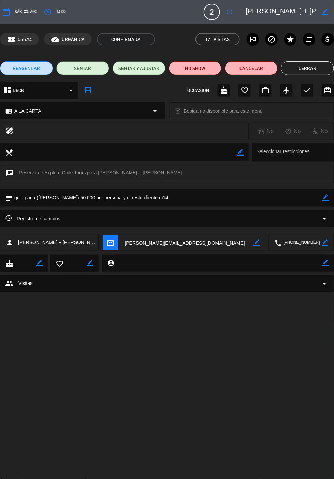
click at [313, 68] on button "Cerrar" at bounding box center [307, 68] width 53 height 14
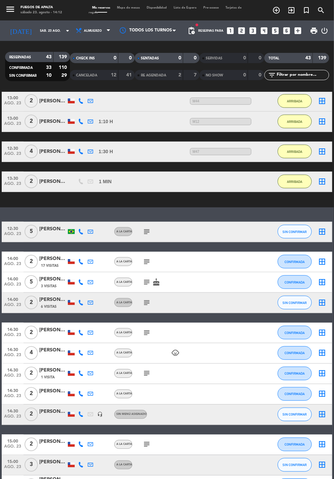
scroll to position [679, 0]
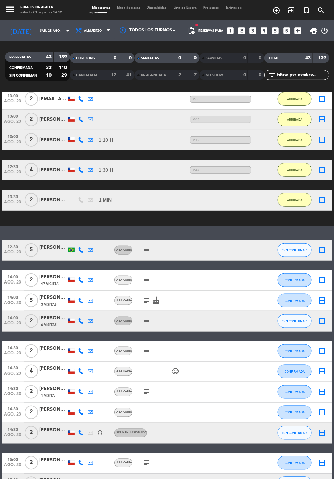
click at [145, 297] on icon "subject" at bounding box center [147, 301] width 8 height 8
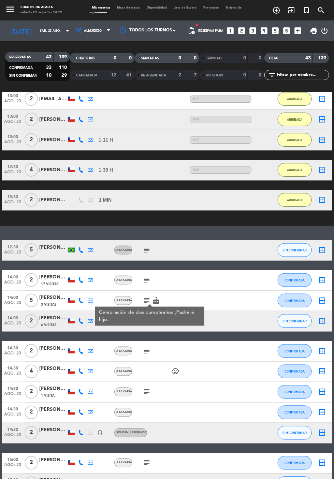
click at [144, 297] on icon "subject" at bounding box center [147, 301] width 8 height 8
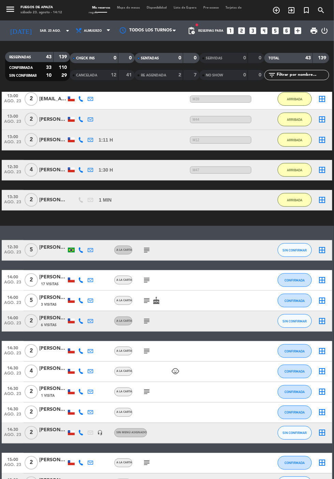
click at [143, 276] on icon "subject" at bounding box center [147, 280] width 8 height 8
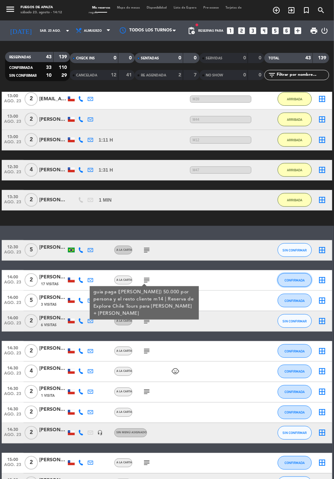
click at [297, 279] on span "CONFIRMADA" at bounding box center [295, 281] width 20 height 4
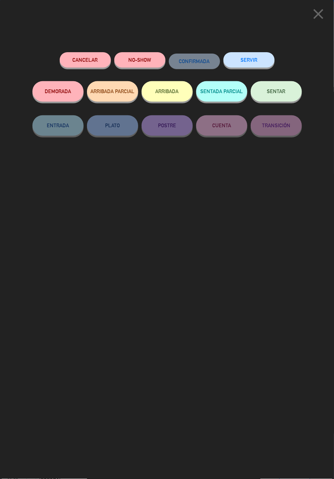
click at [173, 90] on button "ARRIBADA" at bounding box center [167, 91] width 51 height 20
click at [169, 90] on button "ARRIBADA" at bounding box center [167, 91] width 51 height 20
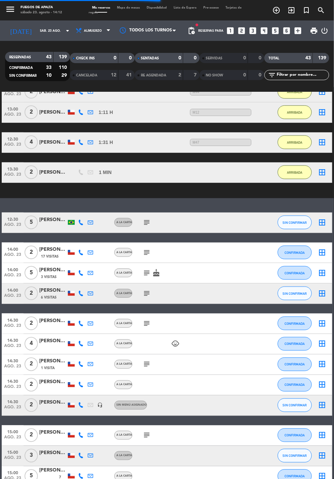
scroll to position [709, 0]
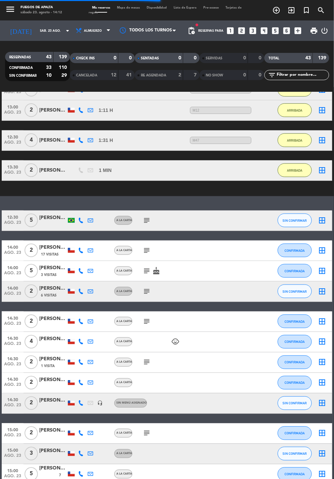
click at [143, 211] on div "12:30 [DATE] 5 [PERSON_NAME] A LA CARTA subject SIN CONFIRMAR border_all 14:00 …" at bounding box center [167, 394] width 331 height 366
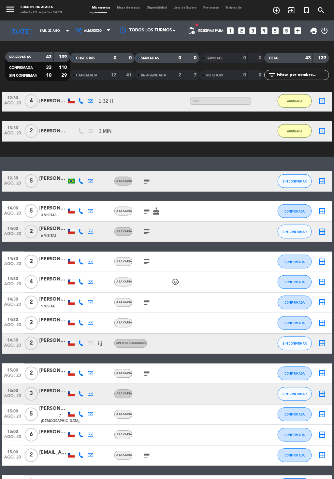
scroll to position [796, 0]
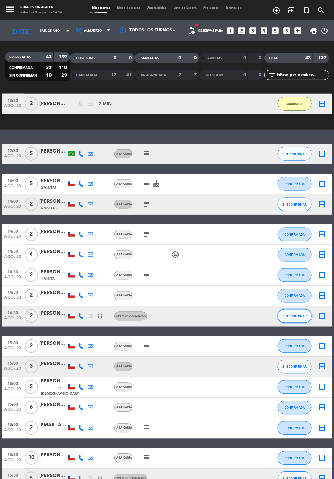
click at [296, 315] on span "SIN CONFIRMAR" at bounding box center [295, 317] width 24 height 4
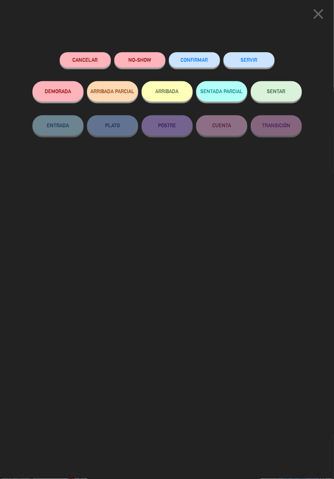
click at [169, 91] on button "ARRIBADA" at bounding box center [167, 91] width 51 height 20
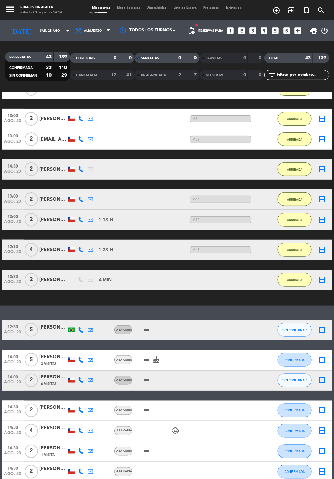
scroll to position [635, 0]
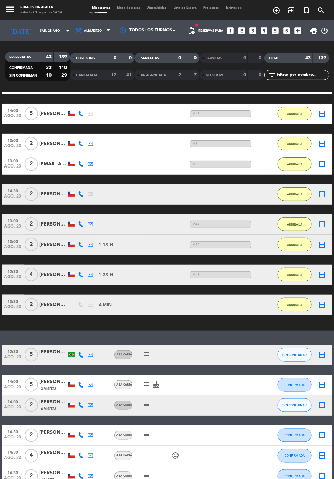
click at [48, 191] on div "[PERSON_NAME]" at bounding box center [52, 195] width 27 height 8
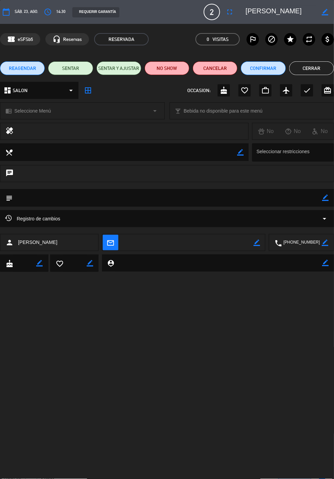
click at [326, 197] on icon "border_color" at bounding box center [326, 198] width 6 height 6
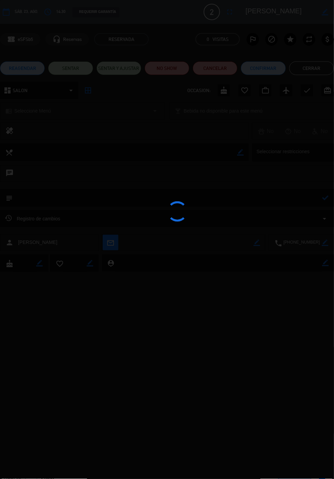
click at [294, 200] on div at bounding box center [167, 239] width 334 height 479
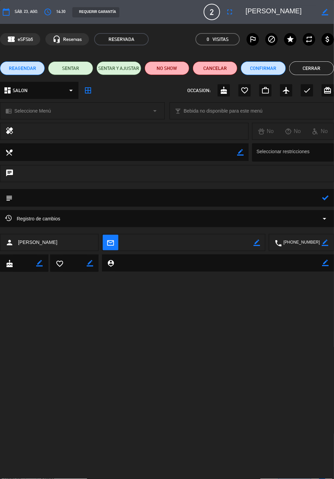
click at [280, 195] on textarea at bounding box center [168, 197] width 310 height 17
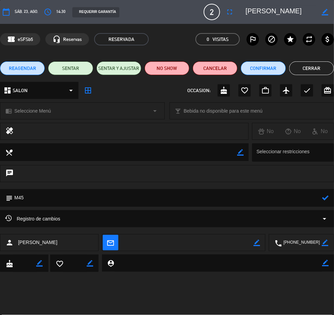
type textarea "M45"
click at [326, 199] on icon at bounding box center [326, 198] width 6 height 6
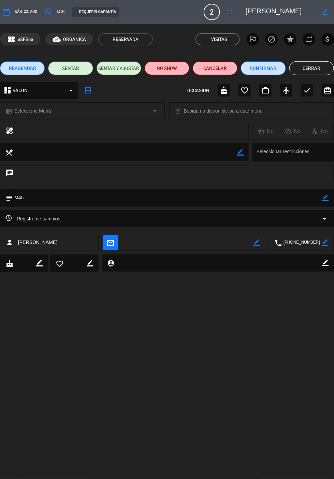
click at [315, 70] on button "Cerrar" at bounding box center [312, 68] width 45 height 14
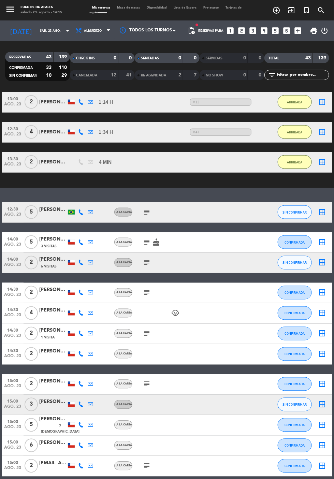
scroll to position [799, 0]
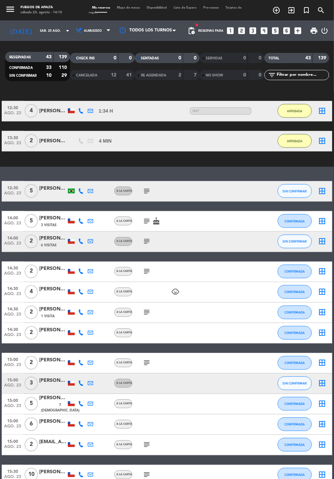
click at [145, 238] on icon "subject" at bounding box center [147, 242] width 8 height 8
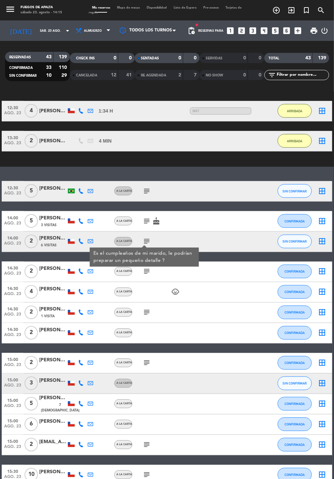
click at [143, 238] on icon "subject" at bounding box center [147, 242] width 8 height 8
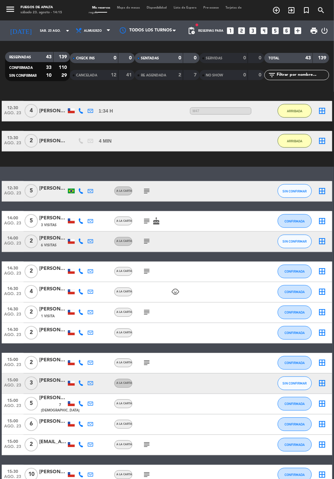
click at [145, 238] on icon "subject" at bounding box center [147, 242] width 8 height 8
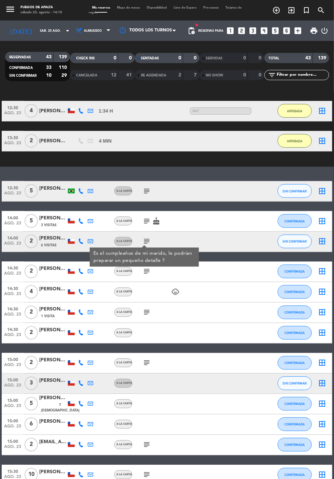
click at [146, 238] on icon "subject" at bounding box center [147, 242] width 8 height 8
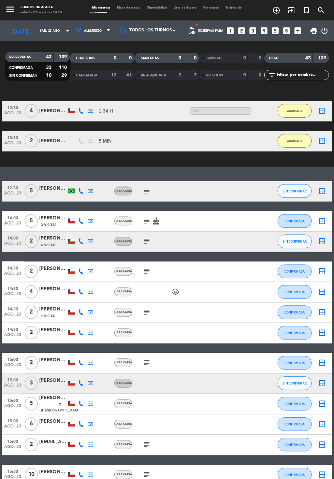
click at [143, 309] on icon "subject" at bounding box center [147, 313] width 8 height 8
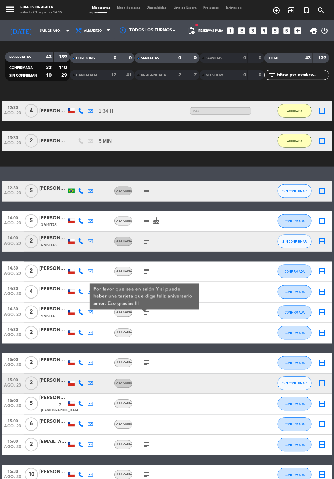
click at [146, 309] on icon "subject" at bounding box center [147, 313] width 8 height 8
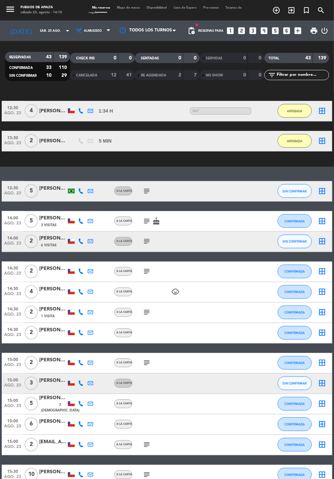
click at [145, 268] on icon "subject" at bounding box center [147, 272] width 8 height 8
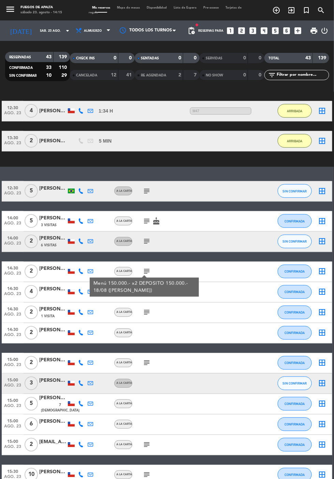
click at [145, 268] on icon "subject" at bounding box center [147, 272] width 8 height 8
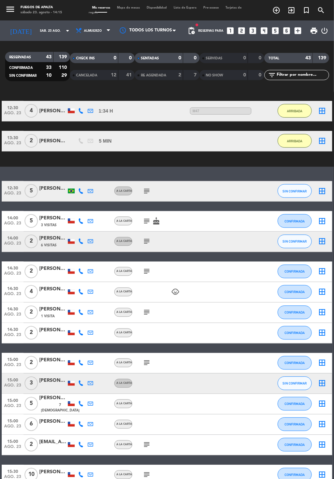
click at [144, 268] on icon "subject" at bounding box center [147, 272] width 8 height 8
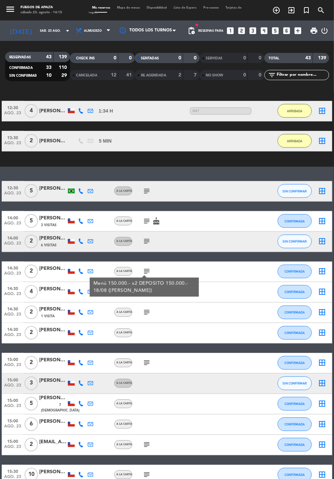
click at [90, 269] on icon at bounding box center [90, 271] width 5 height 5
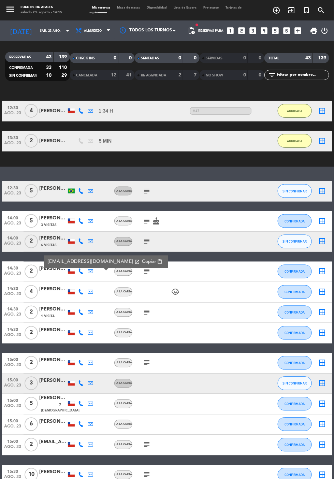
click at [143, 268] on icon "subject" at bounding box center [147, 272] width 8 height 8
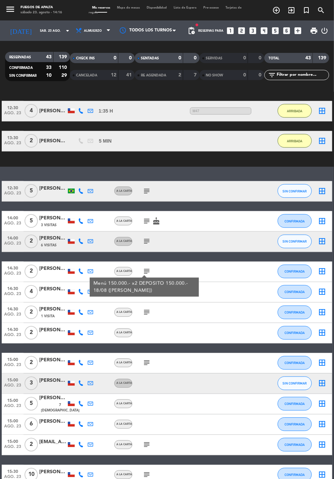
click at [224, 303] on div "14:30 [DATE] 2 [PERSON_NAME] 1 Visita A LA CARTA subject CONFIRMADA border_all" at bounding box center [167, 313] width 331 height 20
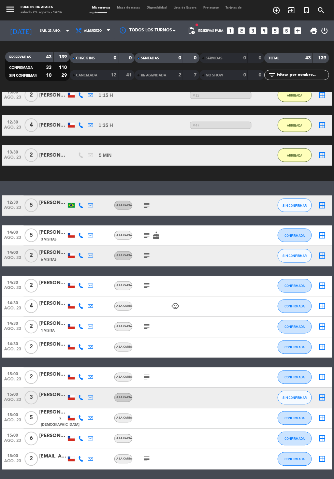
scroll to position [815, 0]
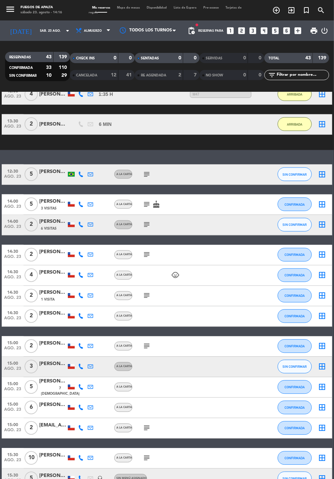
click at [48, 168] on div "[PERSON_NAME]" at bounding box center [52, 172] width 27 height 8
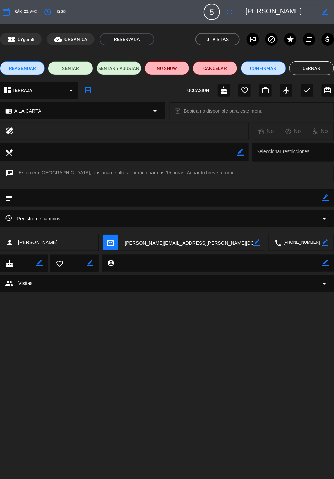
click at [43, 15] on button "access_time" at bounding box center [48, 12] width 12 height 12
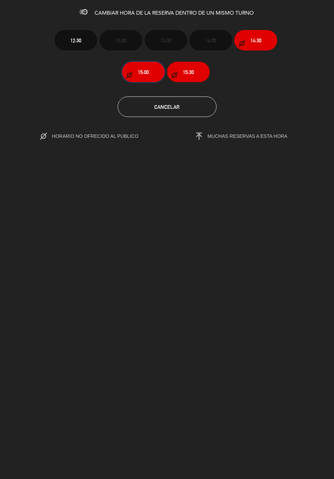
click at [142, 75] on button "15:00" at bounding box center [143, 72] width 43 height 20
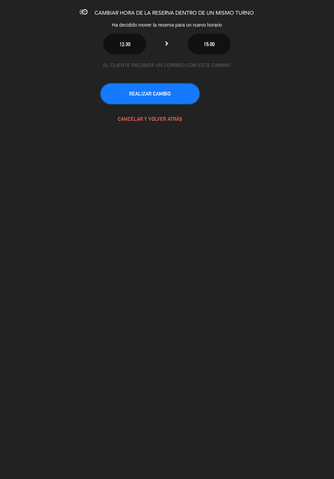
click at [181, 93] on button "REALIZAR CAMBIO" at bounding box center [150, 94] width 99 height 20
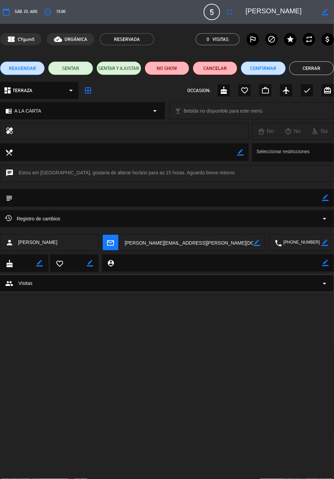
click at [312, 68] on button "Cerrar" at bounding box center [312, 68] width 45 height 14
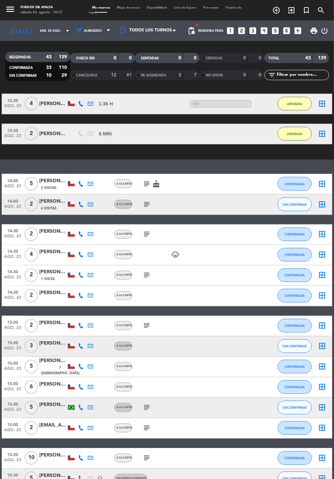
scroll to position [802, 0]
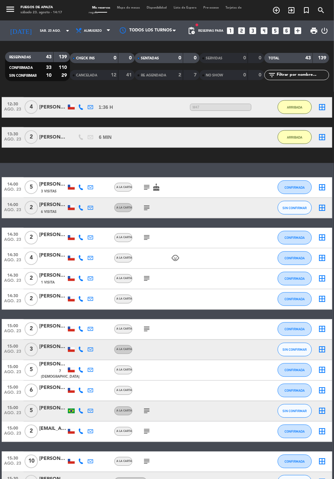
click at [51, 209] on span "6 Visitas" at bounding box center [49, 211] width 16 height 5
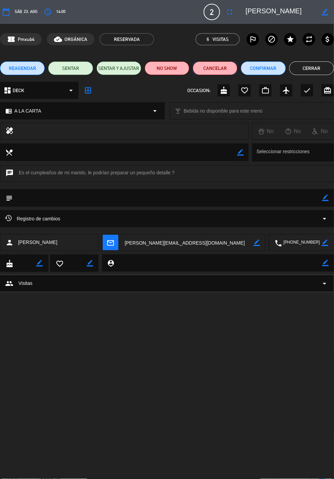
click at [216, 70] on button "Cancelar" at bounding box center [215, 68] width 45 height 14
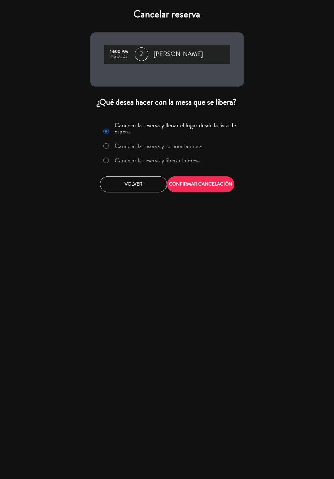
click at [171, 157] on label "Cancelar la reserva y liberar la mesa" at bounding box center [157, 160] width 85 height 6
click at [203, 177] on button "CONFIRMAR CANCELACIÓN" at bounding box center [200, 185] width 67 height 16
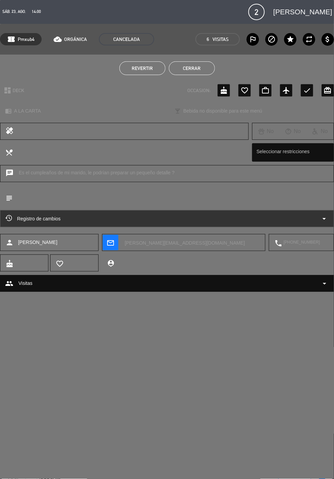
click at [192, 70] on button "Cerrar" at bounding box center [192, 68] width 46 height 14
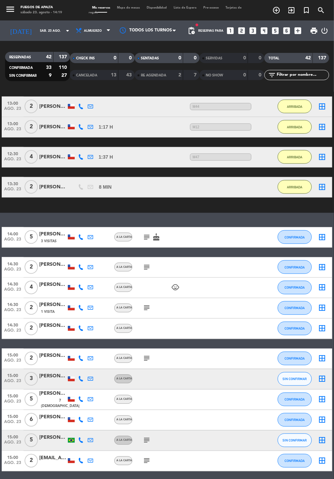
scroll to position [782, 0]
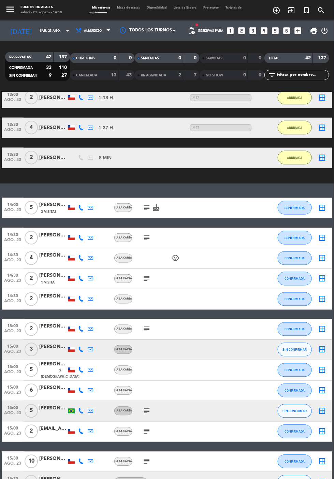
click at [47, 154] on div "[PERSON_NAME]" at bounding box center [52, 158] width 27 height 8
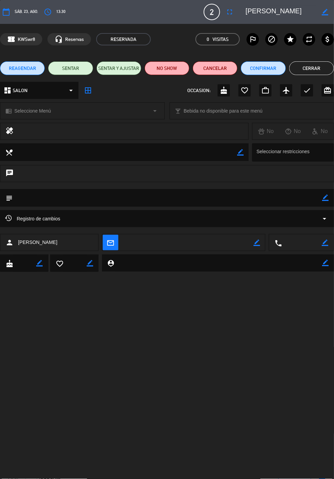
click at [328, 199] on icon "border_color" at bounding box center [326, 198] width 6 height 6
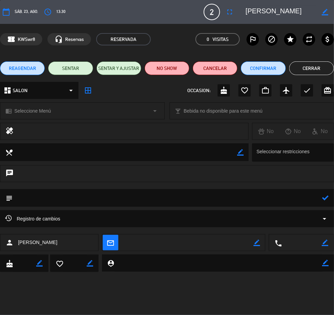
click at [288, 197] on textarea at bounding box center [168, 197] width 310 height 17
type textarea "M21"
click at [323, 199] on icon at bounding box center [326, 198] width 6 height 6
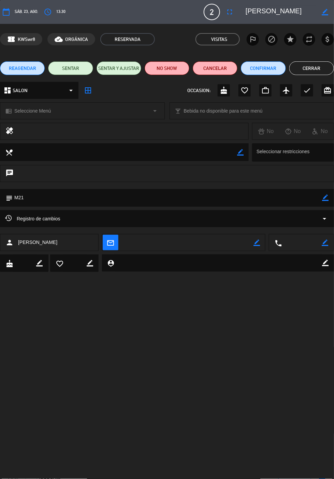
click at [309, 67] on button "Cerrar" at bounding box center [312, 68] width 45 height 14
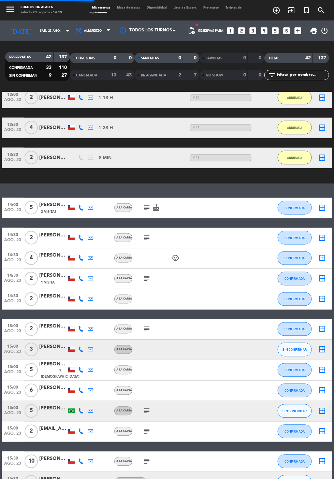
scroll to position [785, 0]
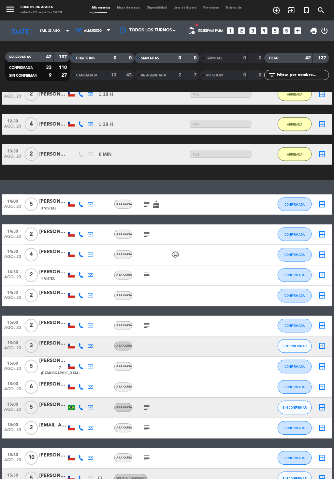
click at [147, 271] on icon "subject" at bounding box center [147, 275] width 8 height 8
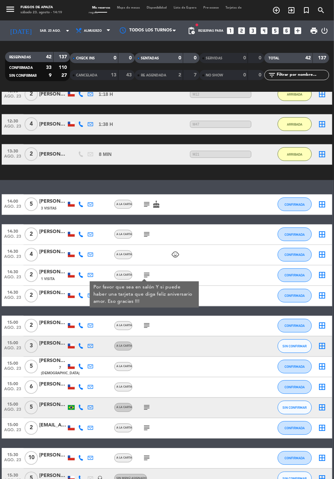
click at [145, 271] on icon "subject" at bounding box center [147, 275] width 8 height 8
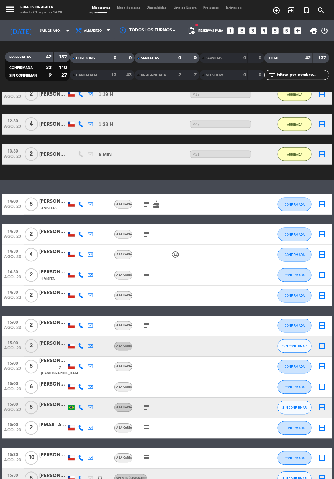
scroll to position [774, 0]
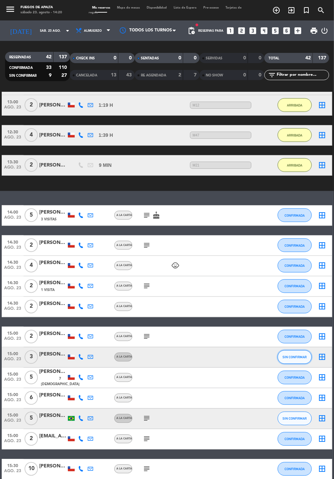
click at [302, 351] on button "SIN CONFIRMAR" at bounding box center [295, 358] width 34 height 14
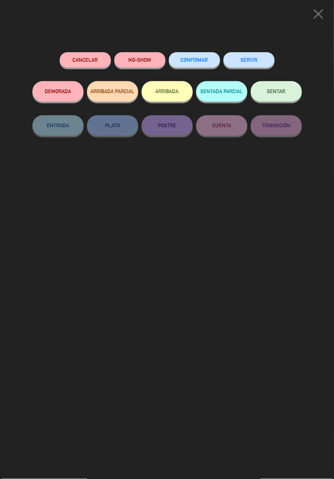
click at [171, 89] on button "ARRIBADA" at bounding box center [167, 91] width 51 height 20
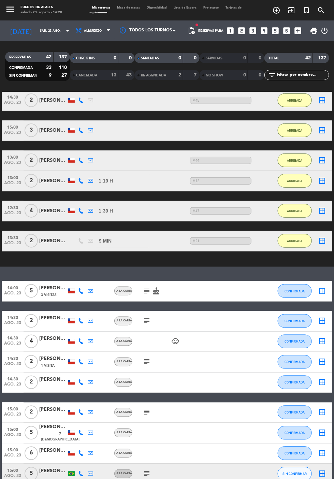
scroll to position [679, 0]
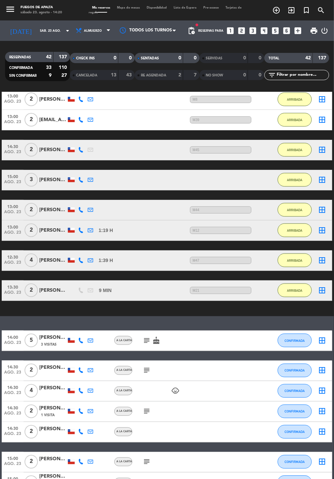
click at [46, 176] on div "[PERSON_NAME]" at bounding box center [52, 180] width 27 height 8
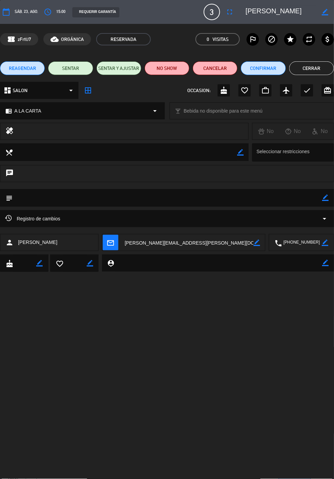
click at [326, 199] on icon "border_color" at bounding box center [326, 198] width 6 height 6
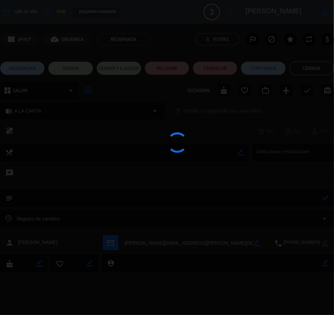
click at [289, 192] on div at bounding box center [167, 157] width 334 height 315
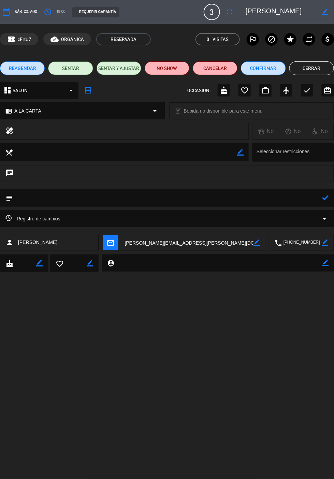
click at [284, 197] on textarea at bounding box center [168, 197] width 310 height 17
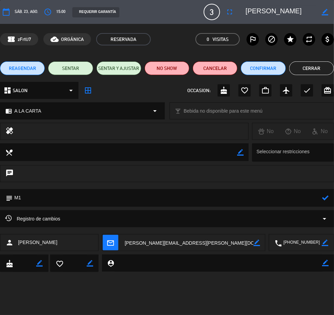
type textarea "M1"
click at [326, 197] on icon at bounding box center [326, 198] width 6 height 6
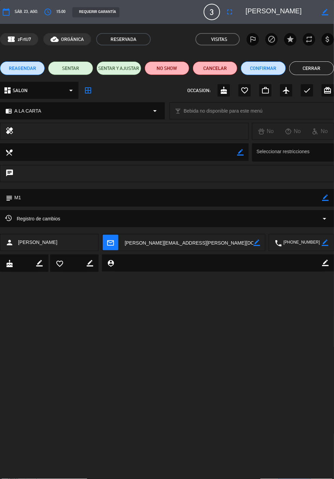
click at [312, 68] on button "Cerrar" at bounding box center [312, 68] width 45 height 14
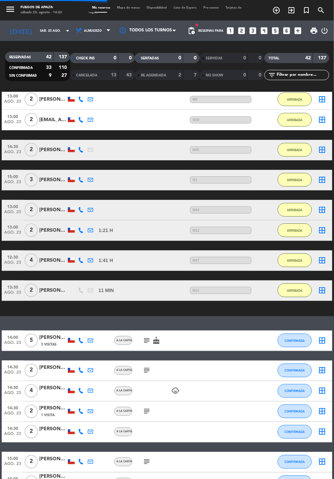
scroll to position [719, 0]
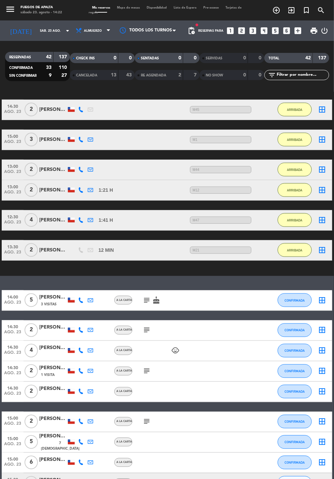
click at [143, 296] on icon "subject" at bounding box center [147, 300] width 8 height 8
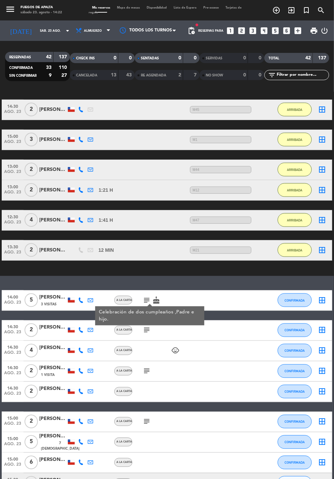
click at [56, 301] on div "3 Visitas" at bounding box center [52, 304] width 27 height 6
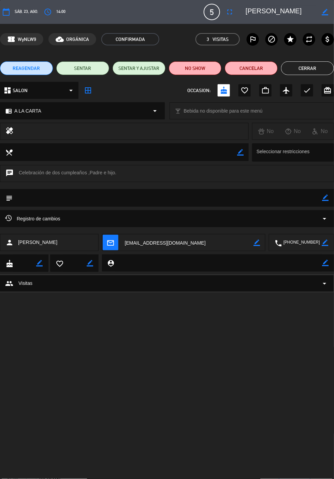
click at [326, 198] on icon "border_color" at bounding box center [326, 198] width 6 height 6
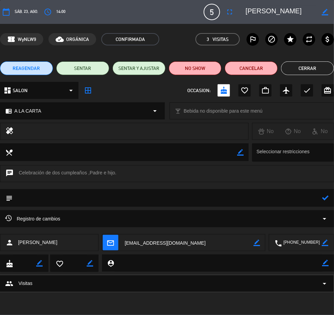
click at [262, 199] on textarea at bounding box center [168, 197] width 310 height 17
type textarea "M7"
click at [328, 199] on icon at bounding box center [326, 198] width 6 height 6
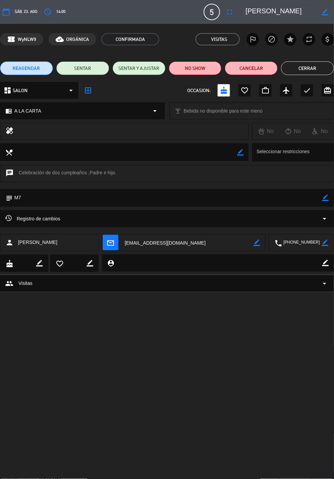
click at [310, 70] on button "Cerrar" at bounding box center [307, 68] width 53 height 14
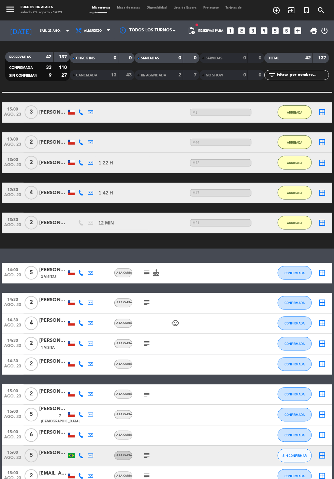
scroll to position [754, 0]
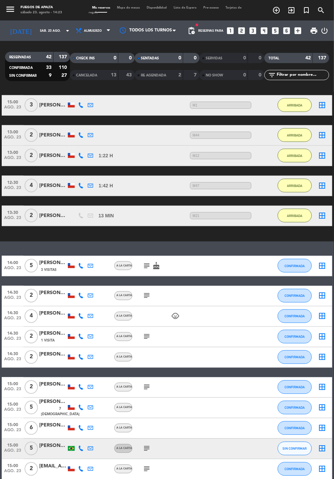
click at [145, 262] on icon "subject" at bounding box center [147, 266] width 8 height 8
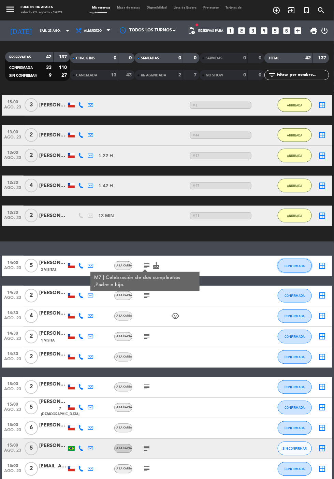
click at [301, 264] on span "CONFIRMADA" at bounding box center [295, 266] width 20 height 4
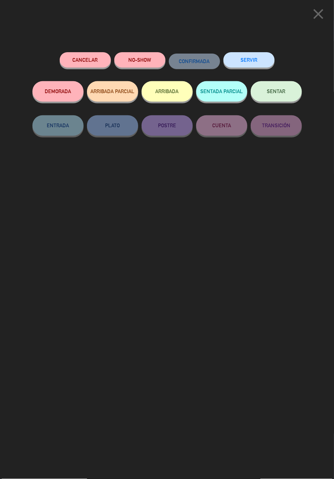
click at [163, 90] on button "ARRIBADA" at bounding box center [167, 91] width 51 height 20
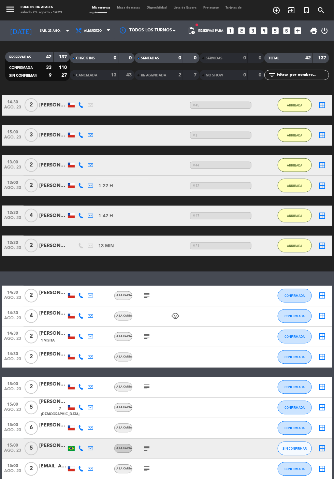
scroll to position [789, 0]
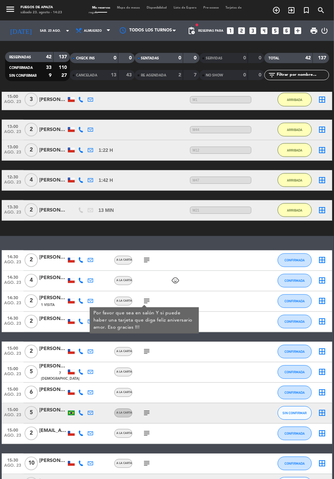
click at [146, 305] on div at bounding box center [144, 306] width 5 height 2
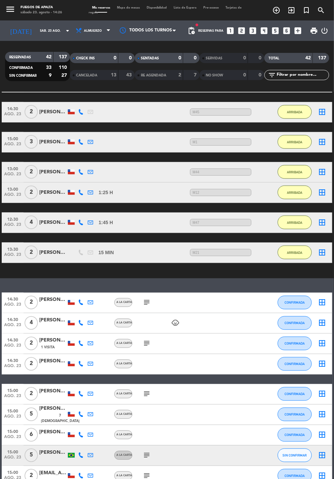
scroll to position [795, 0]
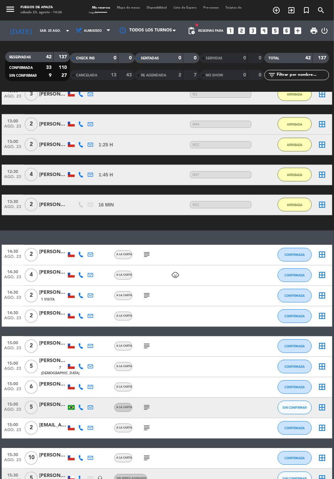
click at [143, 251] on icon "subject" at bounding box center [147, 255] width 8 height 8
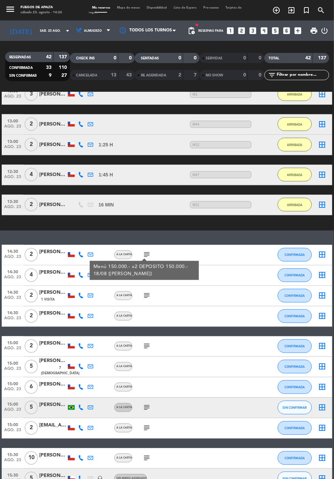
click at [146, 251] on icon "subject" at bounding box center [147, 255] width 8 height 8
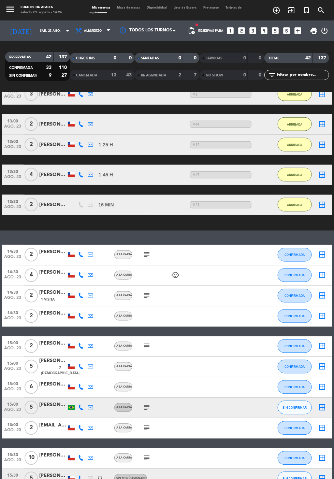
click at [145, 292] on icon "subject" at bounding box center [147, 296] width 8 height 8
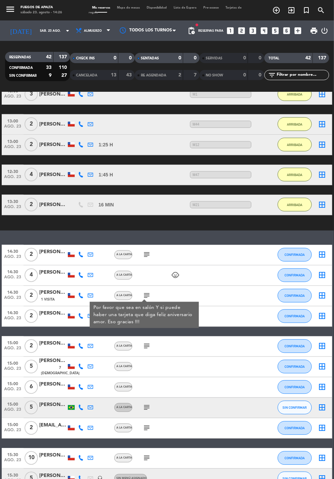
click at [144, 292] on icon "subject" at bounding box center [147, 296] width 8 height 8
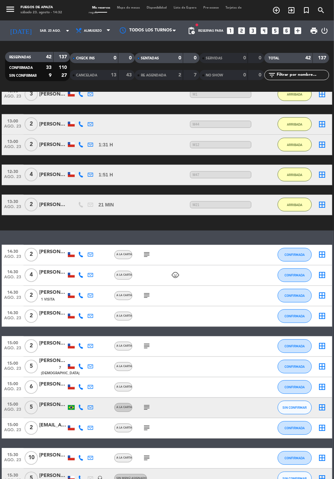
click at [145, 454] on icon "subject" at bounding box center [147, 458] width 8 height 8
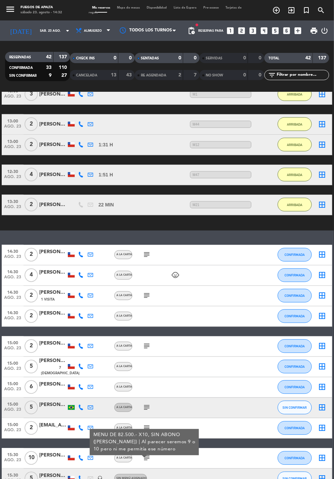
click at [145, 454] on icon "subject" at bounding box center [147, 458] width 8 height 8
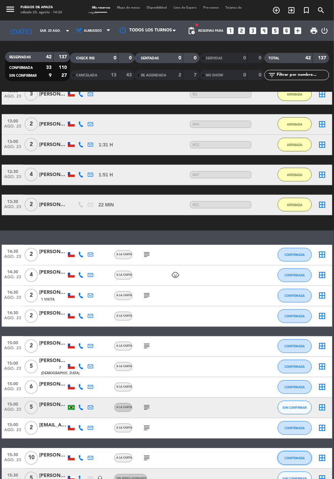
click at [295, 457] on span "CONFIRMADA" at bounding box center [295, 459] width 20 height 4
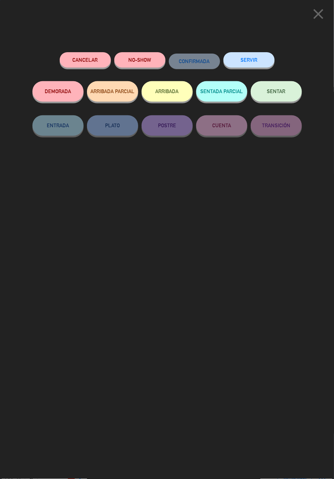
click at [169, 96] on button "ARRIBADA" at bounding box center [167, 91] width 51 height 20
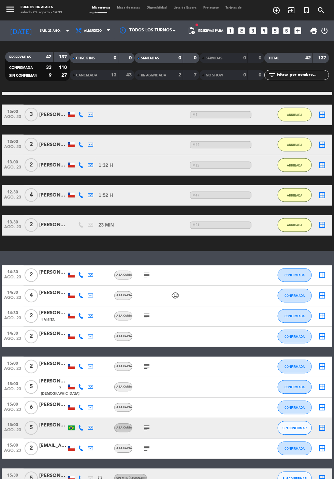
scroll to position [814, 0]
click at [144, 312] on icon "subject" at bounding box center [147, 316] width 8 height 8
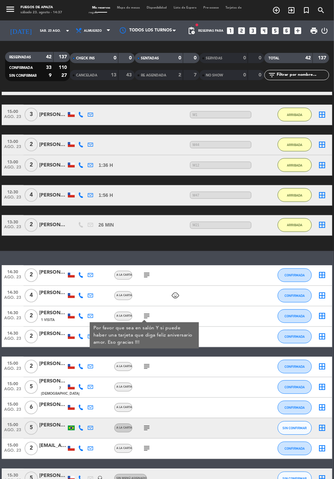
click at [51, 318] on span "1 Visita" at bounding box center [48, 320] width 14 height 5
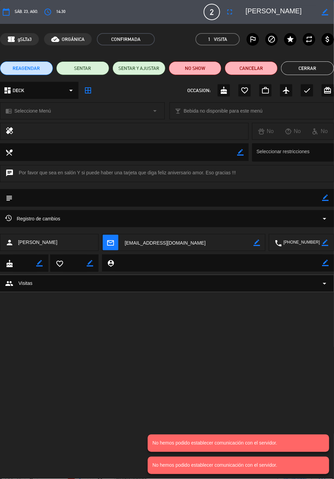
scroll to position [0, 0]
